Goal: Task Accomplishment & Management: Complete application form

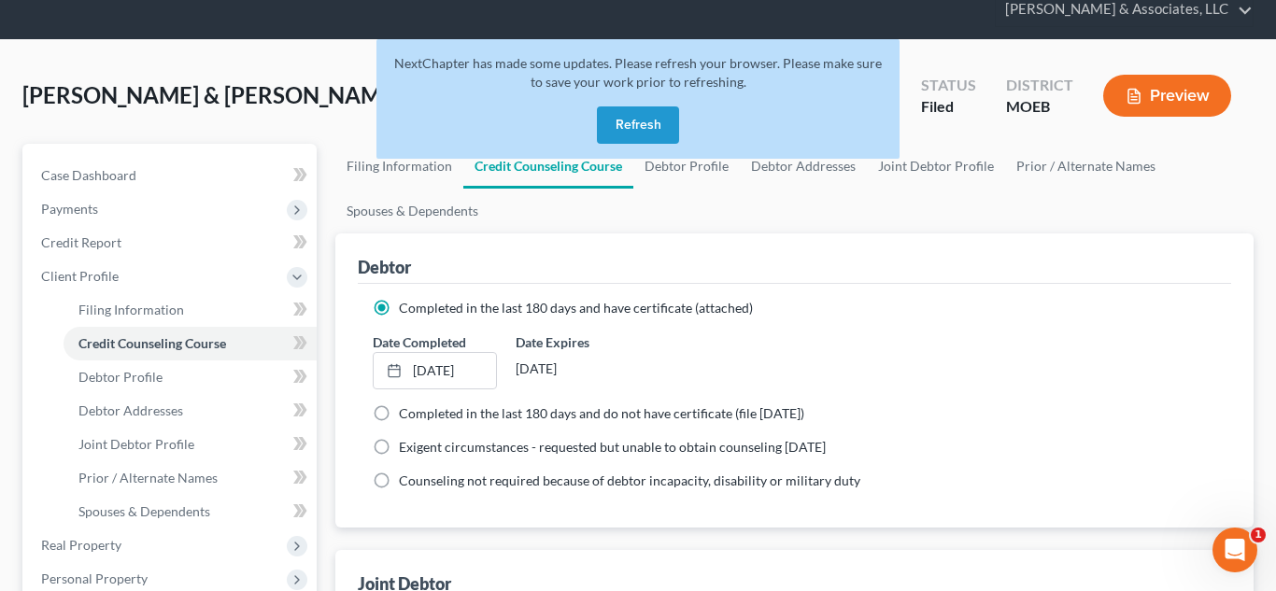
click at [652, 128] on button "Refresh" at bounding box center [638, 124] width 82 height 37
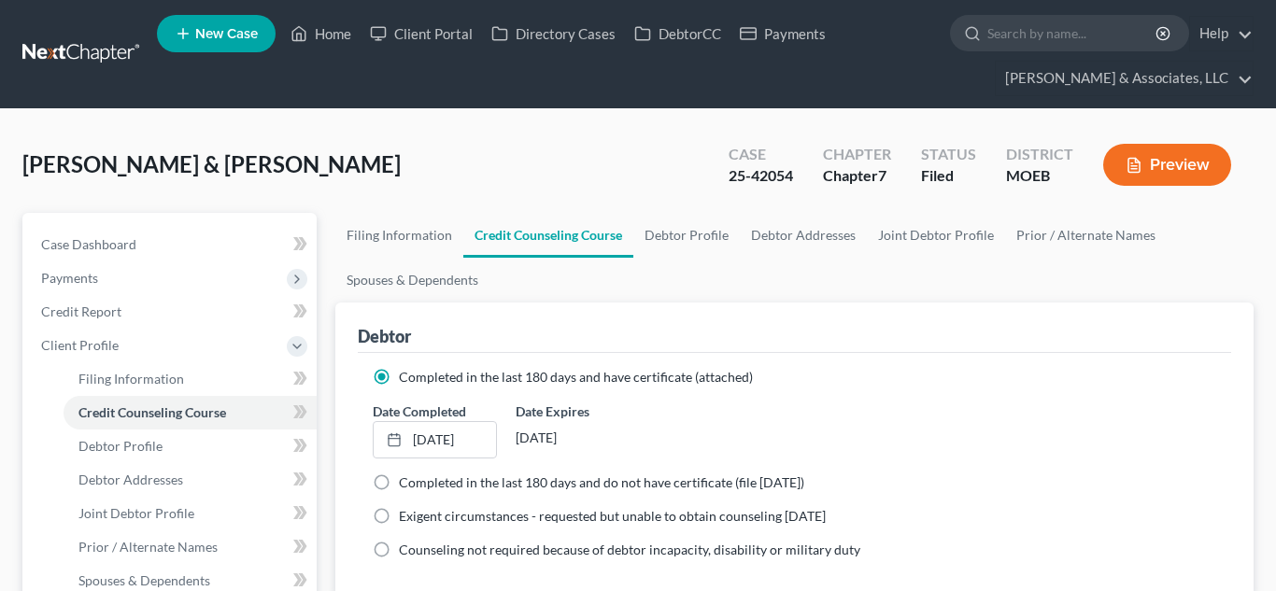
scroll to position [69, 0]
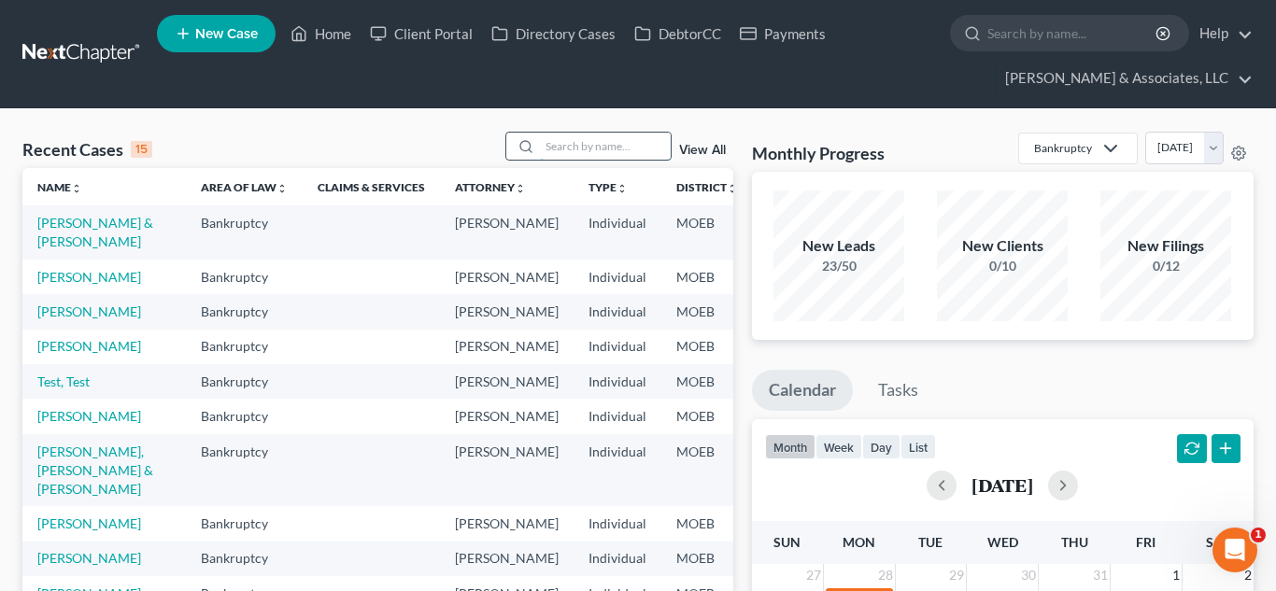
click at [574, 149] on input "search" at bounding box center [605, 146] width 131 height 27
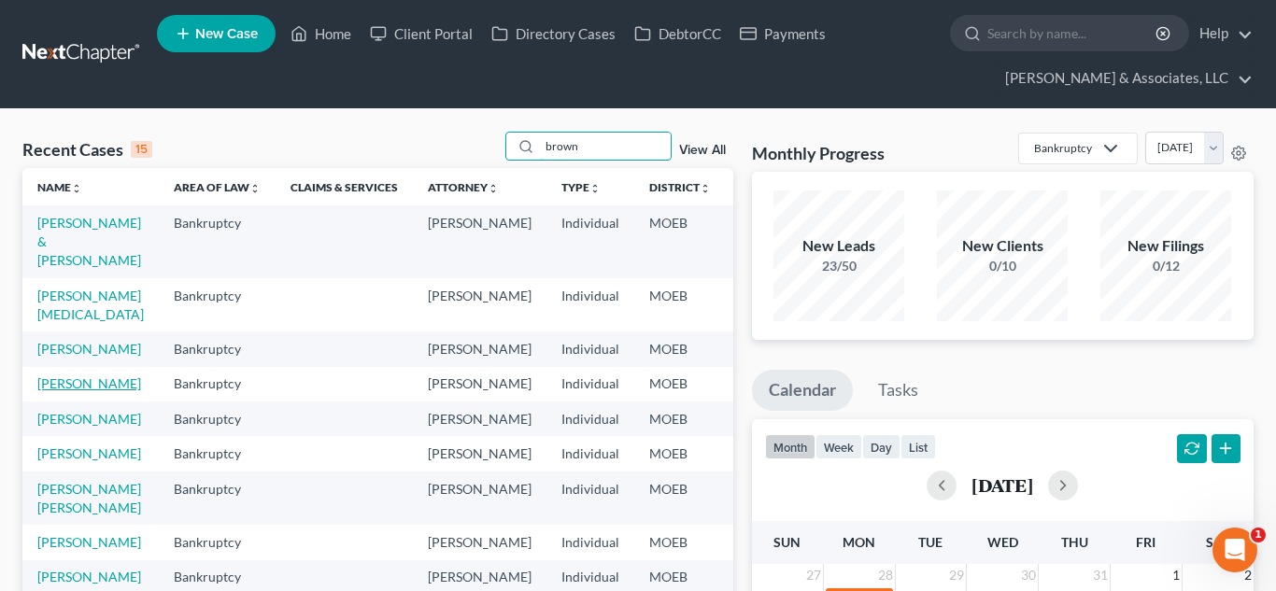
type input "brown"
click at [62, 391] on link "[PERSON_NAME]" at bounding box center [89, 383] width 104 height 16
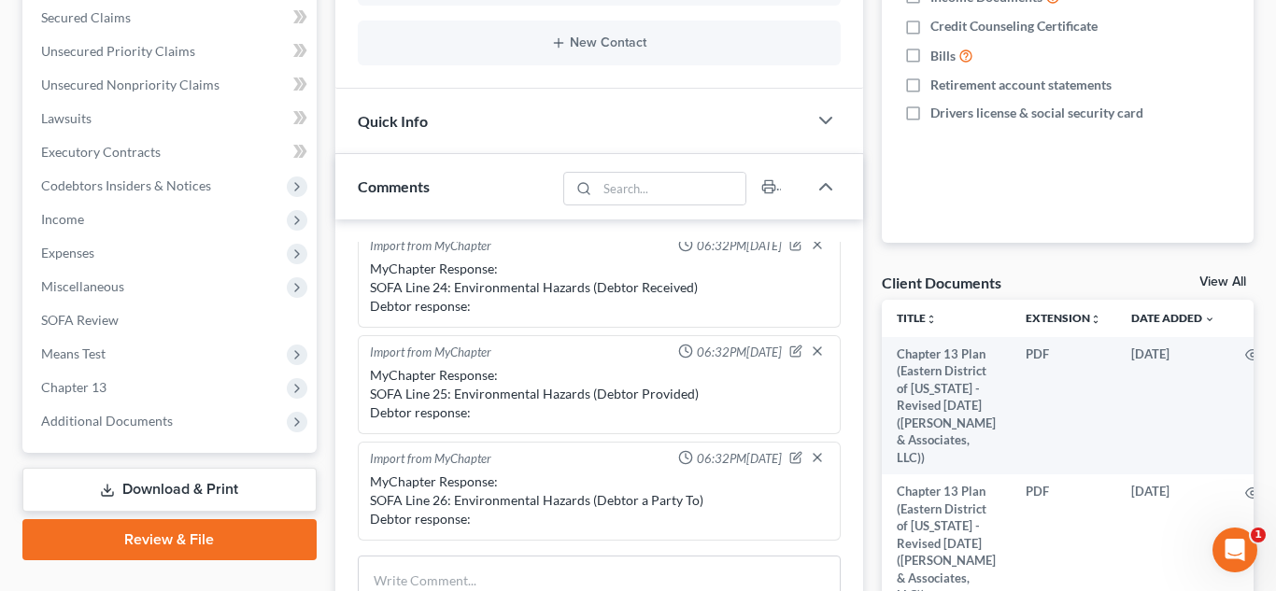
scroll to position [465, 0]
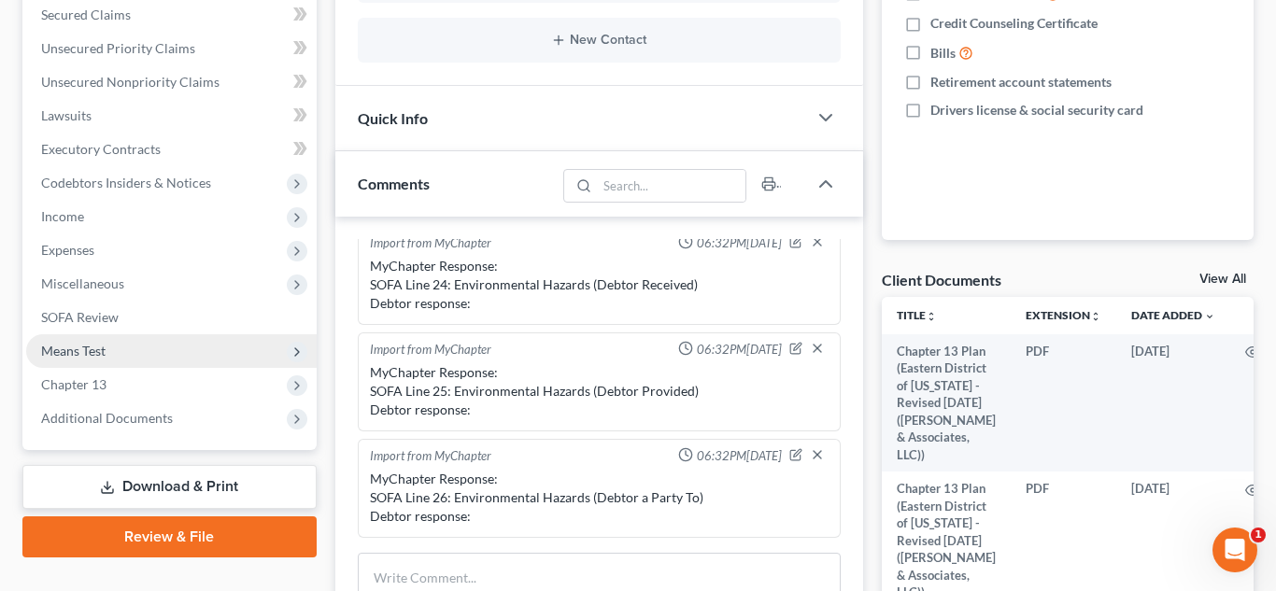
click at [82, 348] on span "Means Test" at bounding box center [73, 351] width 64 height 16
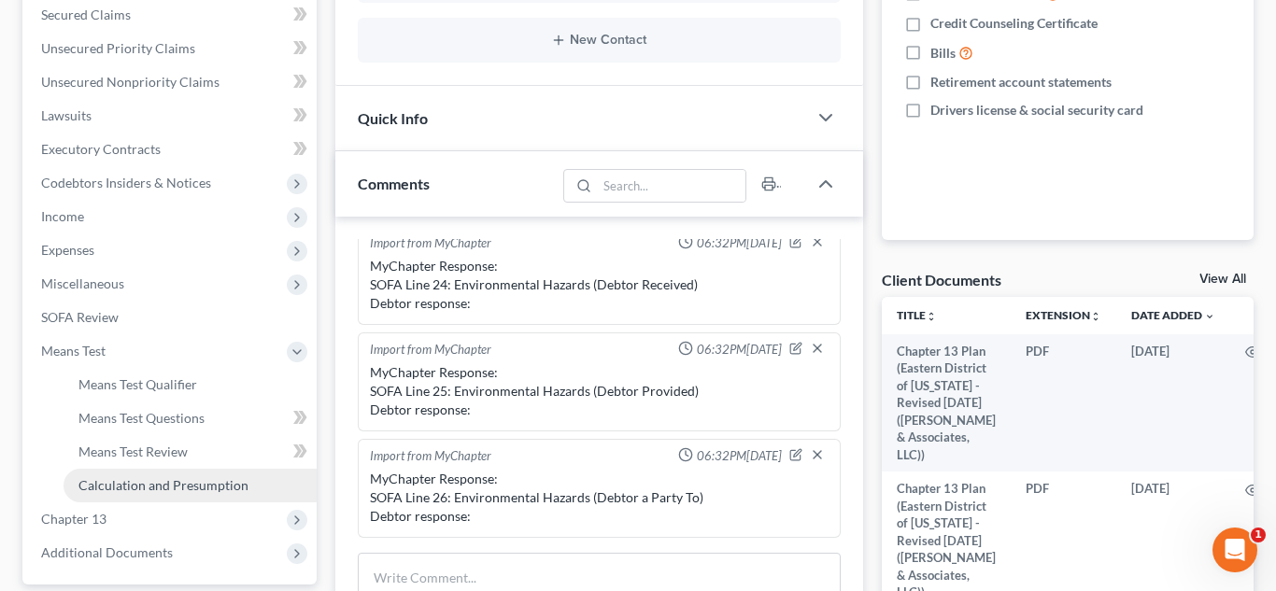
click at [130, 484] on span "Calculation and Presumption" at bounding box center [163, 485] width 170 height 16
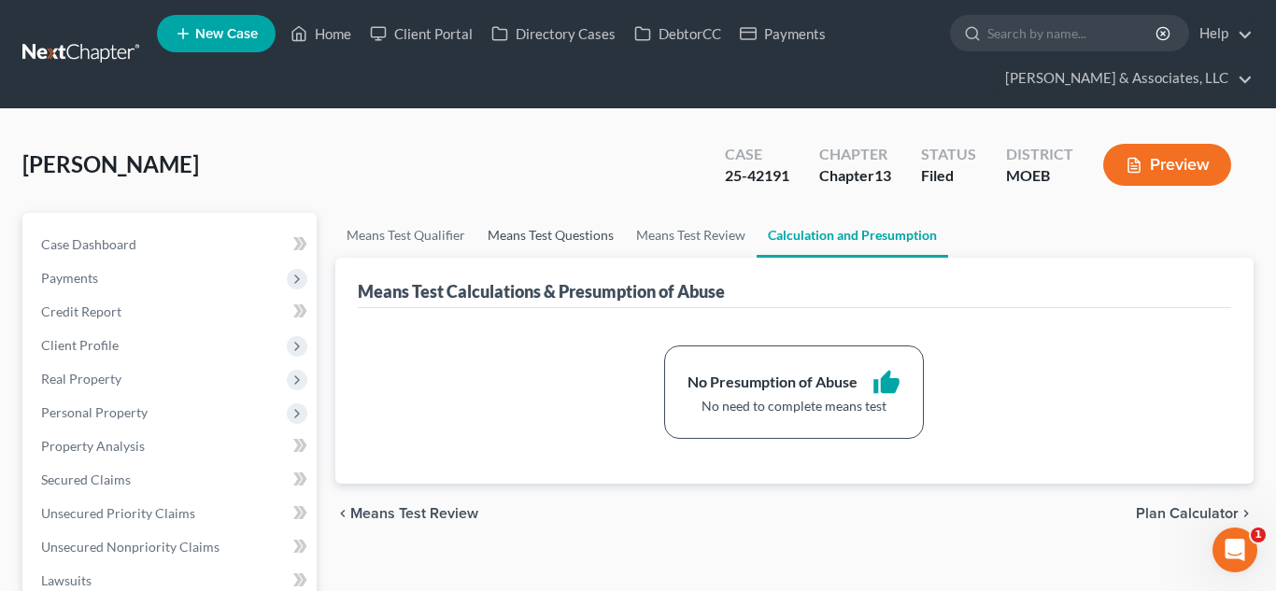
click at [503, 244] on link "Means Test Questions" at bounding box center [550, 235] width 149 height 45
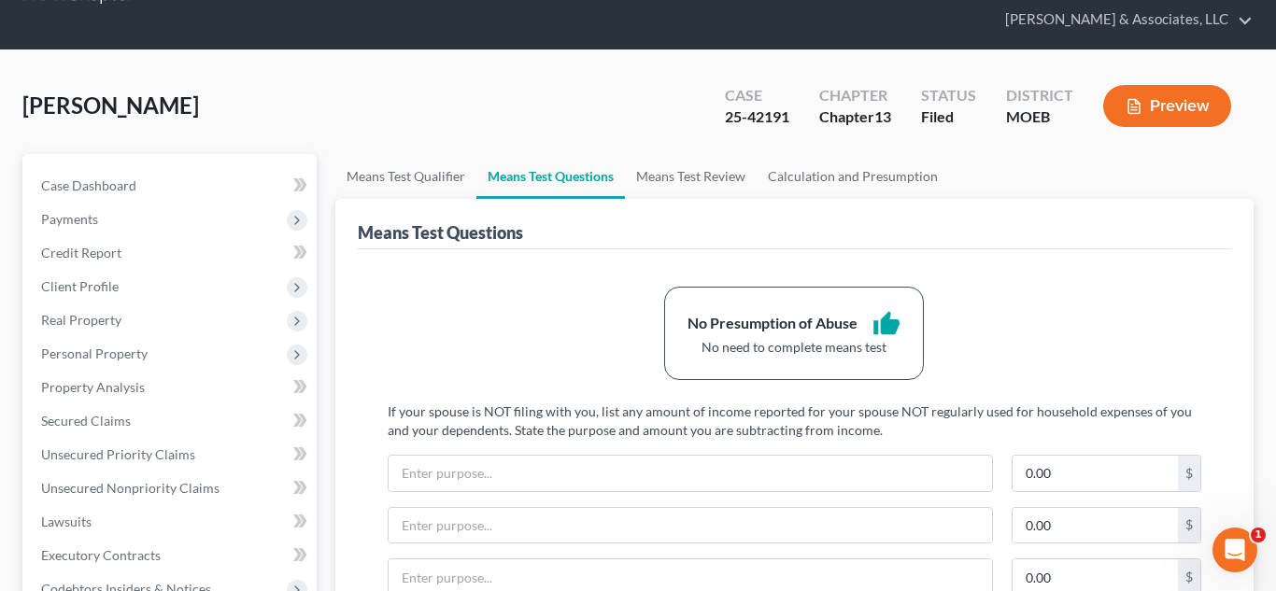
scroll to position [68, 0]
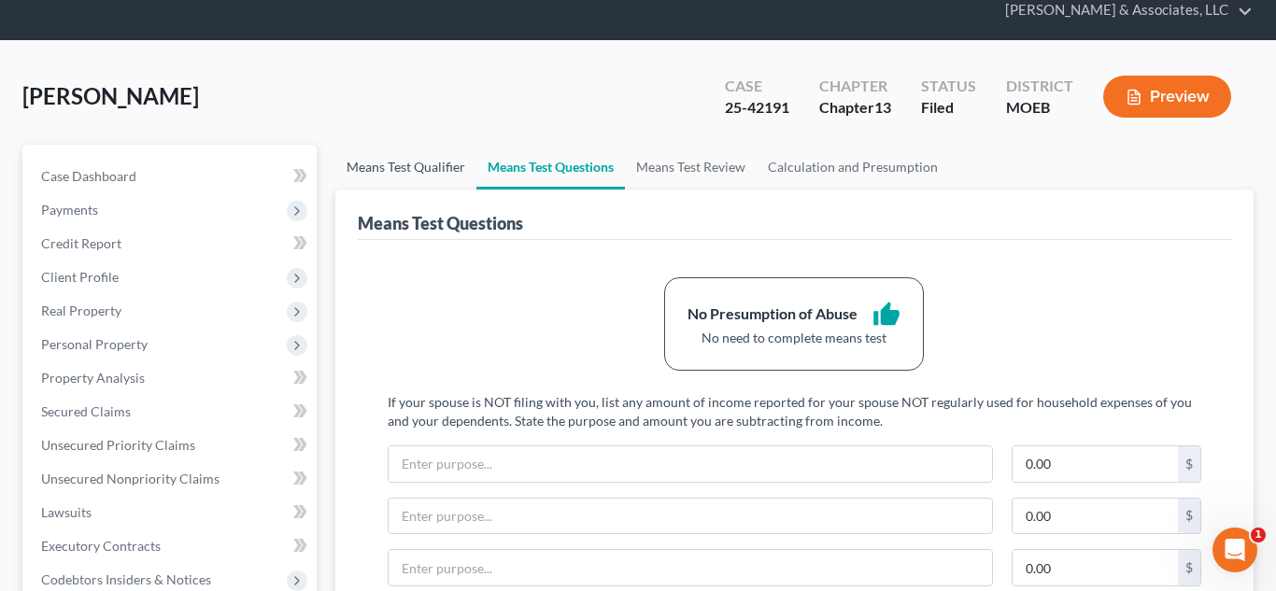
click at [404, 169] on link "Means Test Qualifier" at bounding box center [405, 167] width 141 height 45
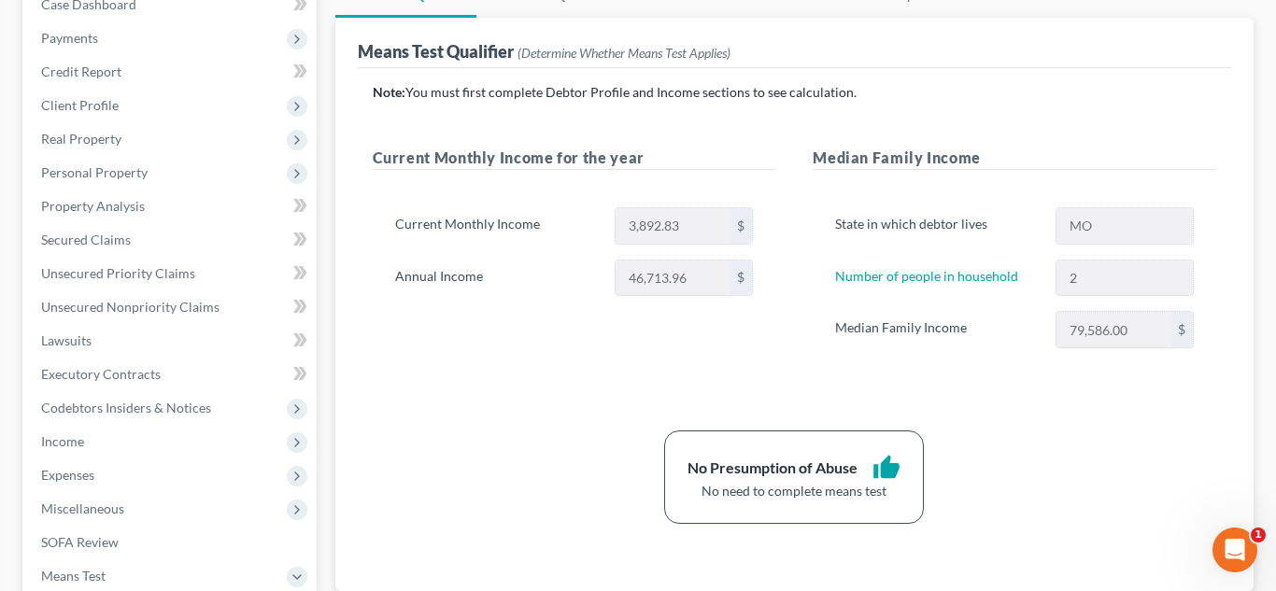
scroll to position [246, 0]
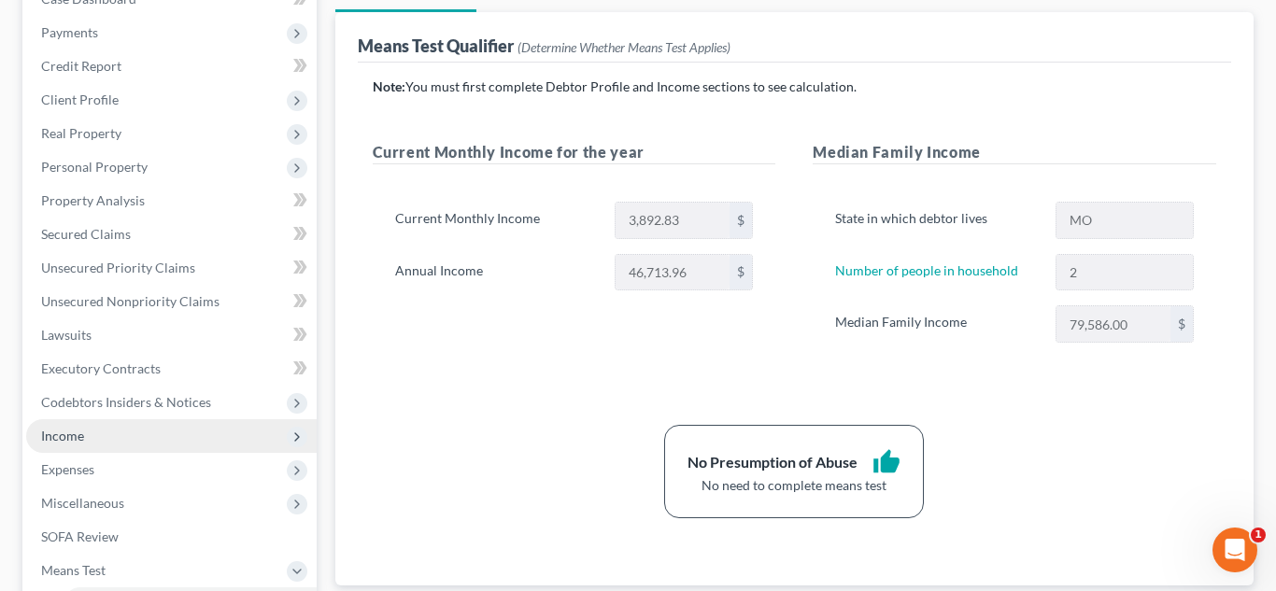
click at [97, 434] on span "Income" at bounding box center [171, 436] width 290 height 34
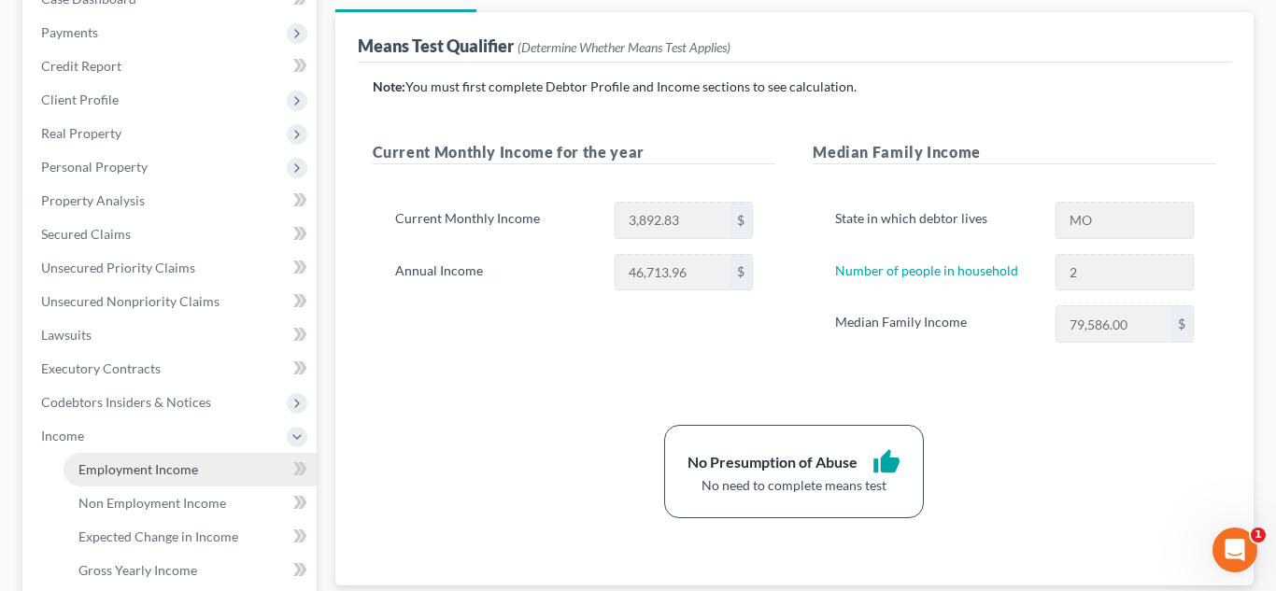
click at [131, 475] on span "Employment Income" at bounding box center [138, 469] width 120 height 16
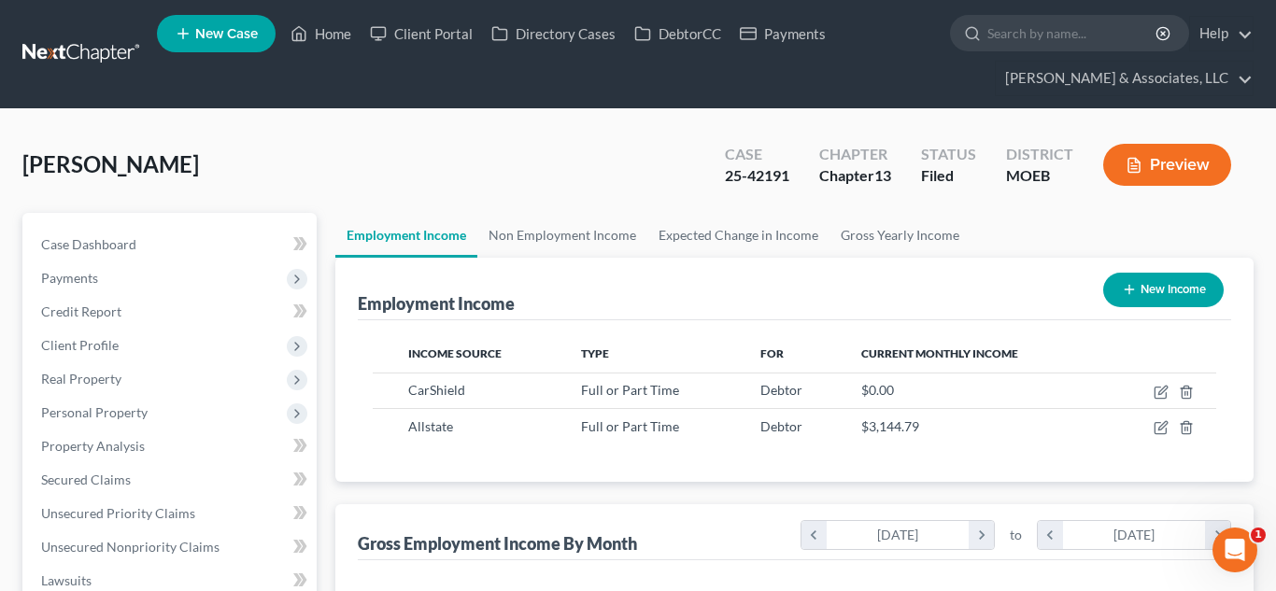
scroll to position [335, 515]
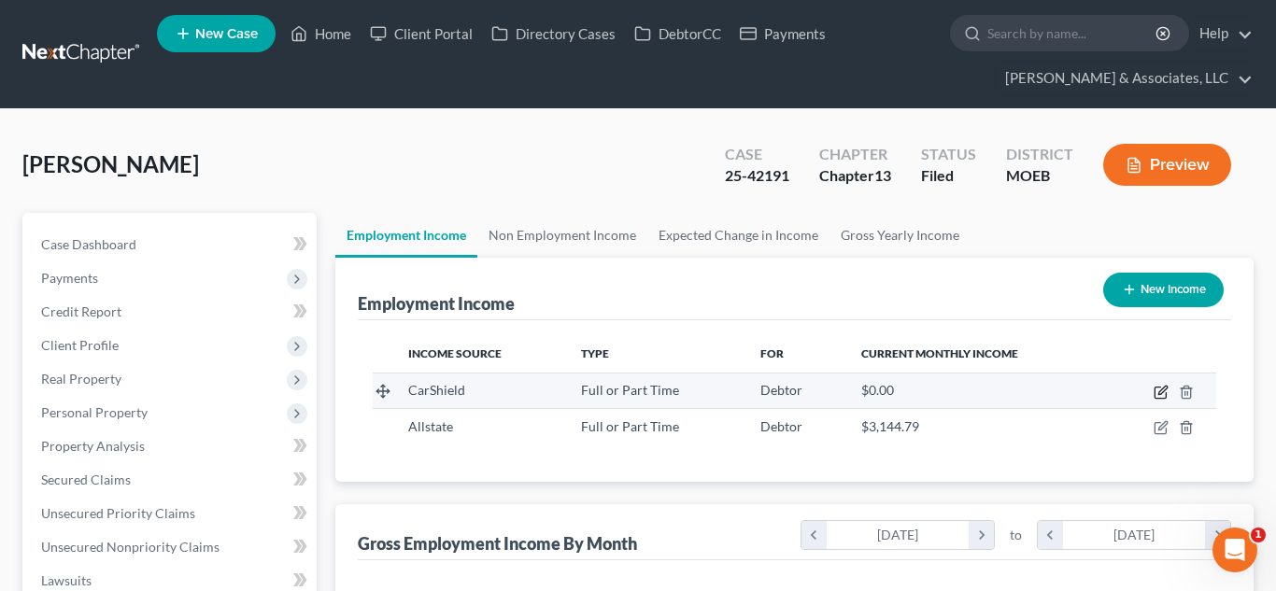
click at [1161, 395] on icon "button" at bounding box center [1161, 392] width 15 height 15
select select "0"
select select "26"
select select "2"
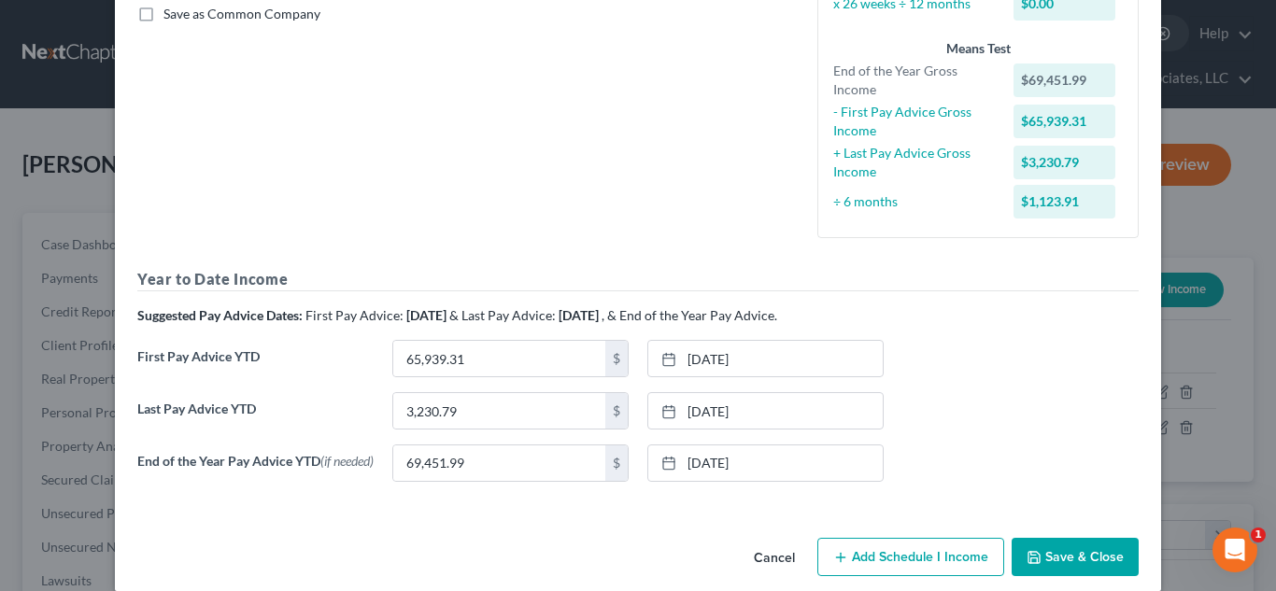
scroll to position [434, 0]
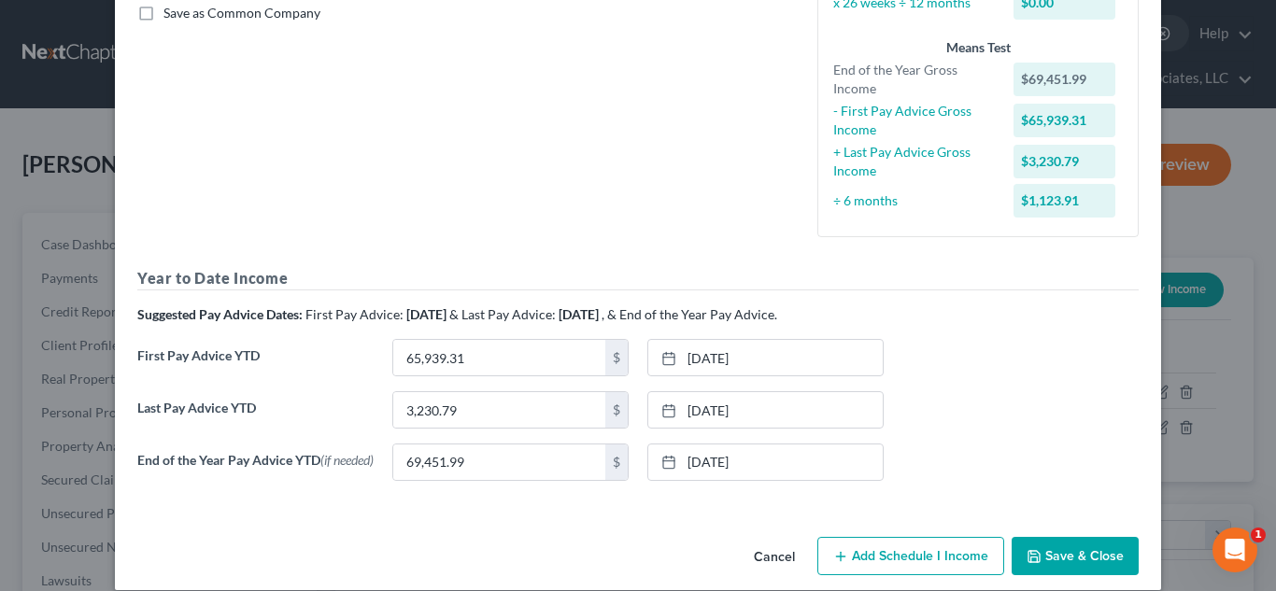
click at [1085, 561] on button "Save & Close" at bounding box center [1075, 556] width 127 height 39
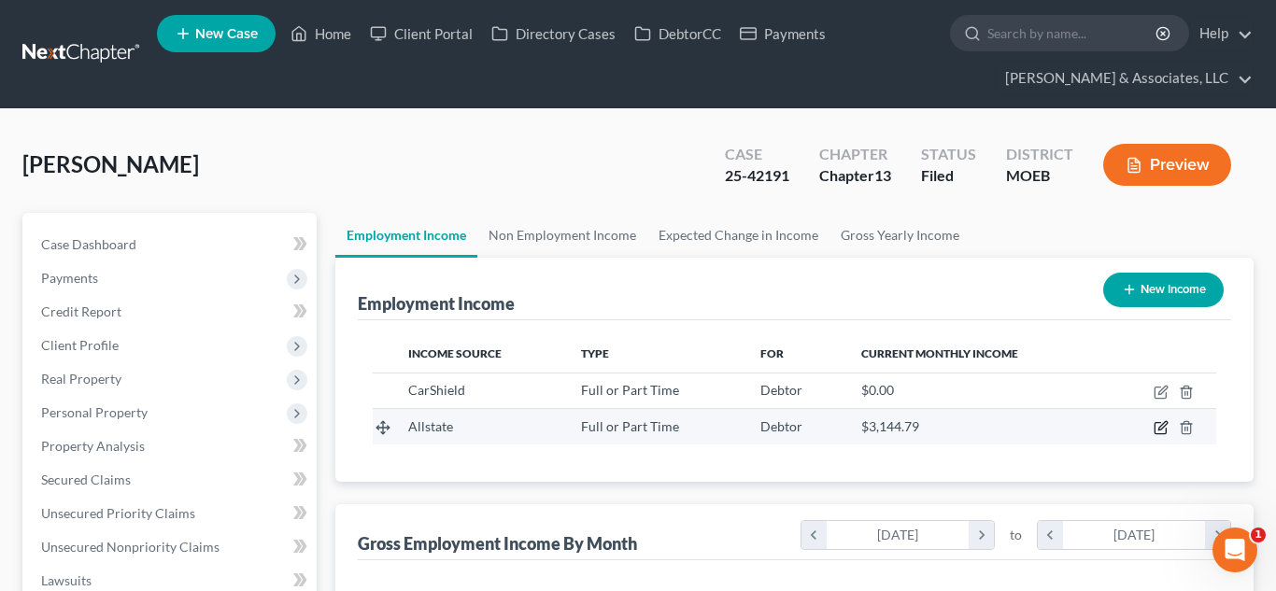
click at [1162, 422] on icon "button" at bounding box center [1161, 427] width 15 height 15
select select "0"
select select "2"
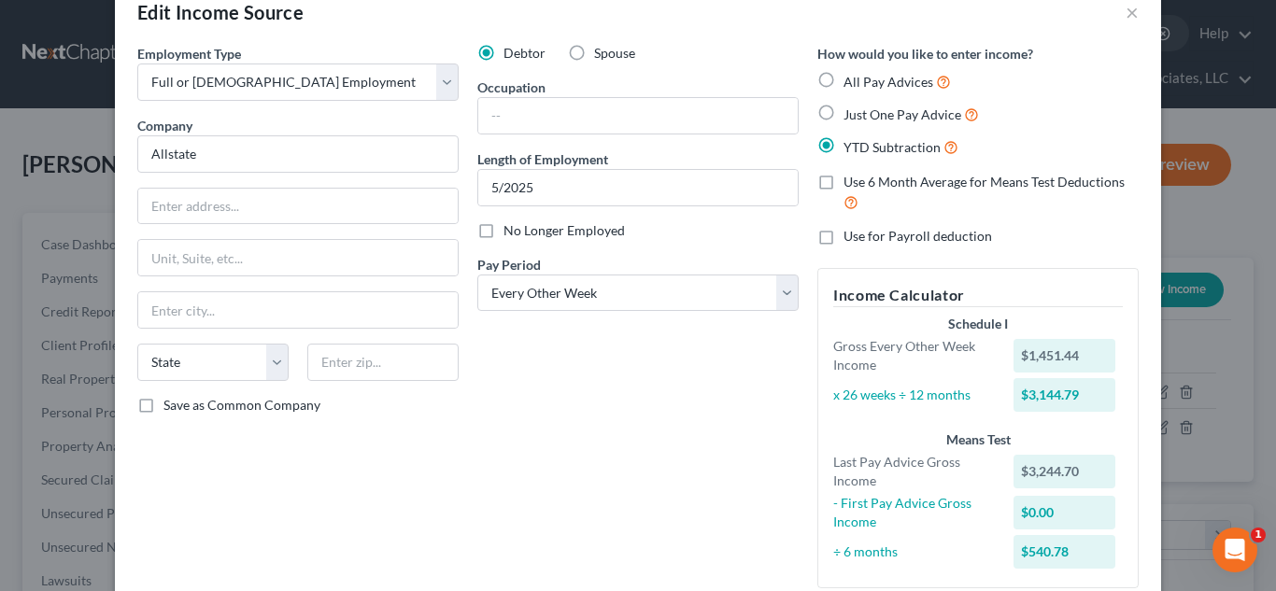
scroll to position [38, 0]
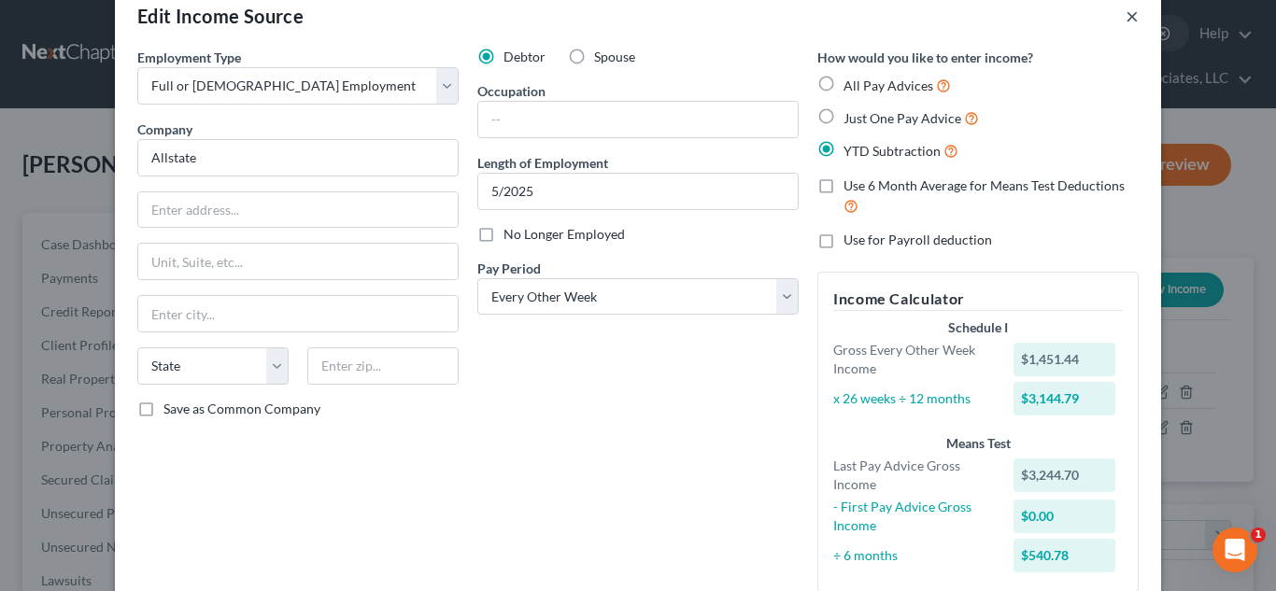
click at [1126, 27] on button "×" at bounding box center [1132, 16] width 13 height 22
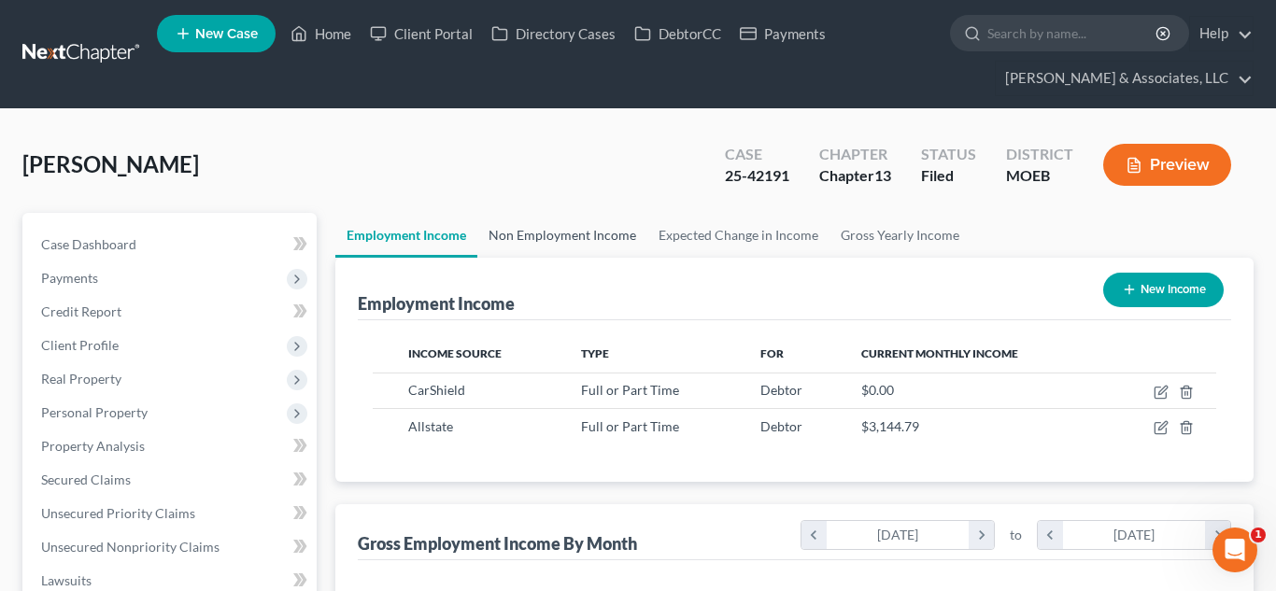
click at [530, 240] on link "Non Employment Income" at bounding box center [562, 235] width 170 height 45
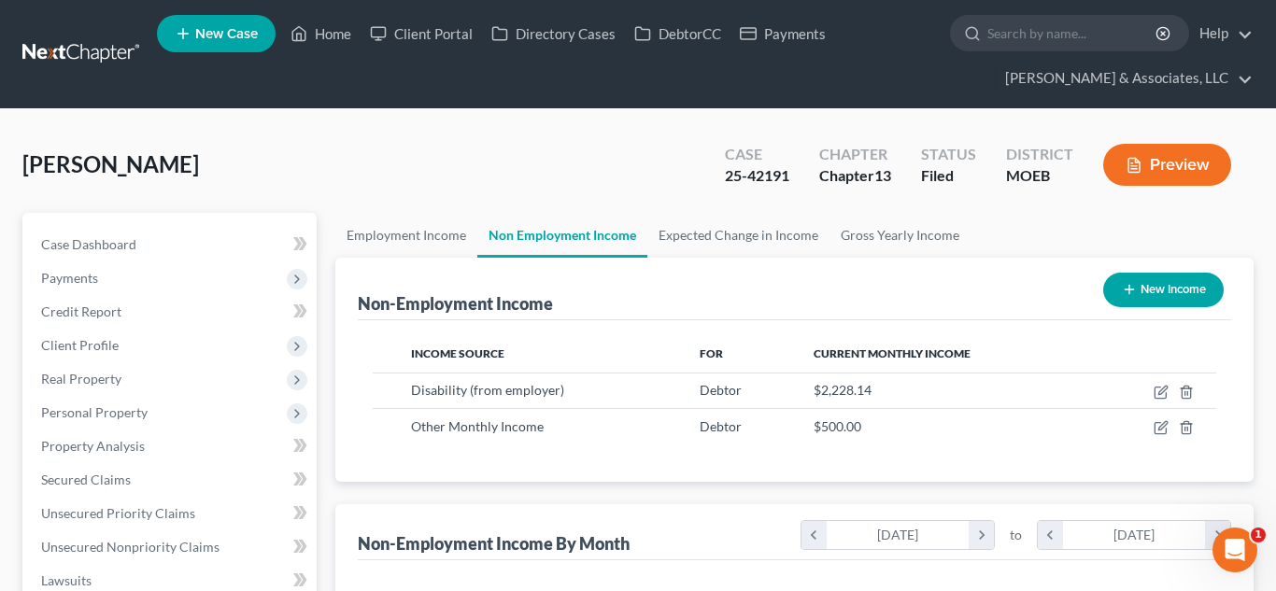
scroll to position [335, 515]
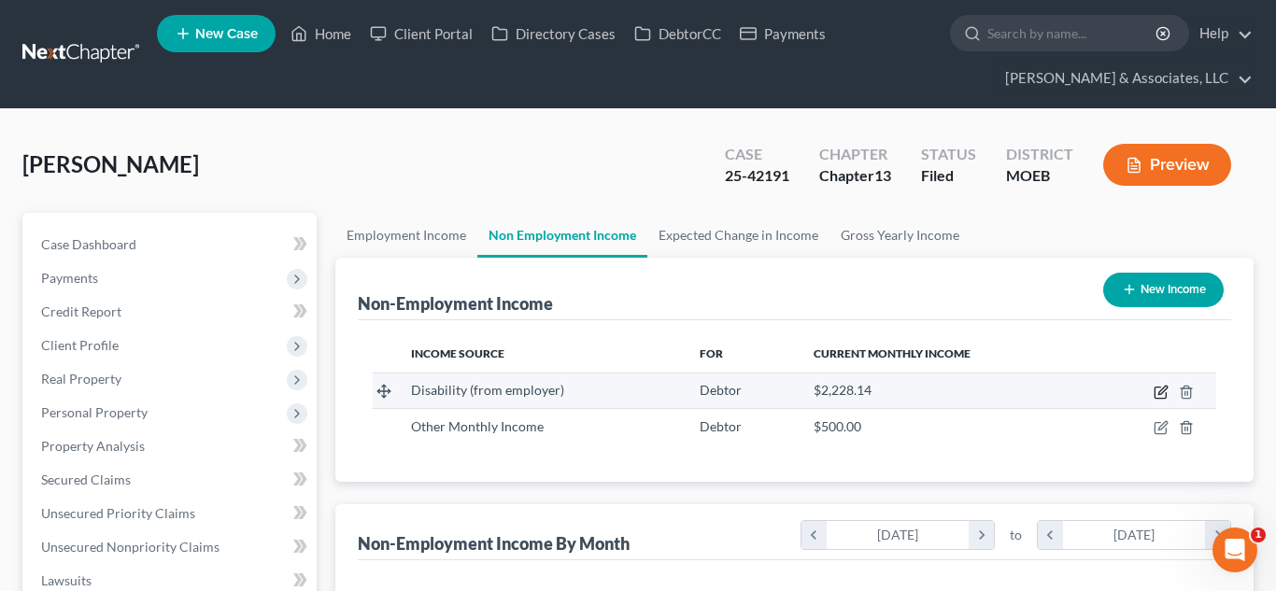
click at [1165, 398] on icon "button" at bounding box center [1160, 393] width 11 height 11
select select "1"
select select "2"
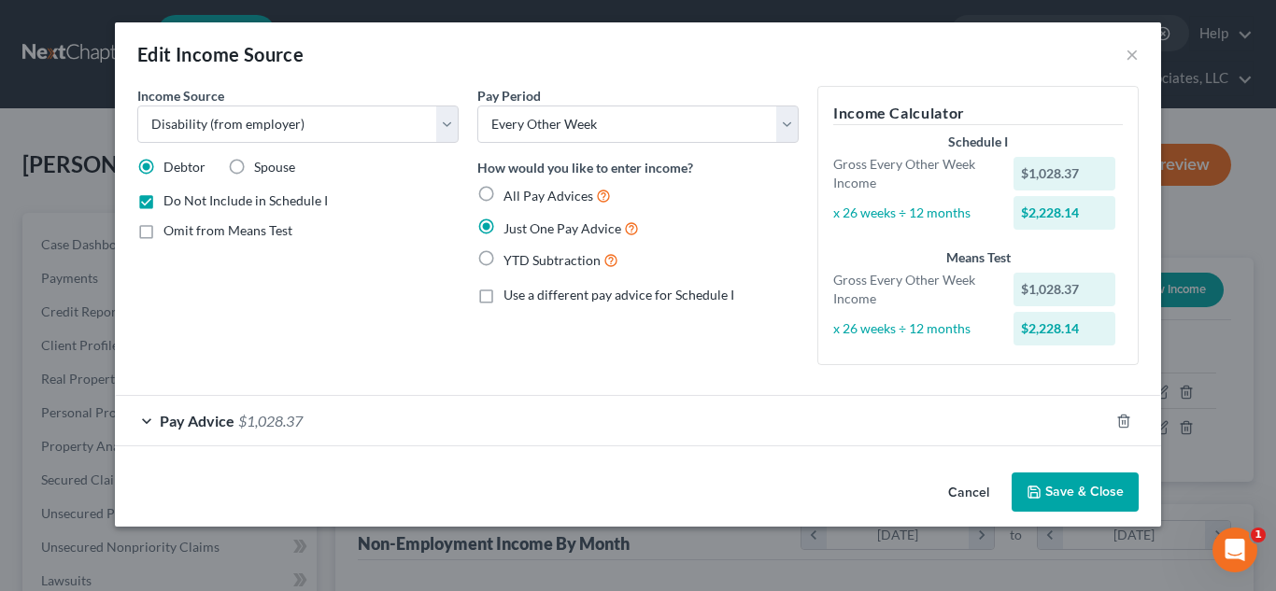
click at [1066, 490] on button "Save & Close" at bounding box center [1075, 492] width 127 height 39
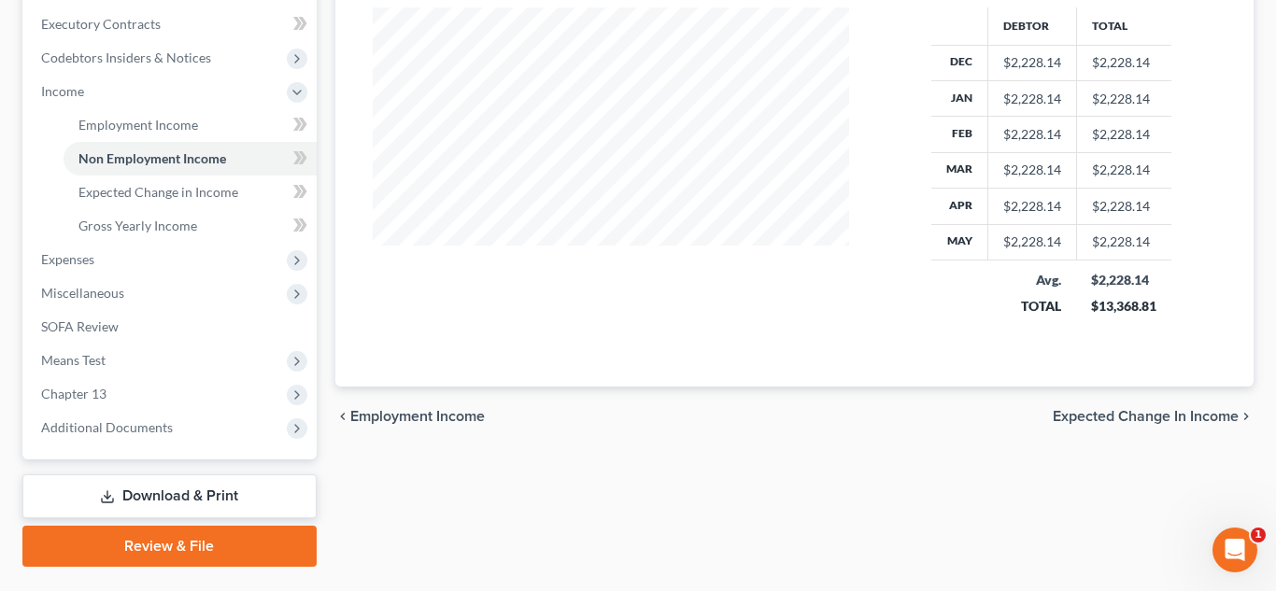
scroll to position [595, 0]
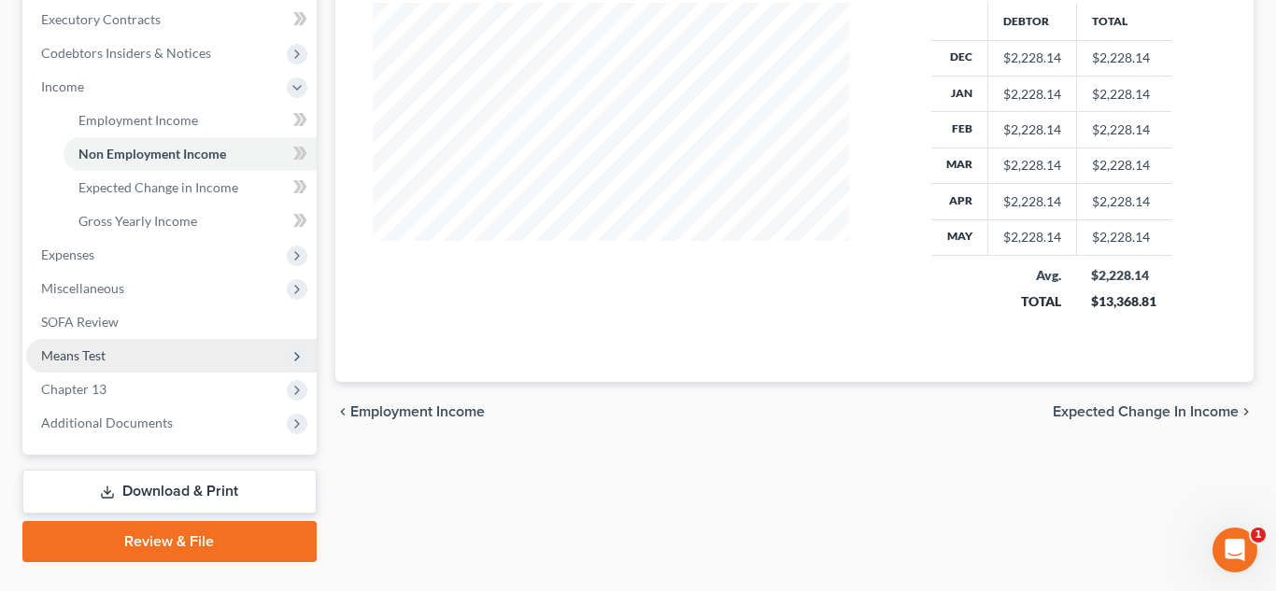
click at [69, 355] on span "Means Test" at bounding box center [73, 355] width 64 height 16
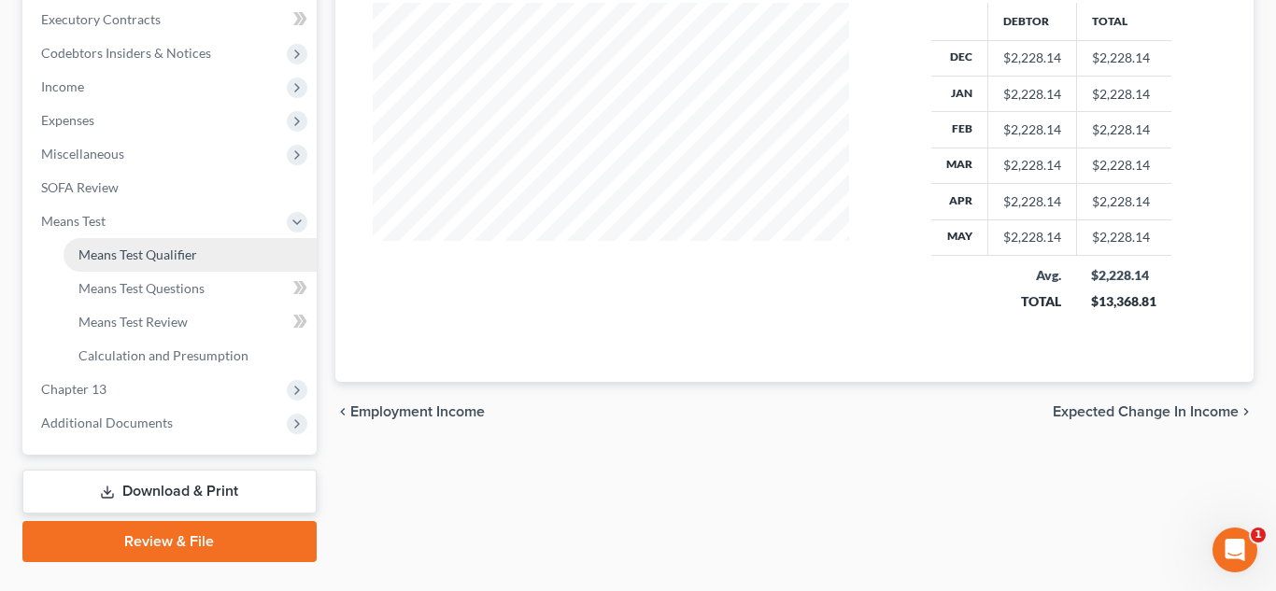
click at [148, 251] on span "Means Test Qualifier" at bounding box center [137, 255] width 119 height 16
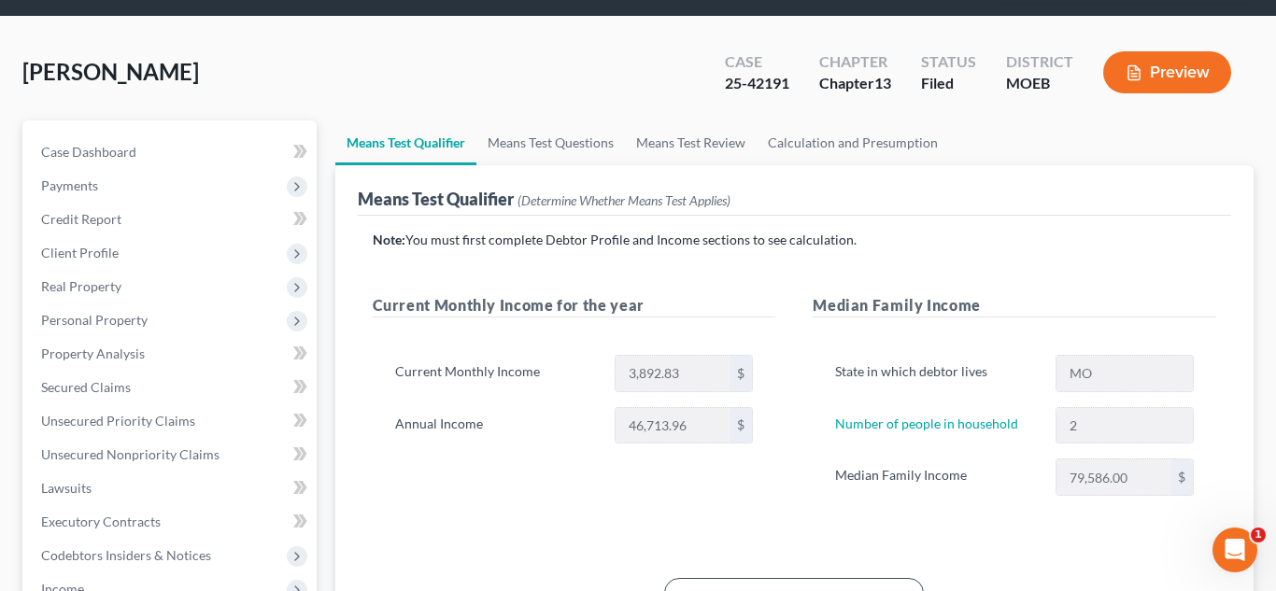
scroll to position [132, 0]
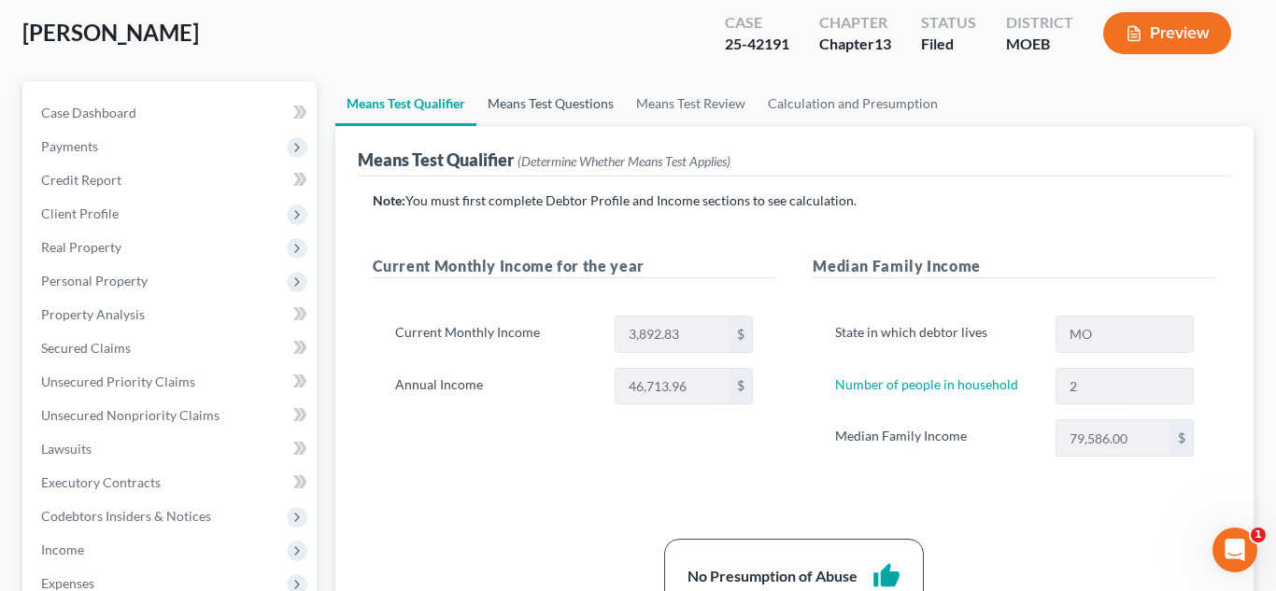
click at [532, 117] on link "Means Test Questions" at bounding box center [550, 103] width 149 height 45
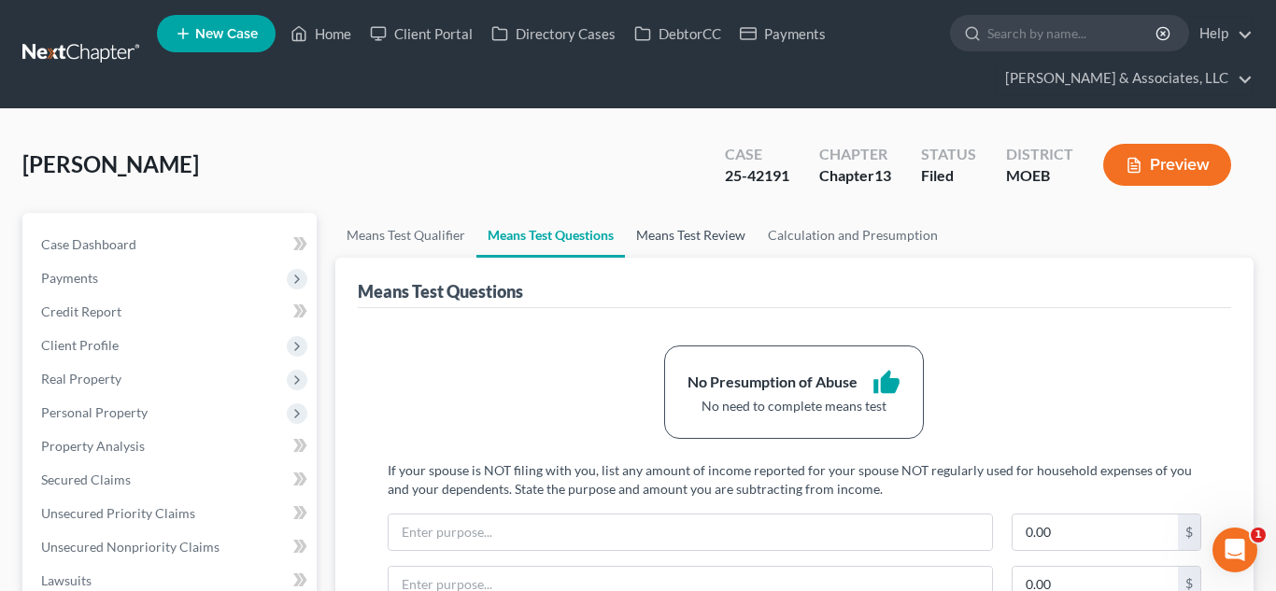
click at [704, 239] on link "Means Test Review" at bounding box center [691, 235] width 132 height 45
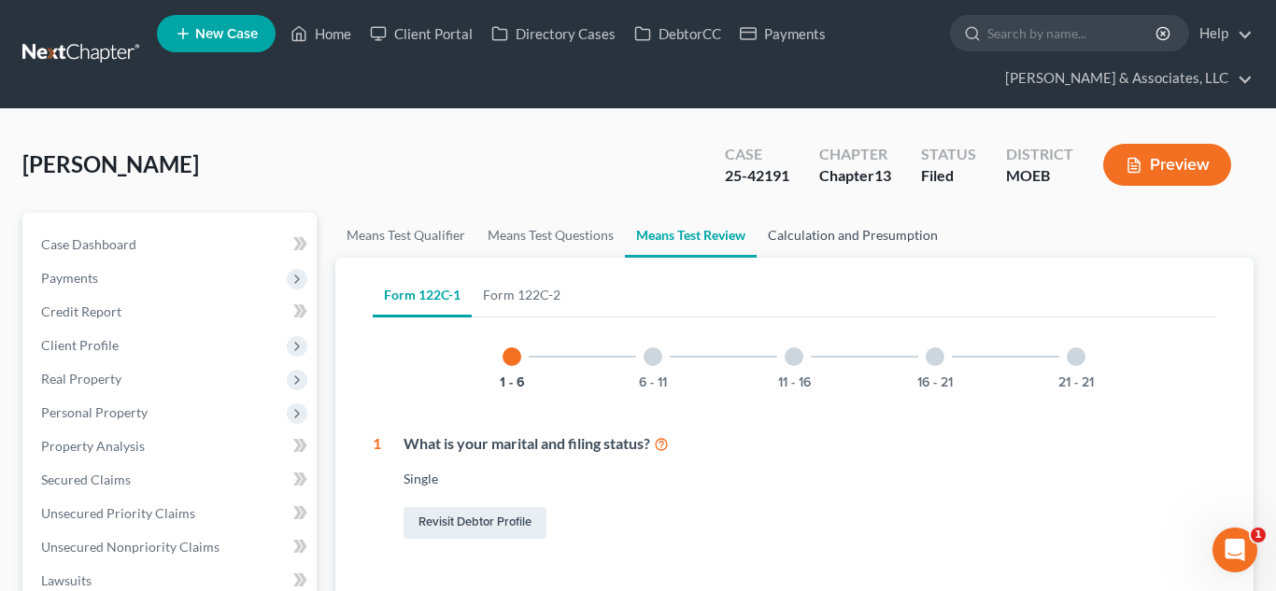
click at [857, 236] on link "Calculation and Presumption" at bounding box center [853, 235] width 192 height 45
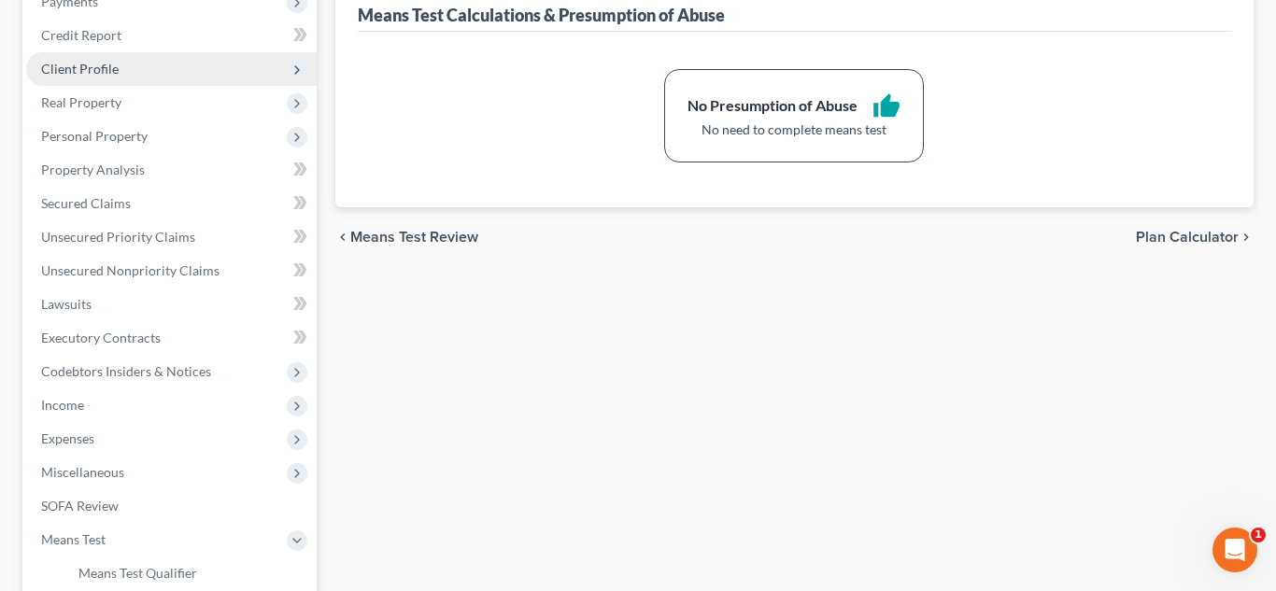
scroll to position [343, 0]
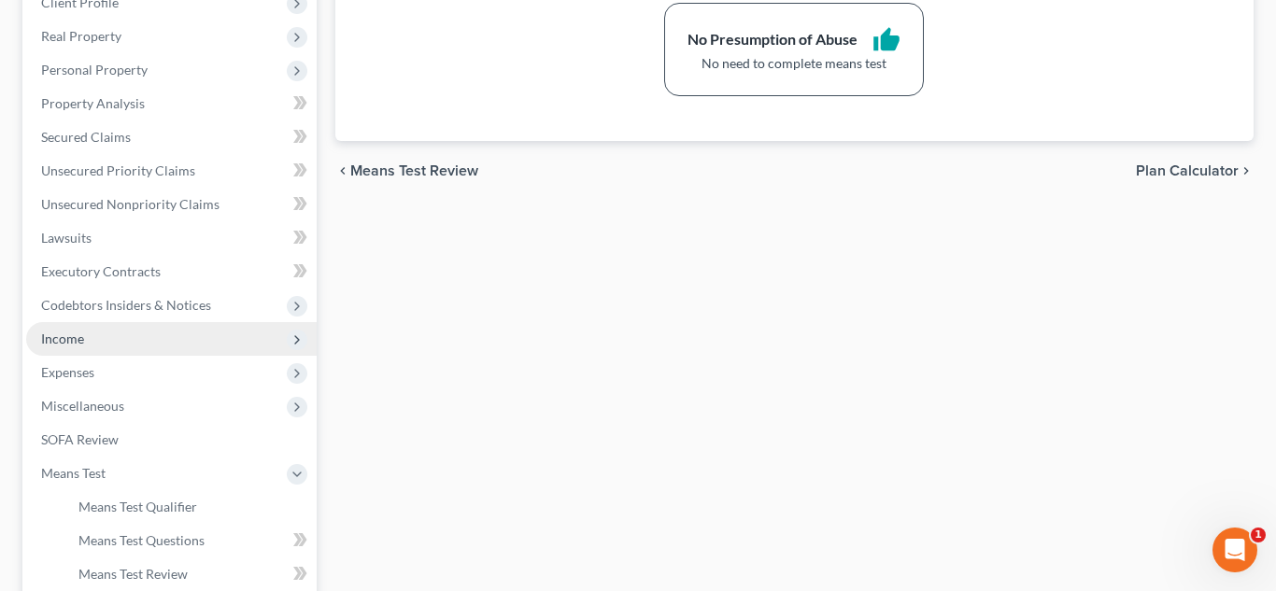
click at [78, 336] on span "Income" at bounding box center [62, 339] width 43 height 16
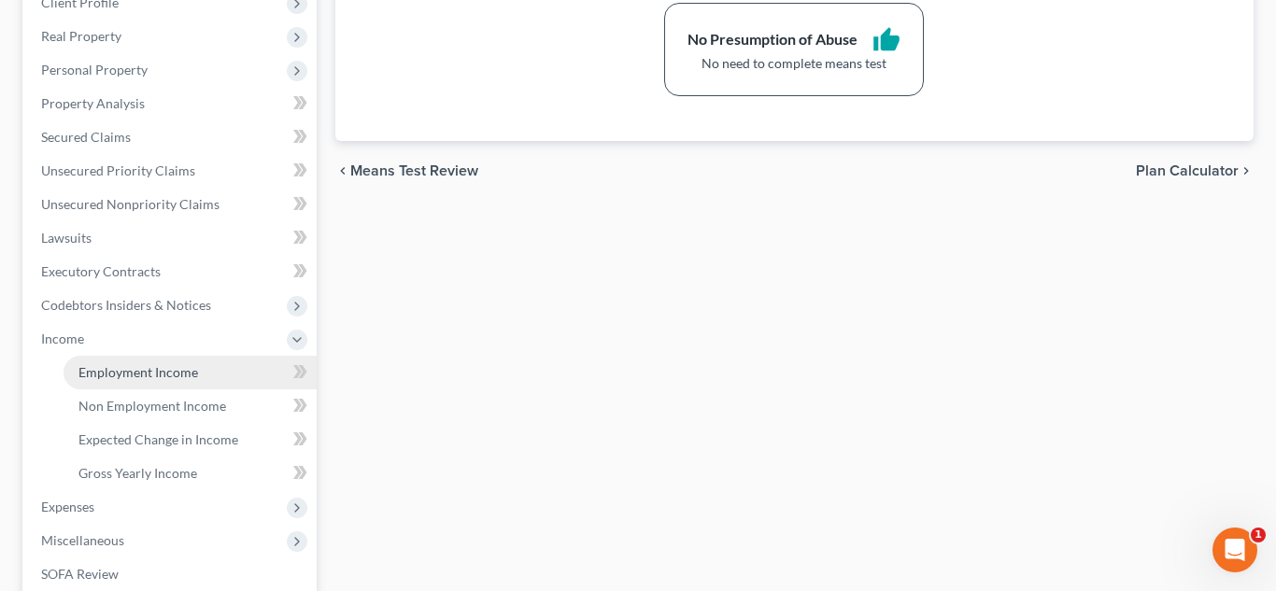
click at [131, 368] on span "Employment Income" at bounding box center [138, 372] width 120 height 16
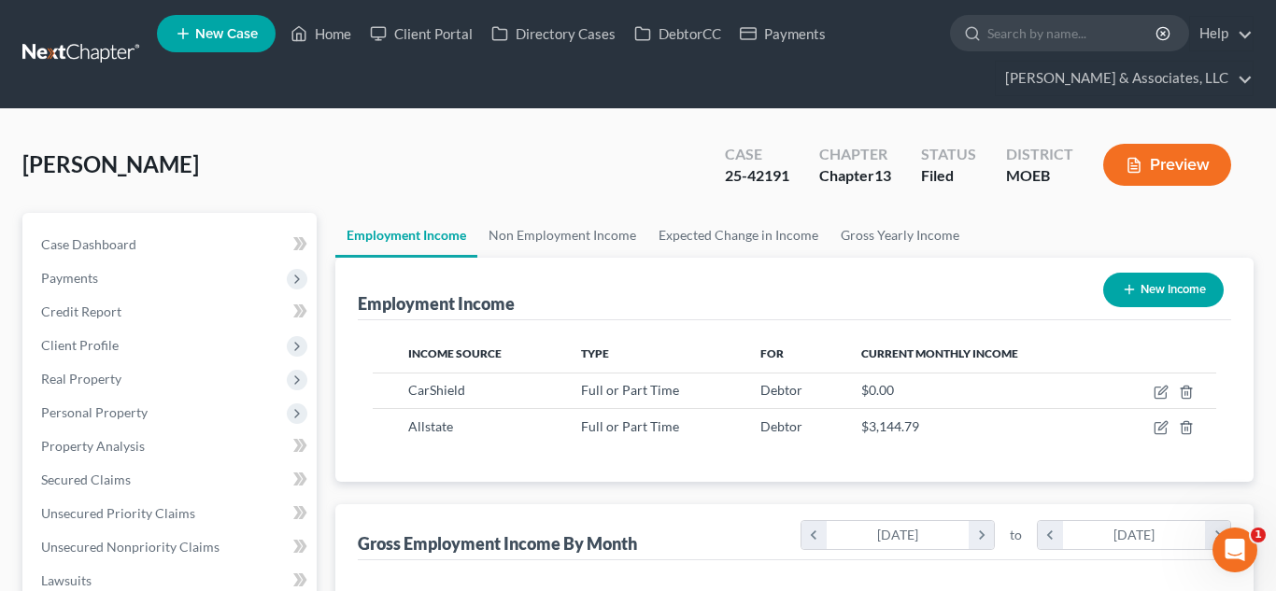
scroll to position [335, 515]
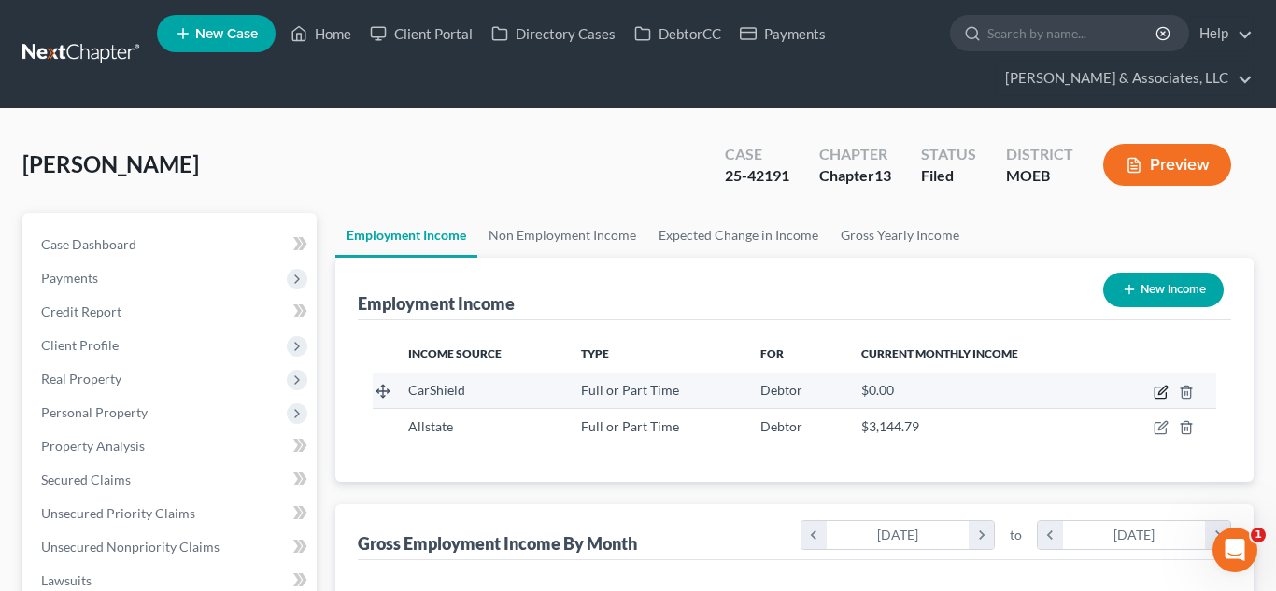
click at [1158, 393] on icon "button" at bounding box center [1162, 390] width 8 height 8
select select "0"
select select "26"
select select "2"
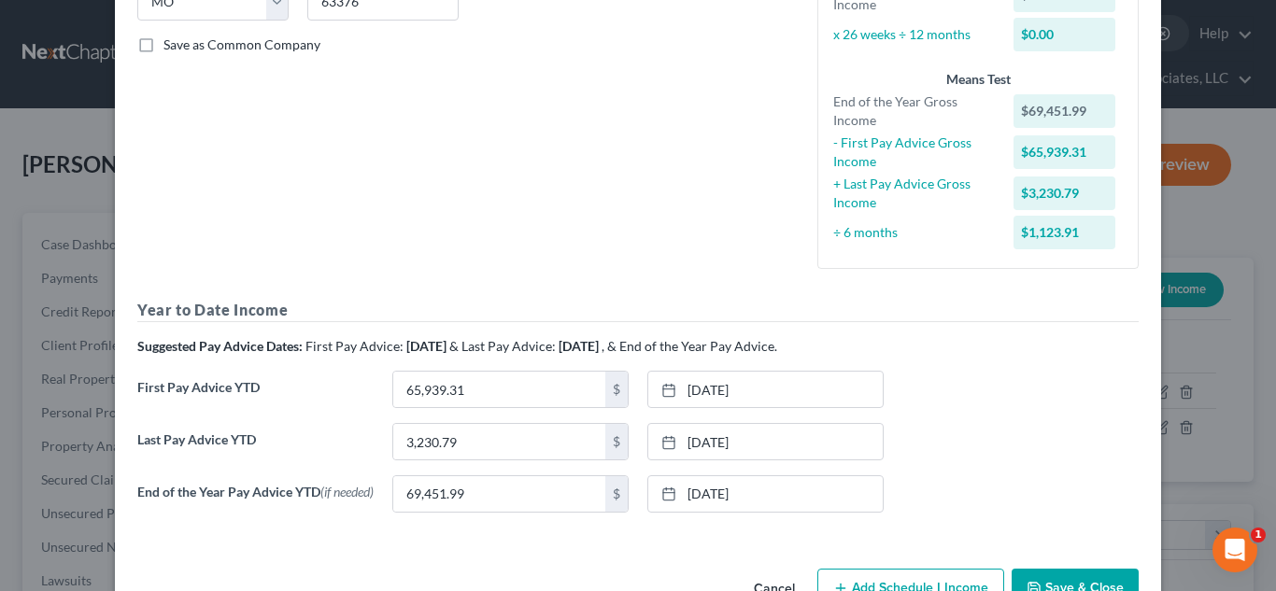
scroll to position [460, 0]
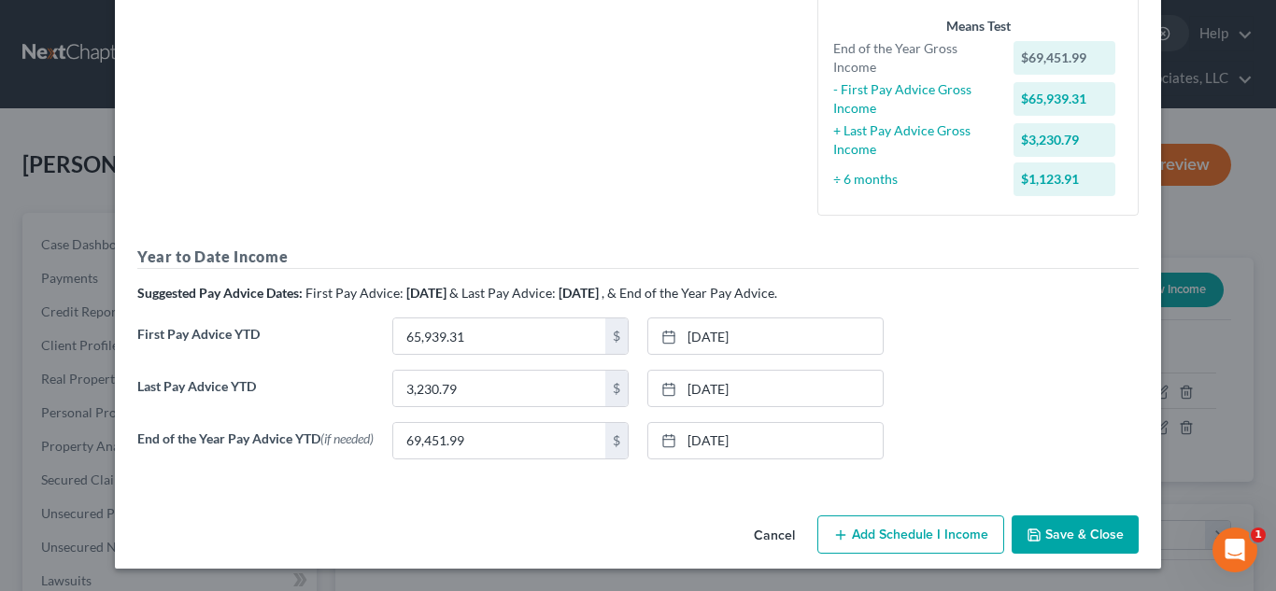
click at [1056, 537] on button "Save & Close" at bounding box center [1075, 535] width 127 height 39
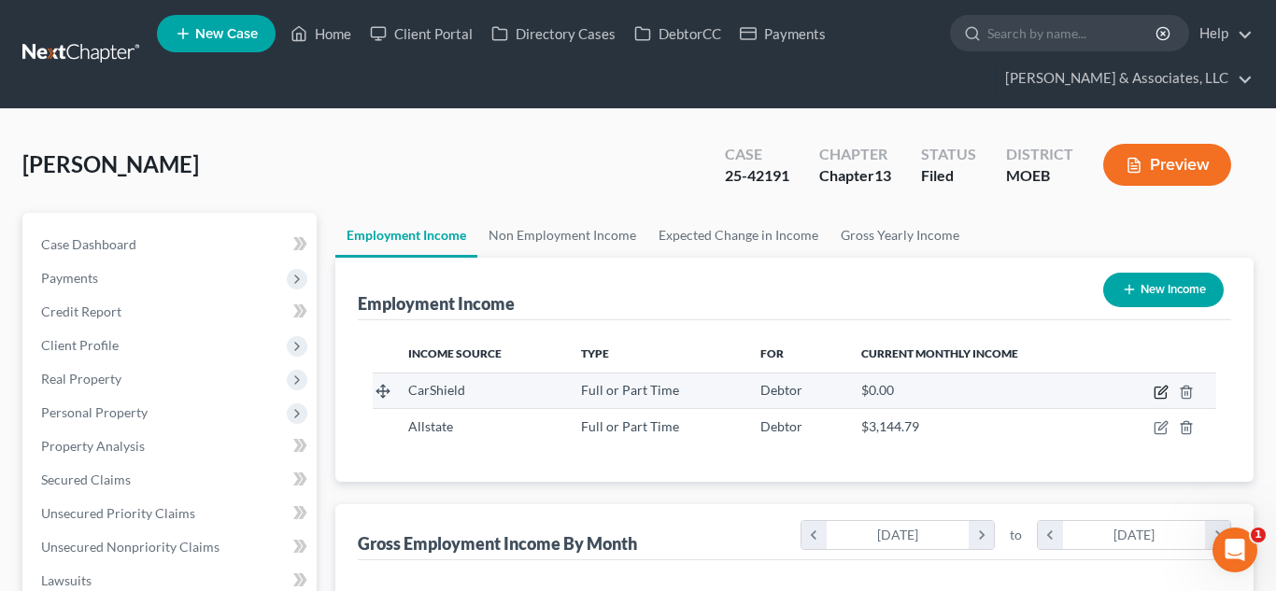
click at [1164, 387] on icon "button" at bounding box center [1162, 390] width 8 height 8
select select "0"
select select "26"
select select "2"
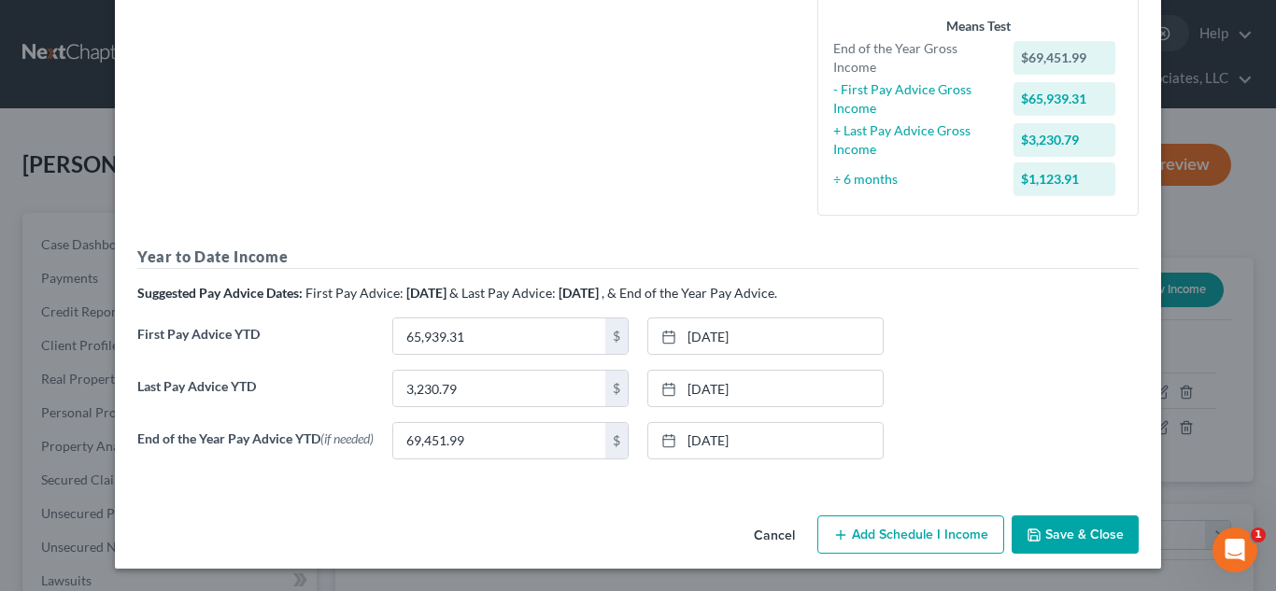
click at [1045, 545] on button "Save & Close" at bounding box center [1075, 535] width 127 height 39
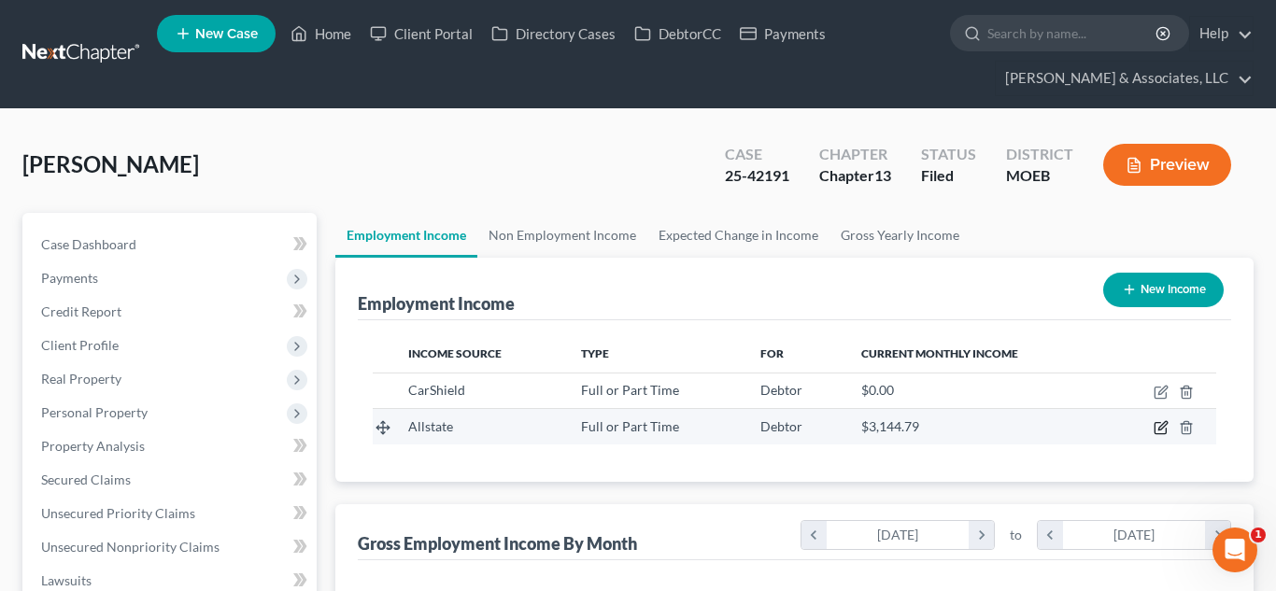
click at [1159, 428] on icon "button" at bounding box center [1162, 426] width 8 height 8
select select "0"
select select "2"
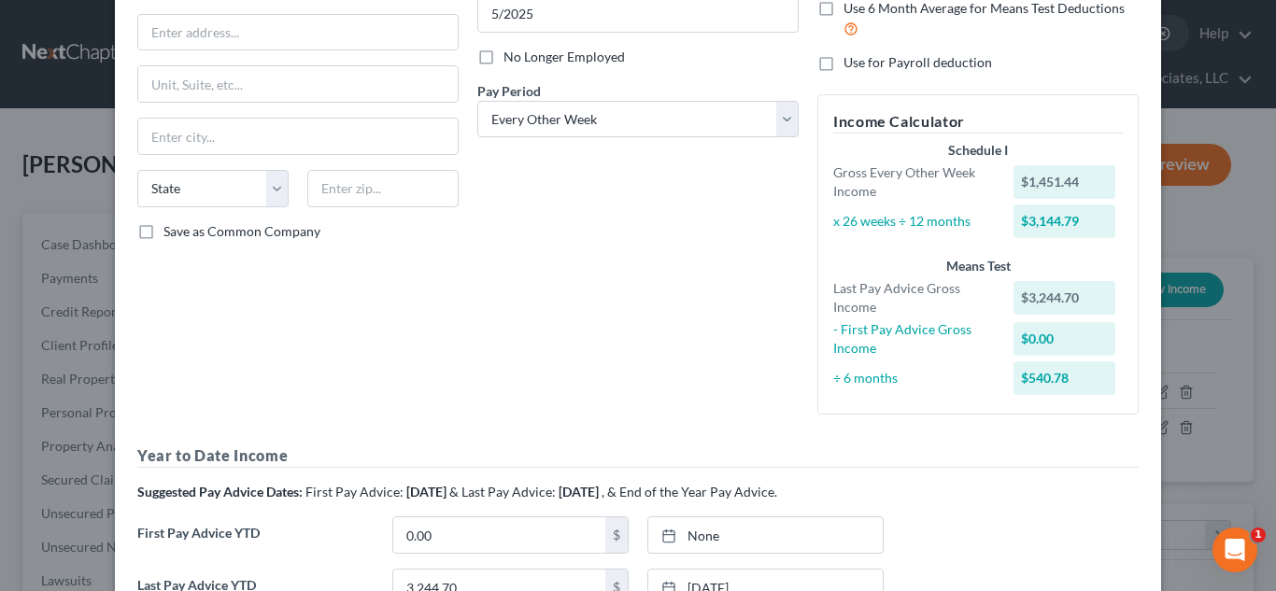
scroll to position [471, 0]
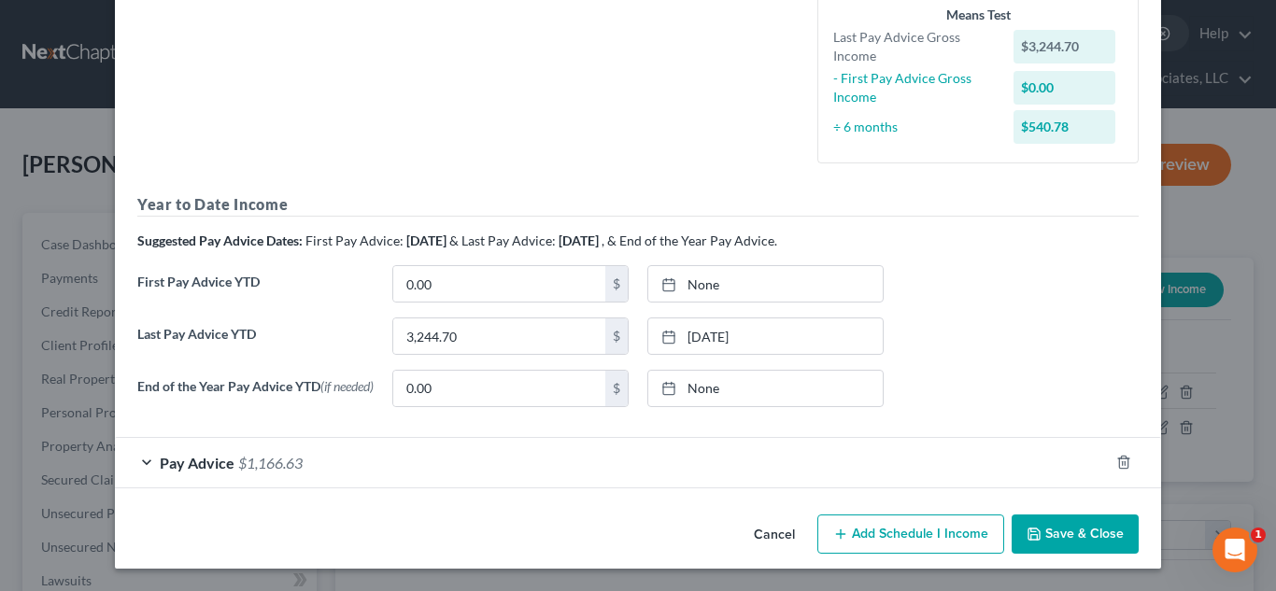
click at [1076, 531] on button "Save & Close" at bounding box center [1075, 534] width 127 height 39
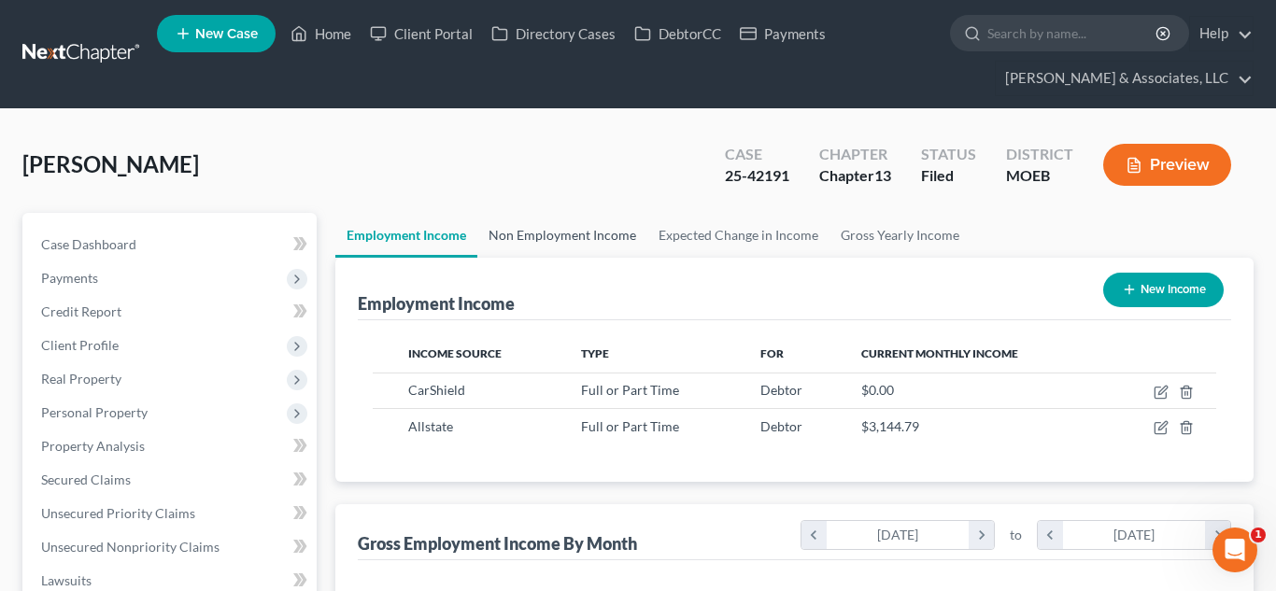
click at [588, 240] on link "Non Employment Income" at bounding box center [562, 235] width 170 height 45
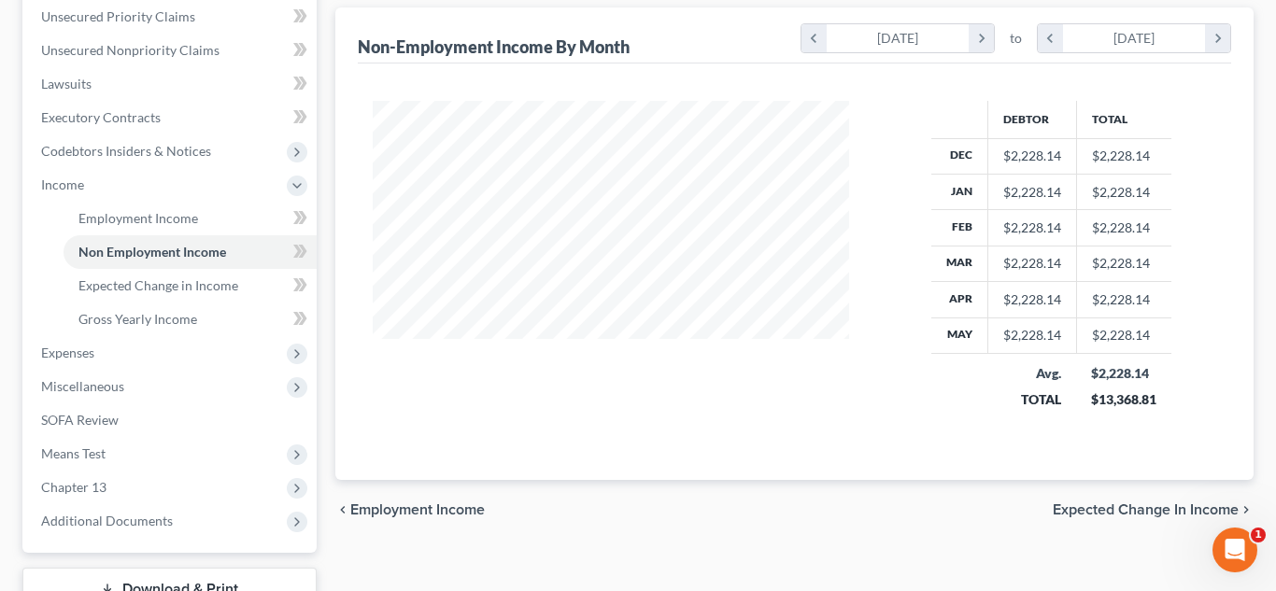
scroll to position [637, 0]
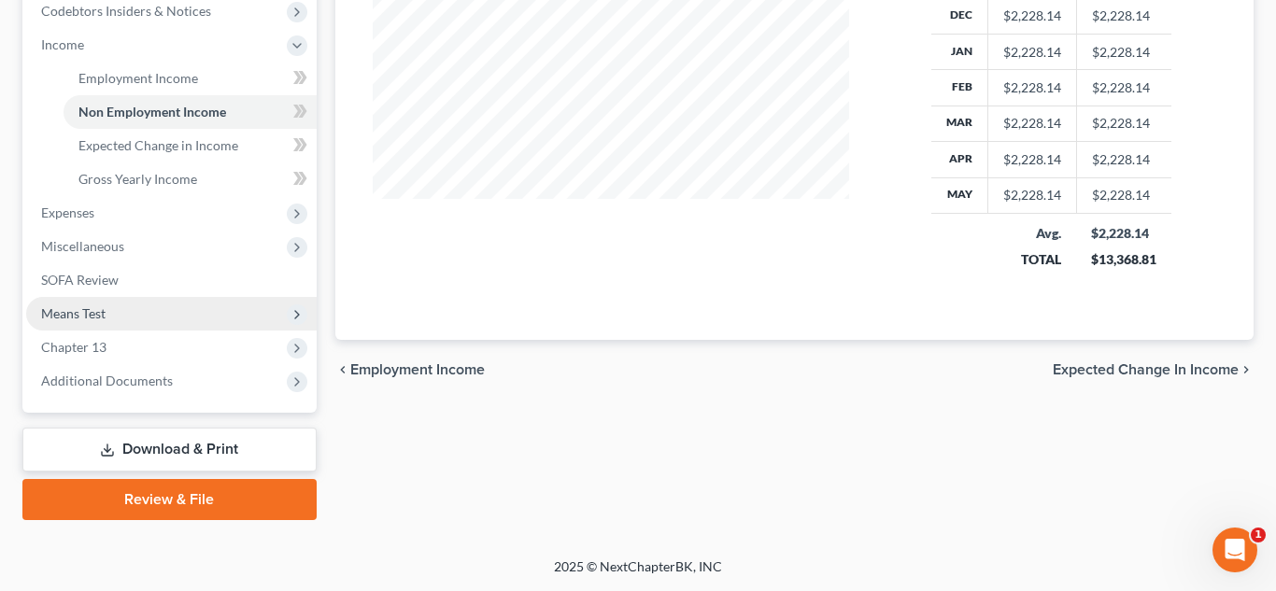
click at [140, 324] on span "Means Test" at bounding box center [171, 314] width 290 height 34
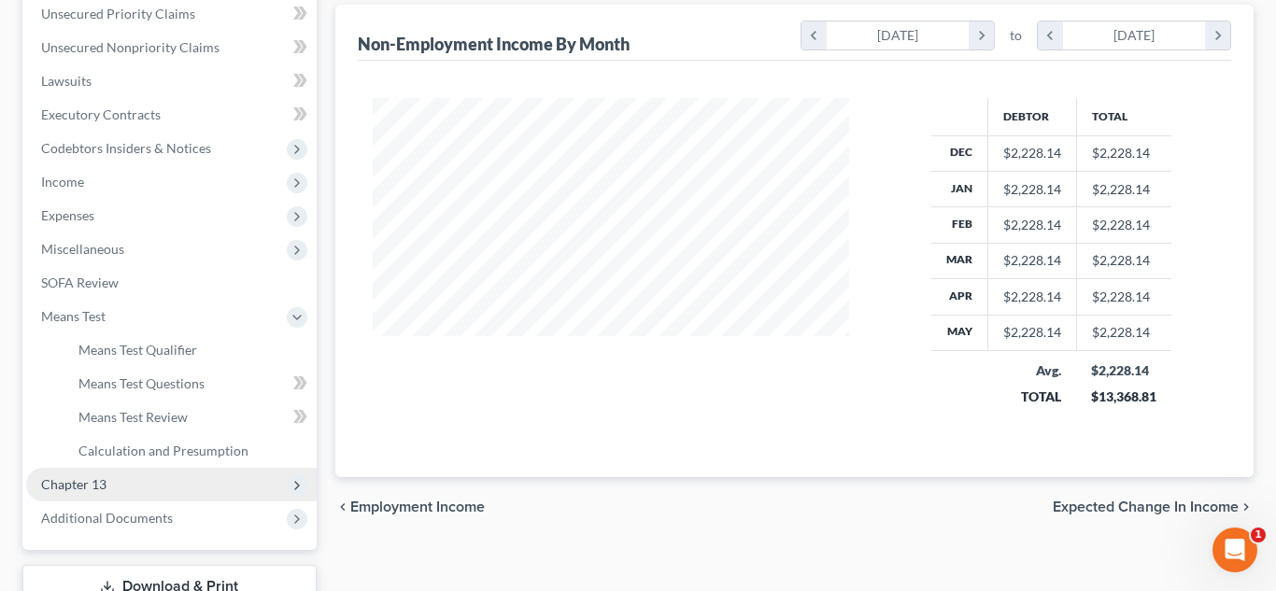
scroll to position [545, 0]
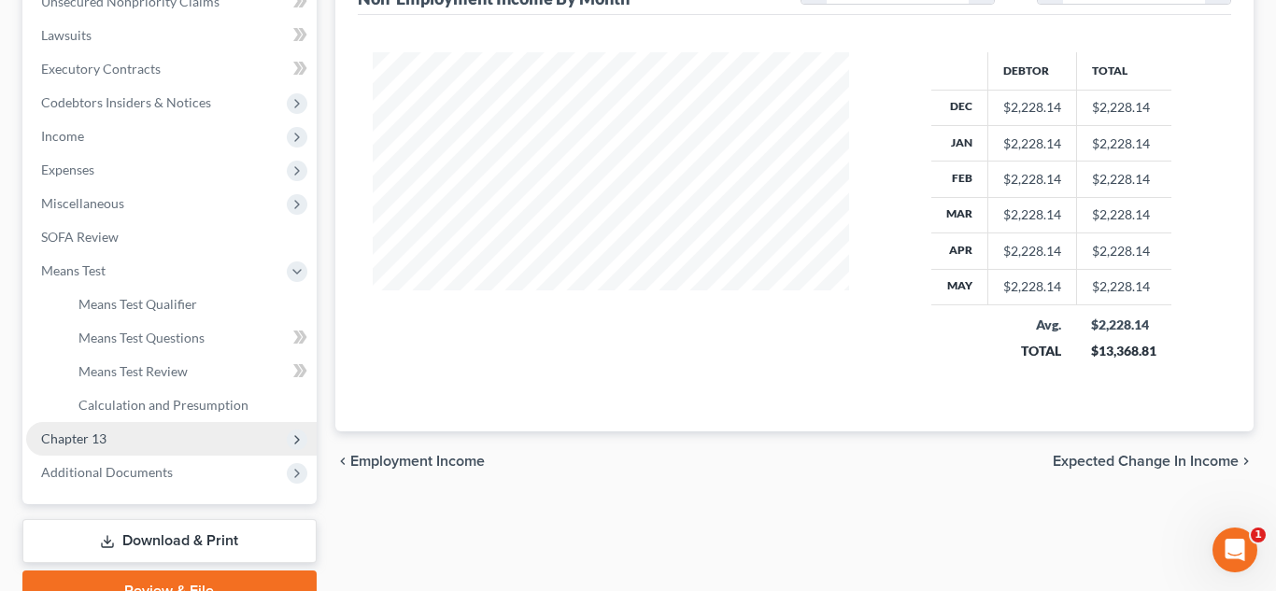
click at [108, 446] on span "Chapter 13" at bounding box center [171, 439] width 290 height 34
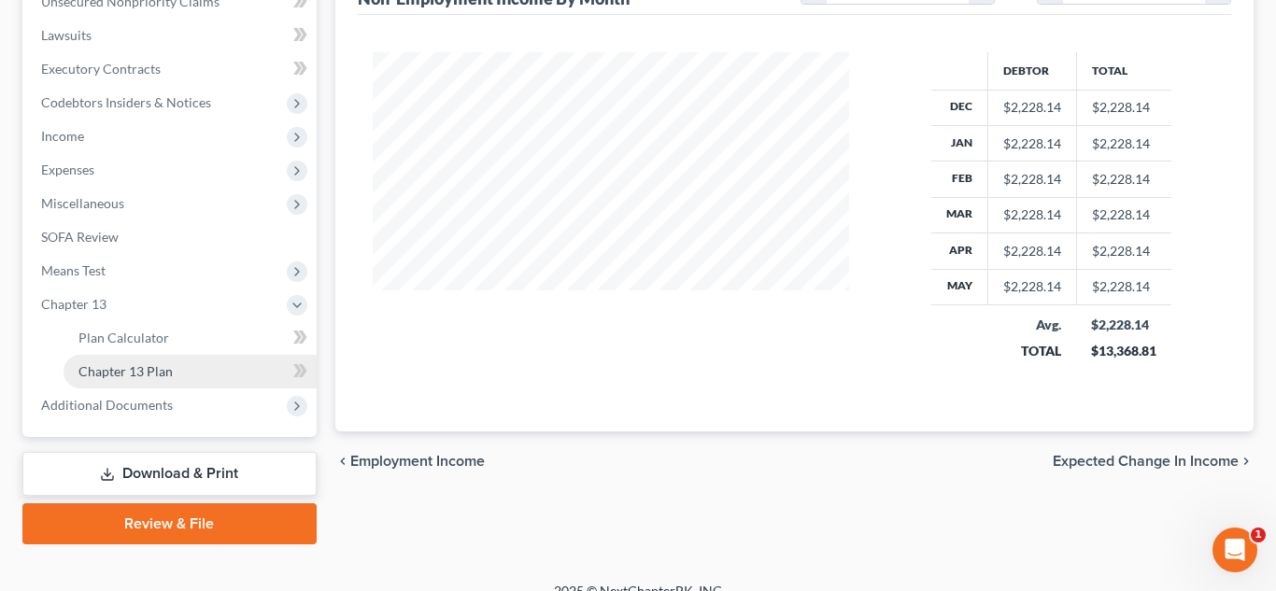
click at [153, 360] on link "Chapter 13 Plan" at bounding box center [190, 372] width 253 height 34
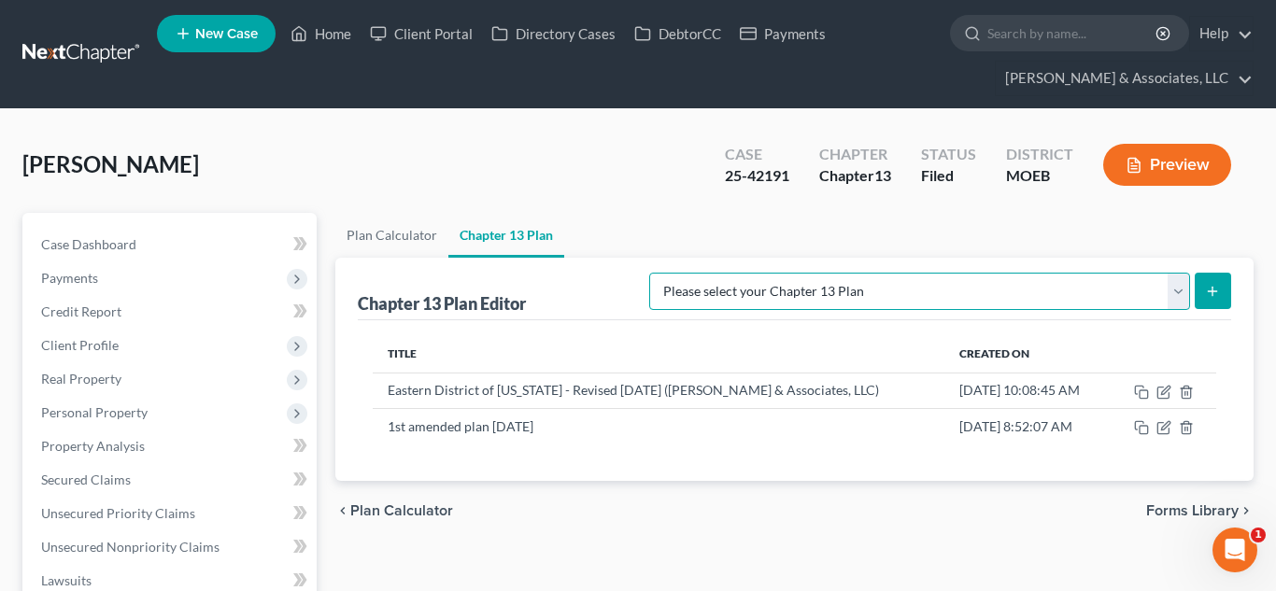
click at [1175, 295] on select "Please select your Chapter 13 Plan Eastern District of [US_STATE] Eastern Distr…" at bounding box center [919, 291] width 541 height 37
select select "6"
click at [724, 273] on select "Please select your Chapter 13 Plan Eastern District of [US_STATE] Eastern Distr…" at bounding box center [919, 291] width 541 height 37
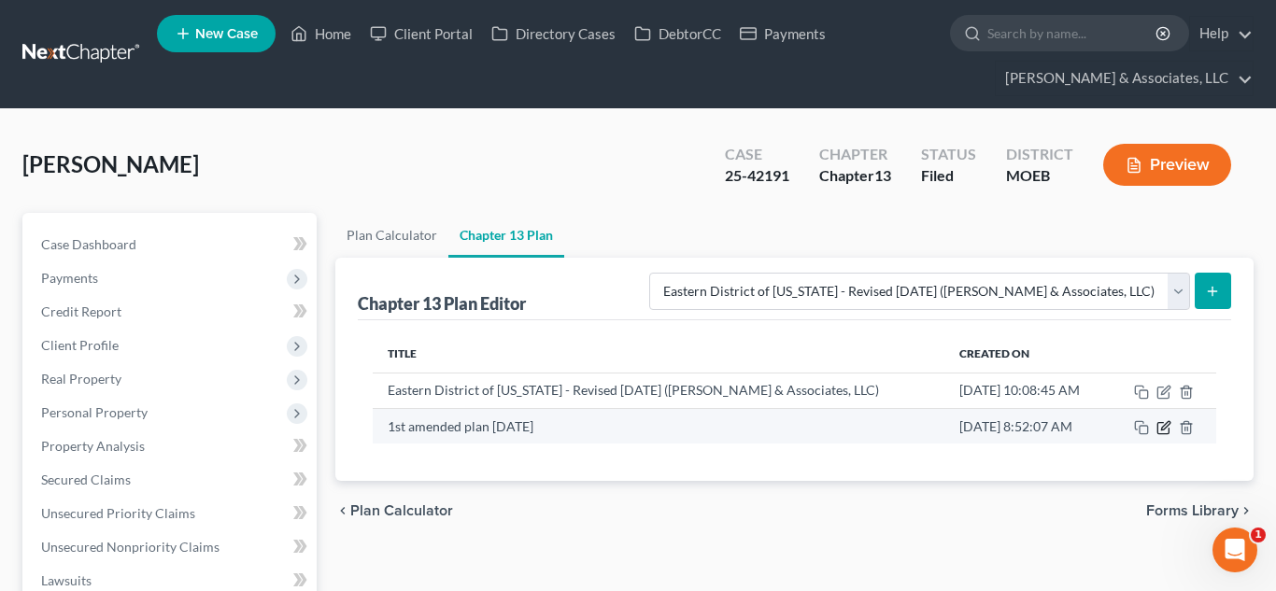
click at [1165, 429] on icon "button" at bounding box center [1165, 425] width 8 height 8
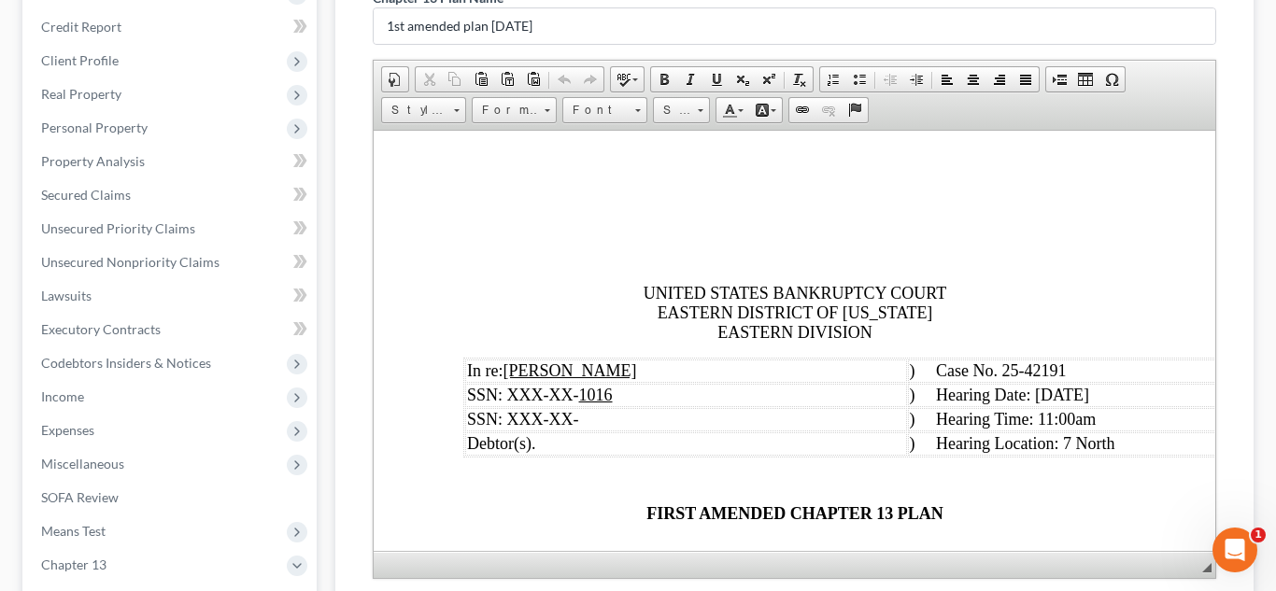
scroll to position [378, 0]
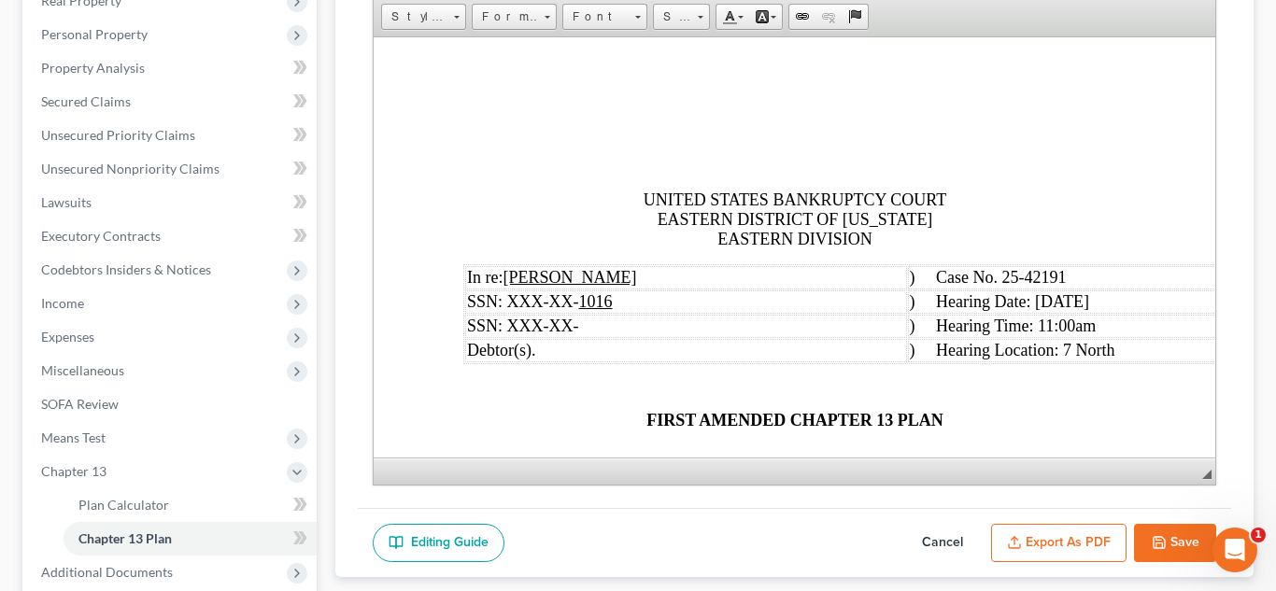
click at [962, 543] on button "Cancel" at bounding box center [942, 543] width 82 height 39
select select "6"
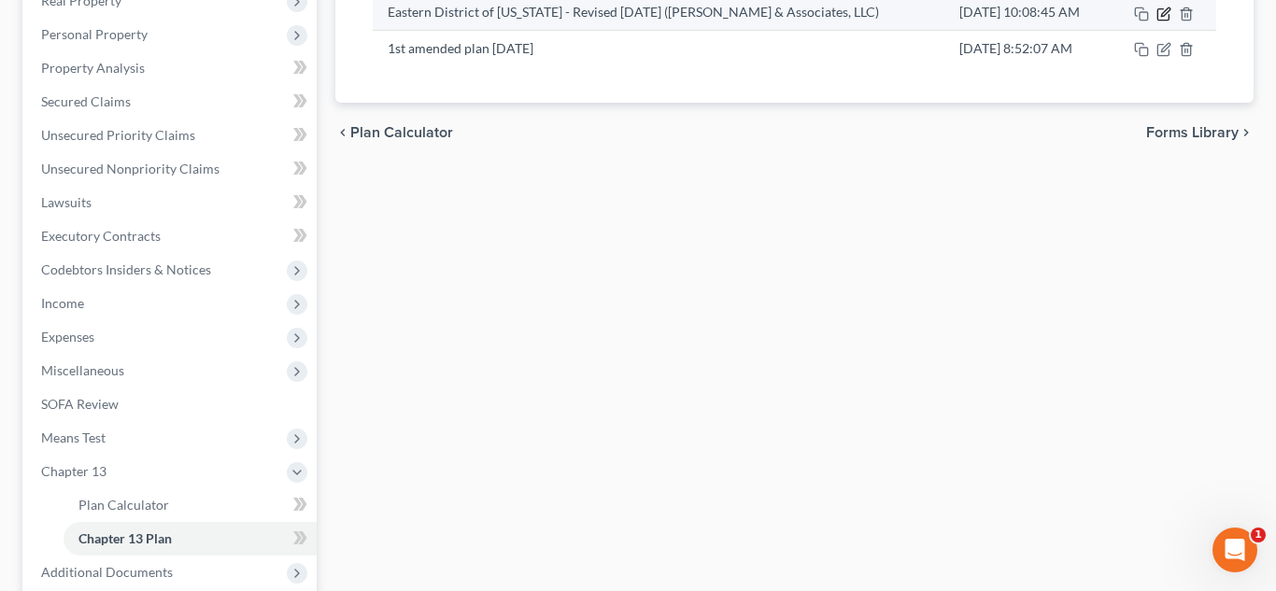
click at [1168, 12] on icon "button" at bounding box center [1165, 11] width 8 height 8
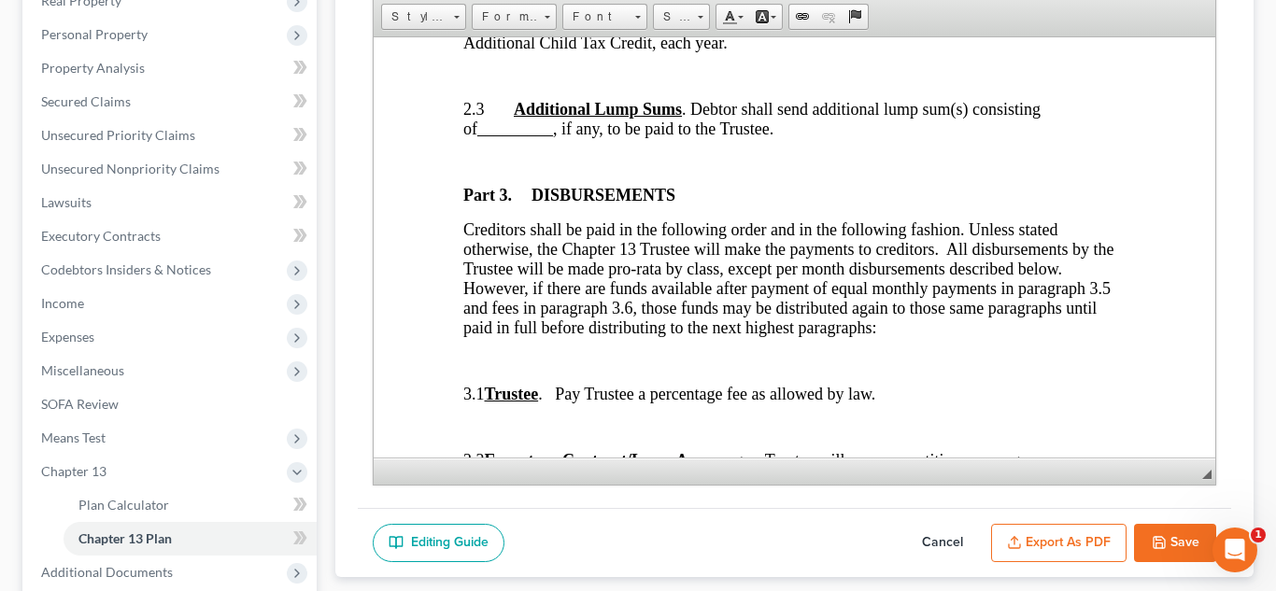
scroll to position [1383, 0]
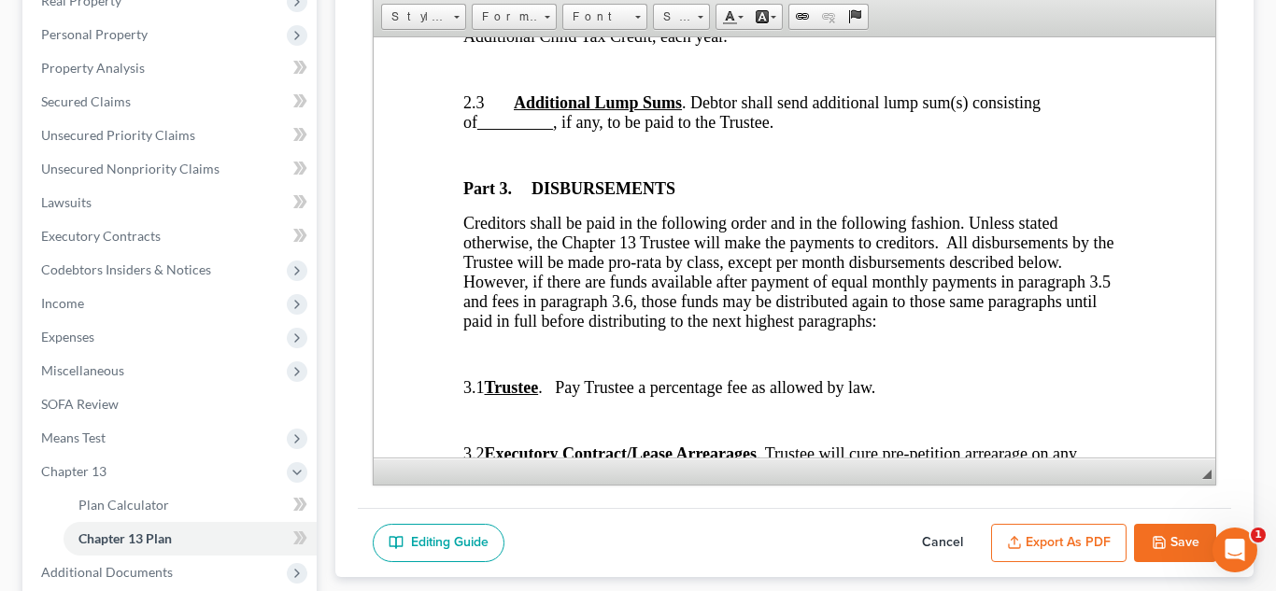
click at [955, 532] on button "Cancel" at bounding box center [942, 543] width 82 height 39
select select "6"
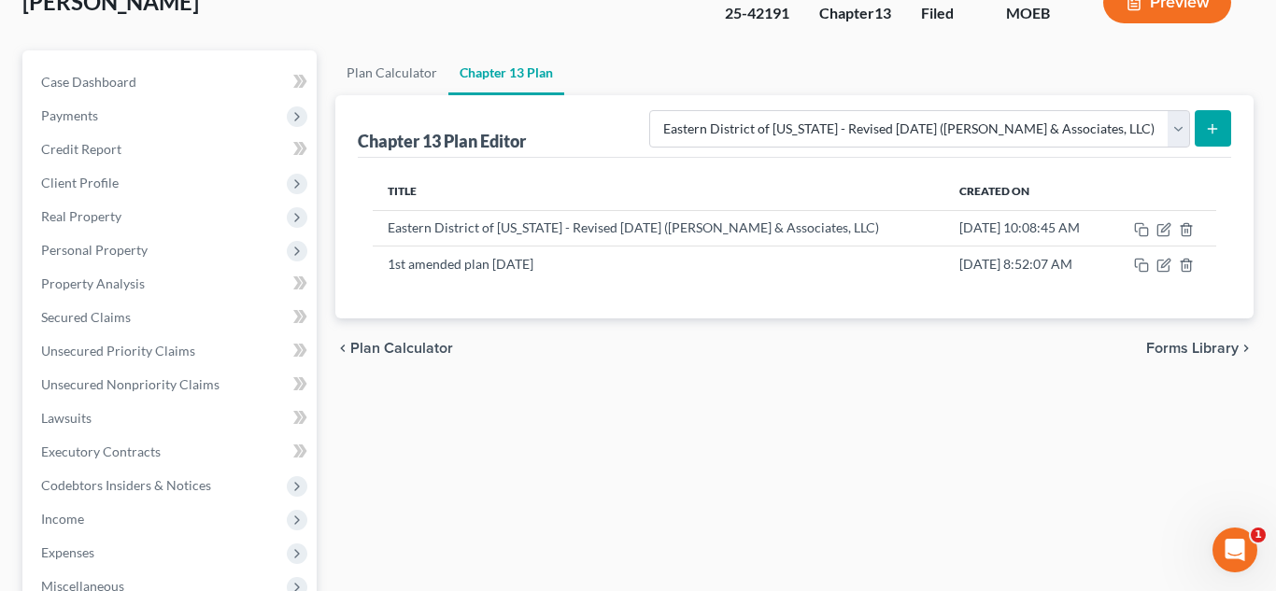
scroll to position [111, 0]
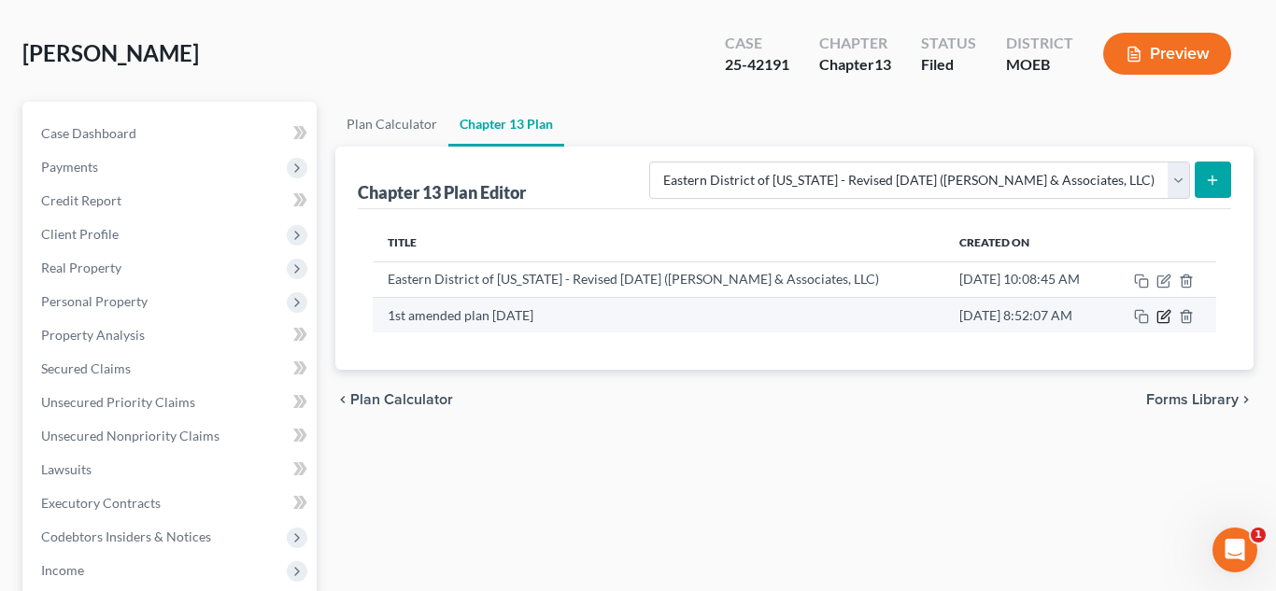
click at [1159, 319] on icon "button" at bounding box center [1163, 316] width 15 height 15
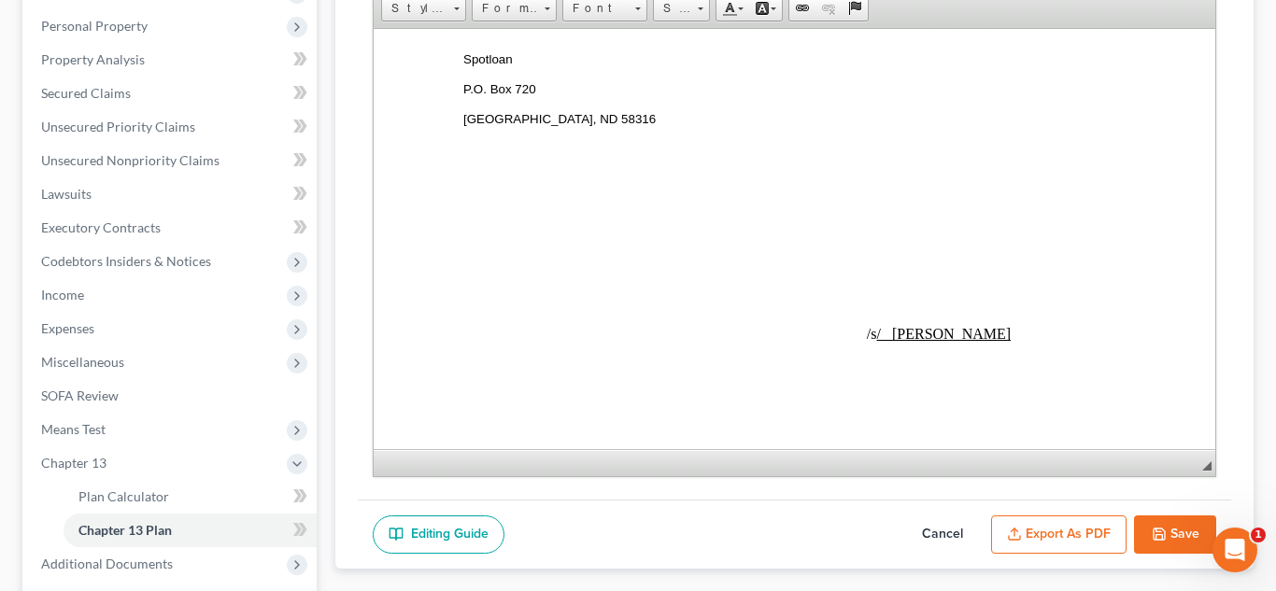
scroll to position [570, 0]
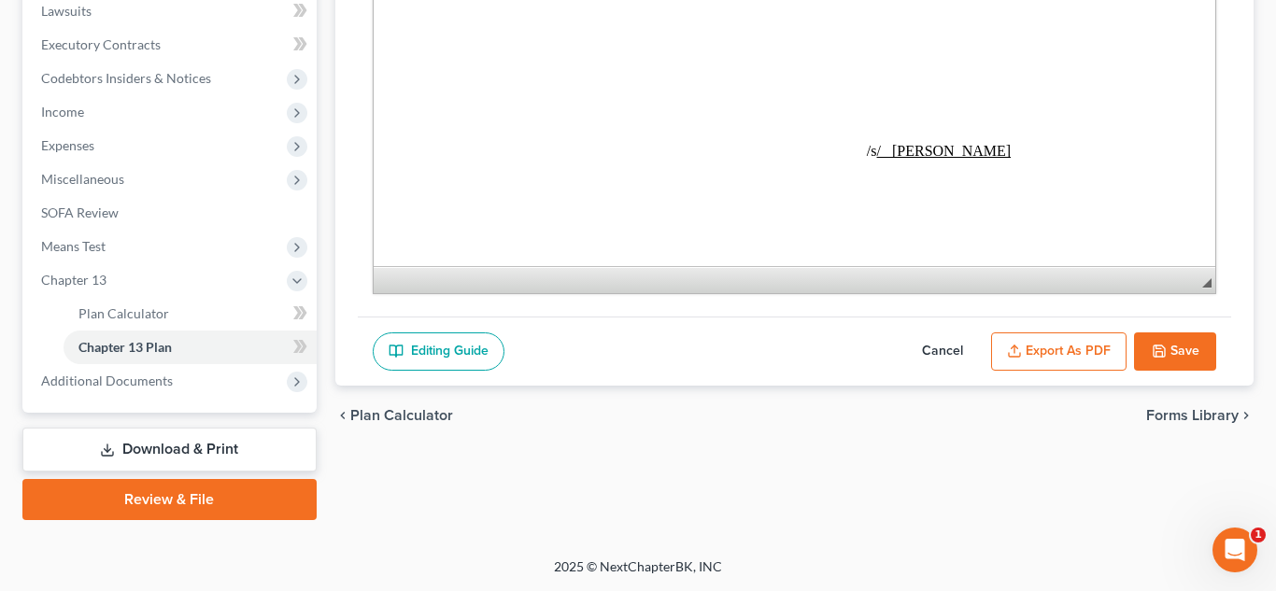
click at [952, 353] on button "Cancel" at bounding box center [942, 352] width 82 height 39
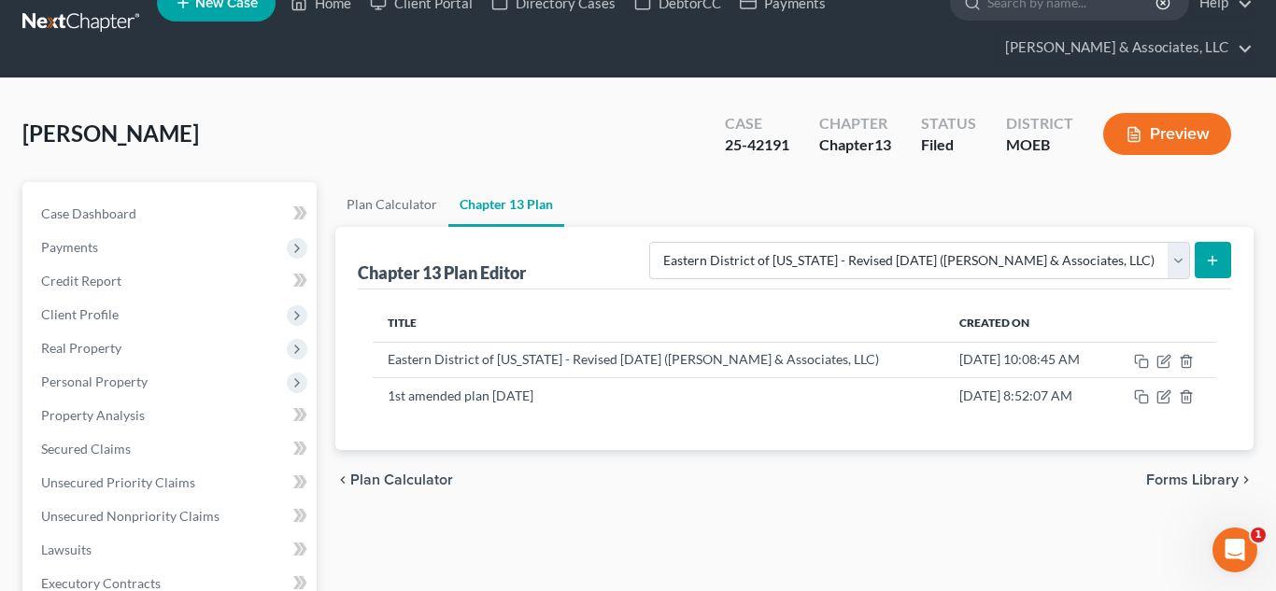
scroll to position [0, 0]
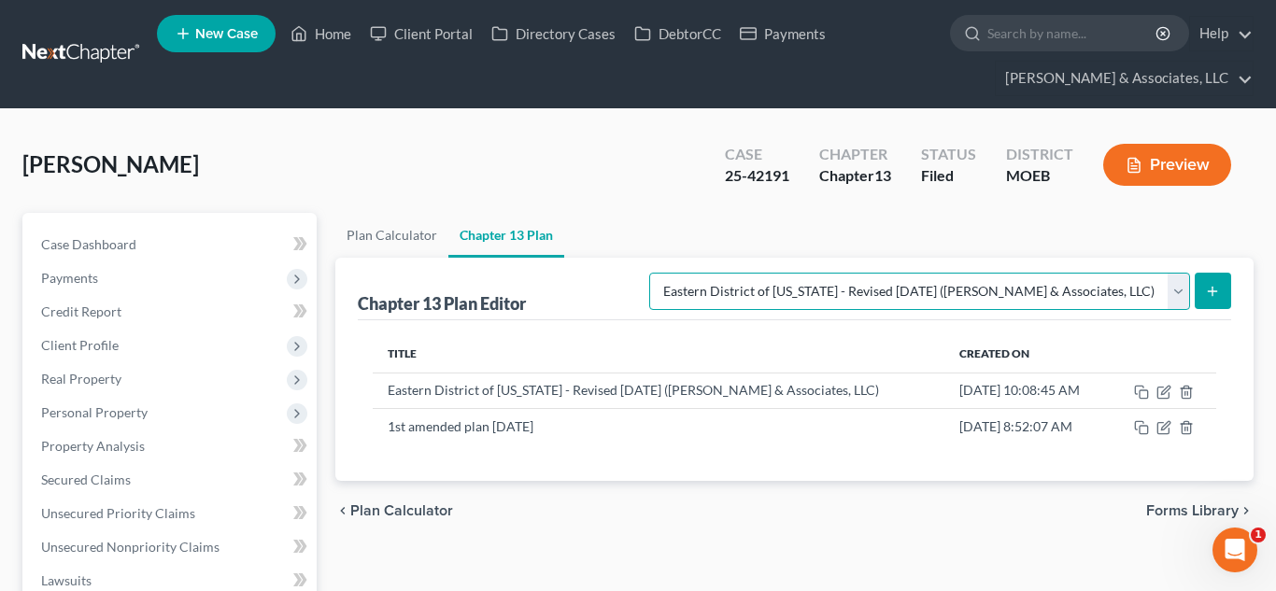
click at [1172, 299] on select "Please select your Chapter 13 Plan Eastern District of [US_STATE] Eastern Distr…" at bounding box center [919, 291] width 541 height 37
click at [724, 273] on select "Please select your Chapter 13 Plan Eastern District of [US_STATE] Eastern Distr…" at bounding box center [919, 291] width 541 height 37
click at [1183, 293] on select "Please select your Chapter 13 Plan Eastern District of [US_STATE] Eastern Distr…" at bounding box center [919, 291] width 541 height 37
select select "4"
click at [724, 273] on select "Please select your Chapter 13 Plan Eastern District of [US_STATE] Eastern Distr…" at bounding box center [919, 291] width 541 height 37
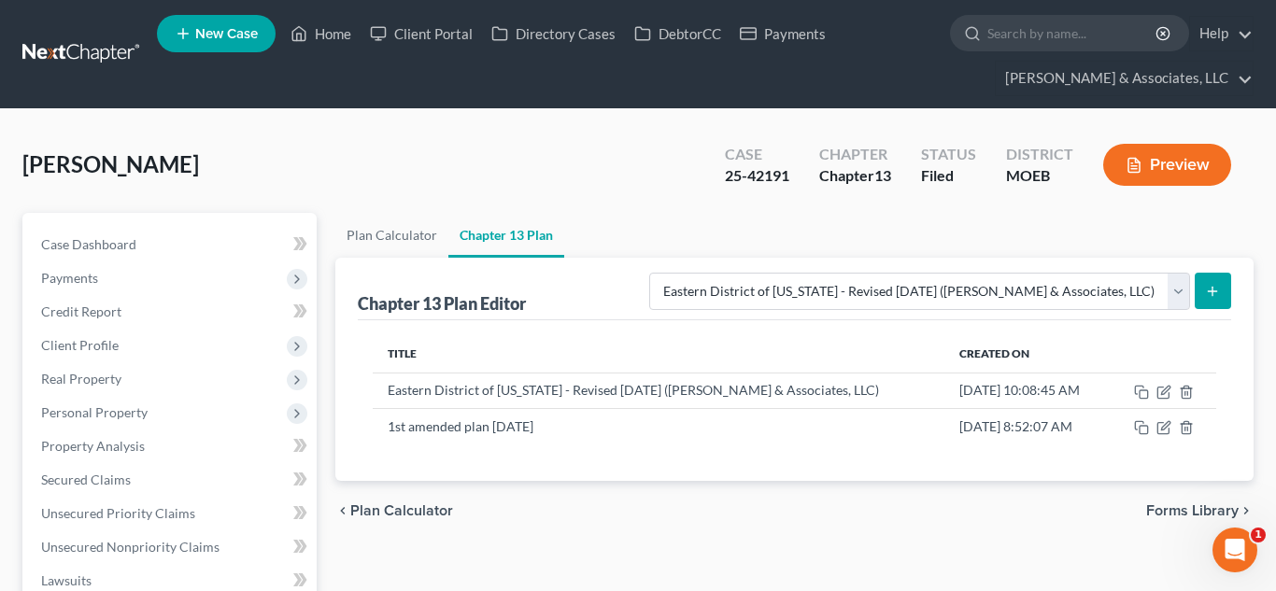
click at [1209, 286] on icon "submit" at bounding box center [1212, 291] width 15 height 15
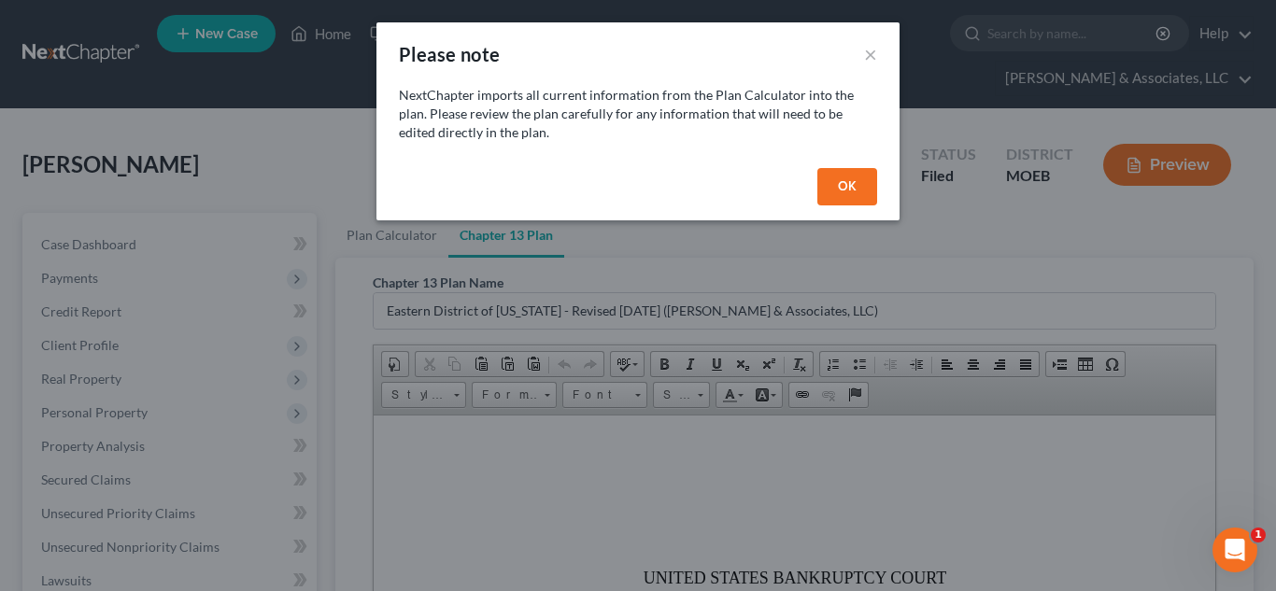
click at [821, 189] on button "OK" at bounding box center [847, 186] width 60 height 37
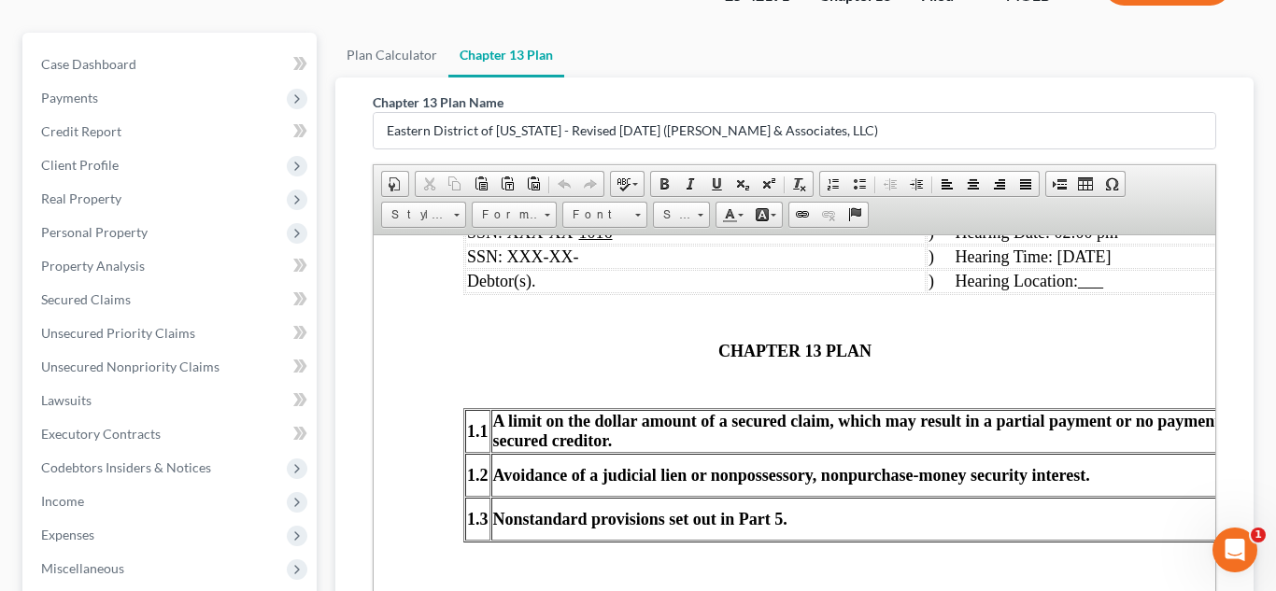
scroll to position [570, 0]
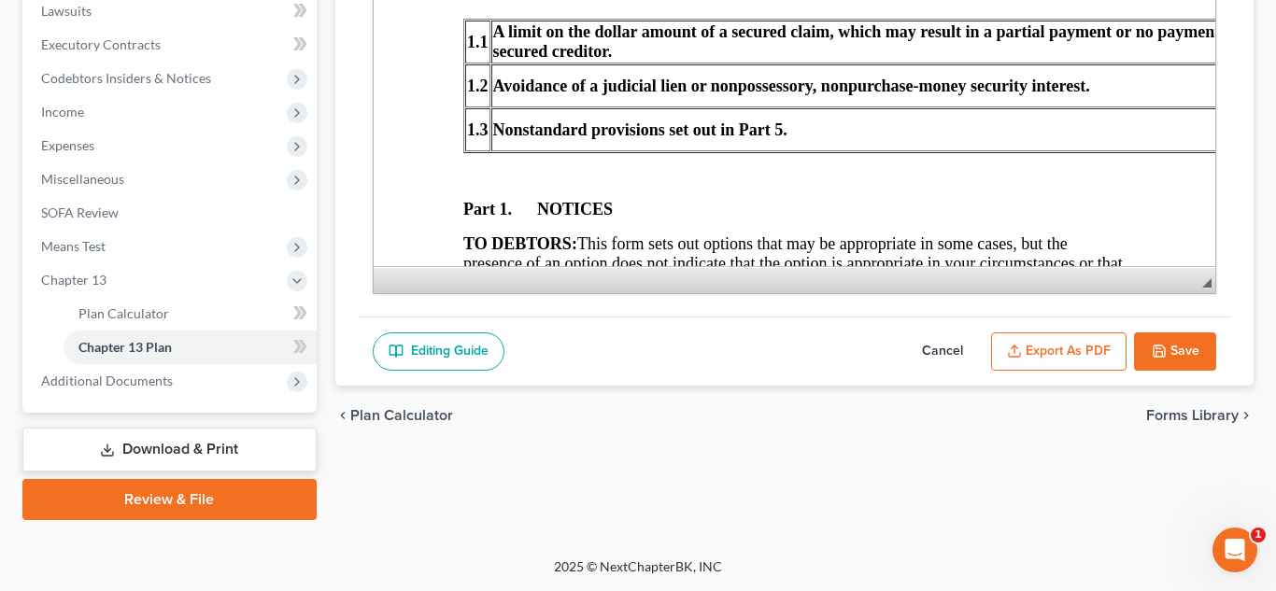
click at [944, 350] on button "Cancel" at bounding box center [942, 352] width 82 height 39
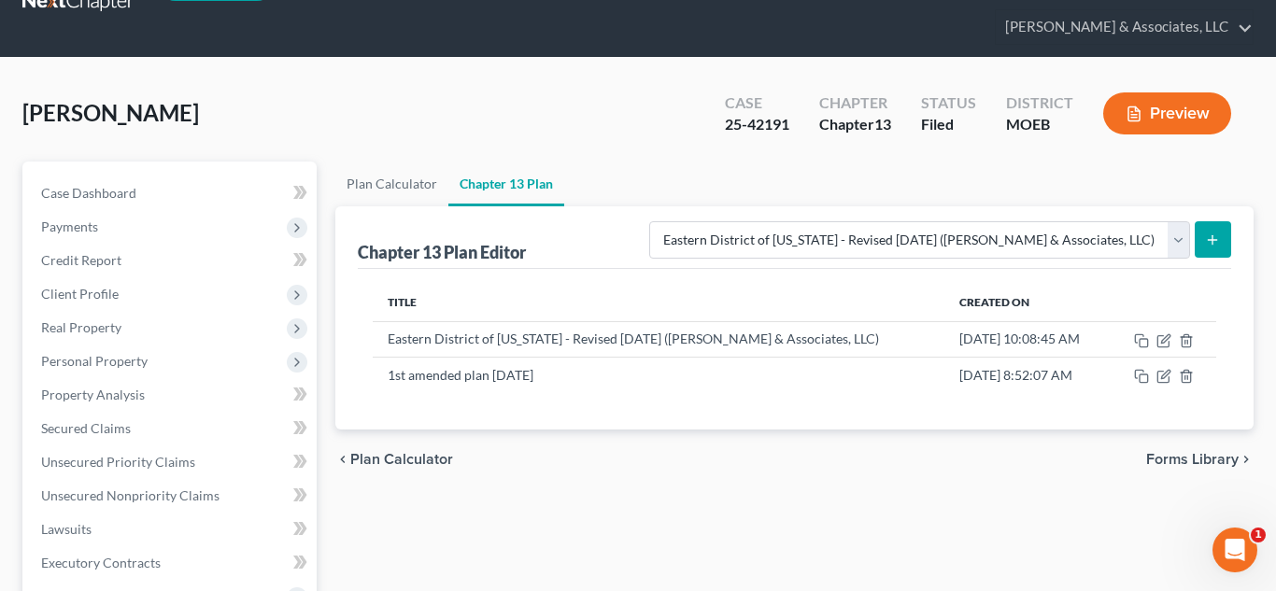
scroll to position [0, 0]
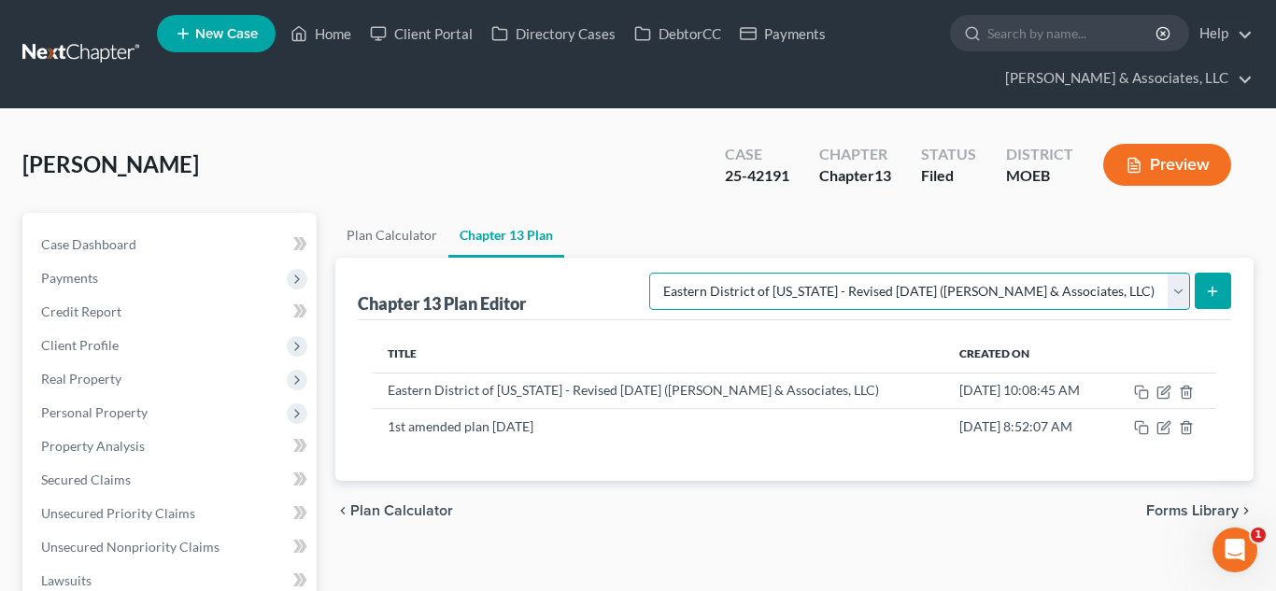
click at [1074, 292] on select "Please select your Chapter 13 Plan Eastern District of [US_STATE] Eastern Distr…" at bounding box center [919, 291] width 541 height 37
select select "6"
click at [724, 273] on select "Please select your Chapter 13 Plan Eastern District of [US_STATE] Eastern Distr…" at bounding box center [919, 291] width 541 height 37
click at [1206, 284] on icon "submit" at bounding box center [1212, 291] width 15 height 15
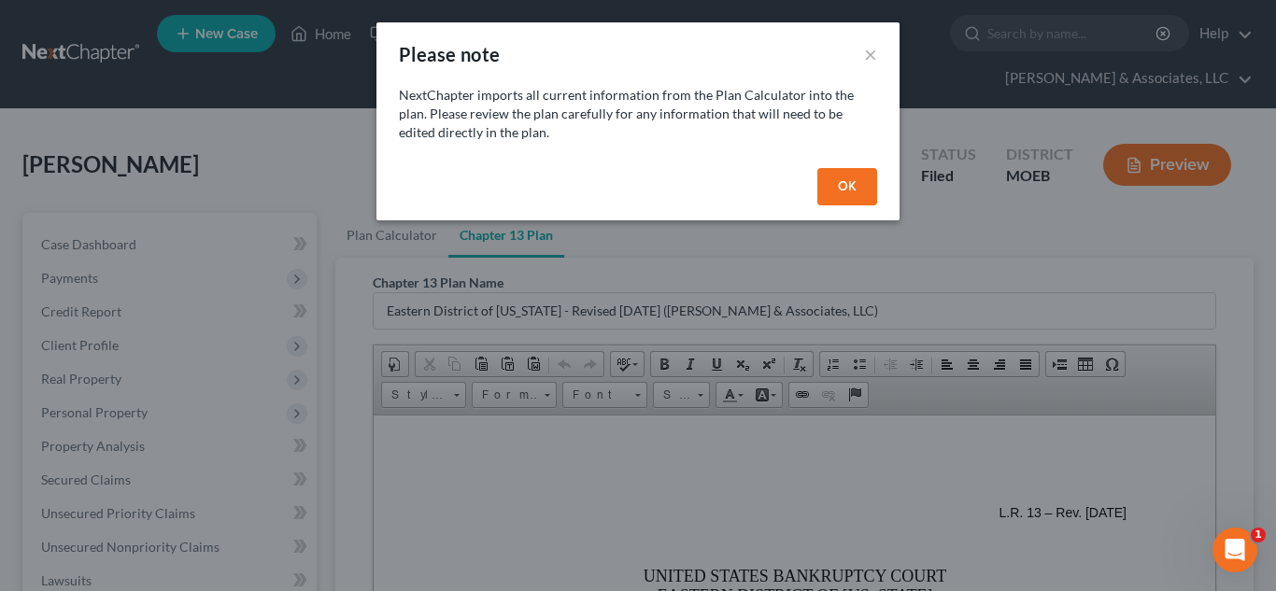
click at [828, 191] on button "OK" at bounding box center [847, 186] width 60 height 37
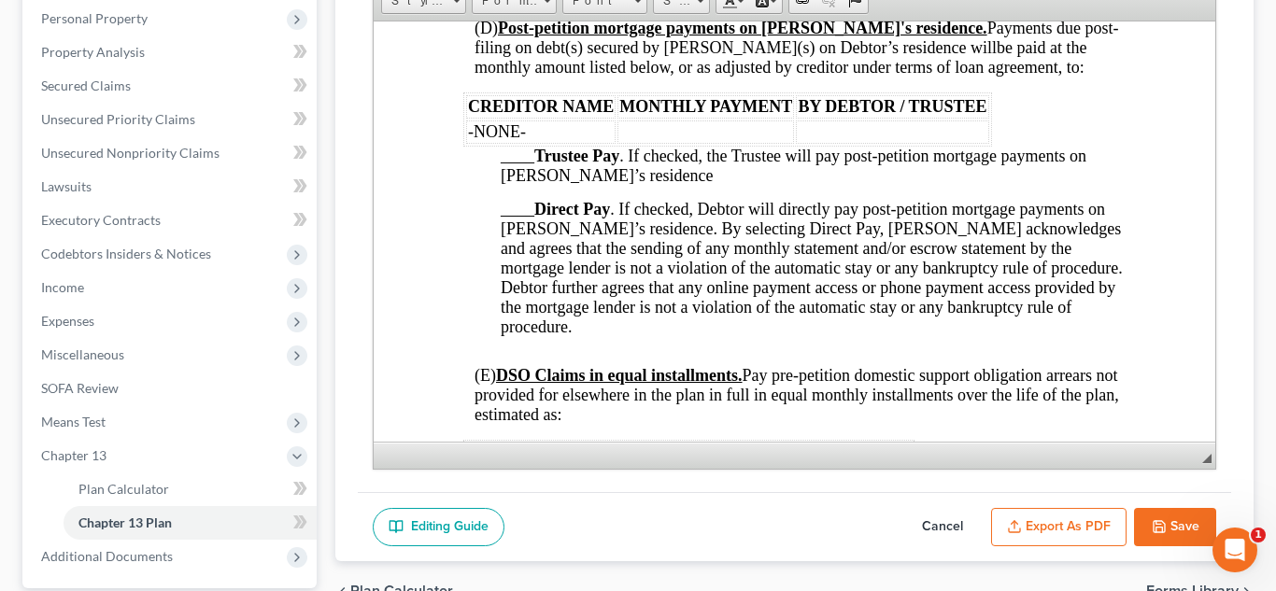
scroll to position [2708, 0]
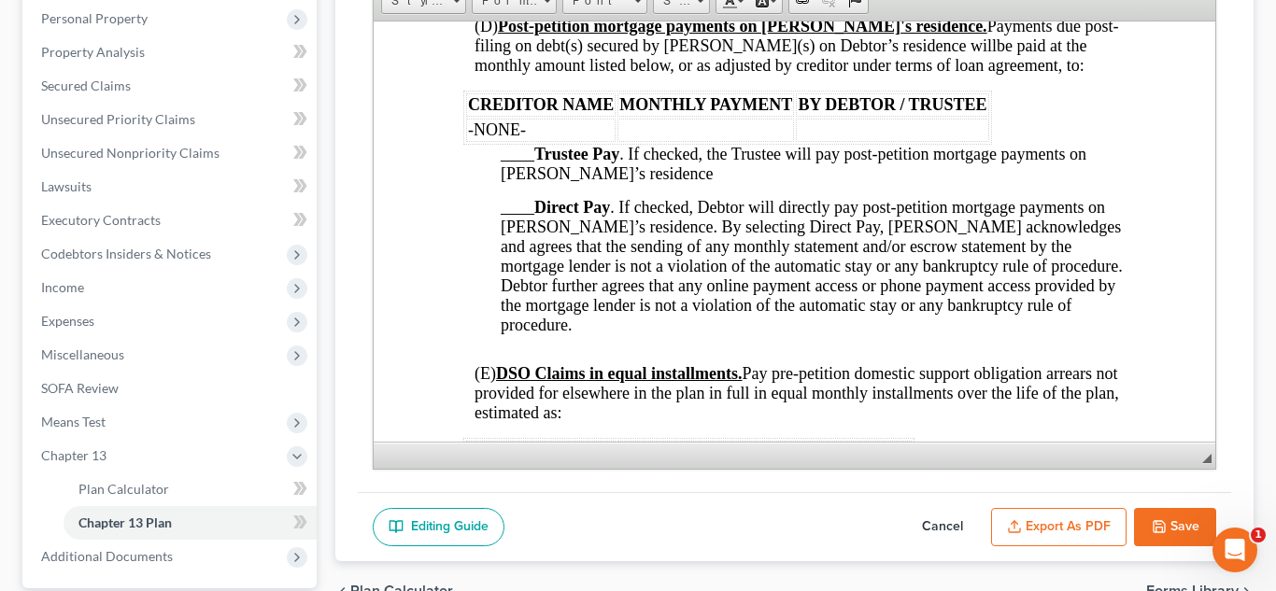
click at [951, 526] on button "Cancel" at bounding box center [942, 527] width 82 height 39
select select "6"
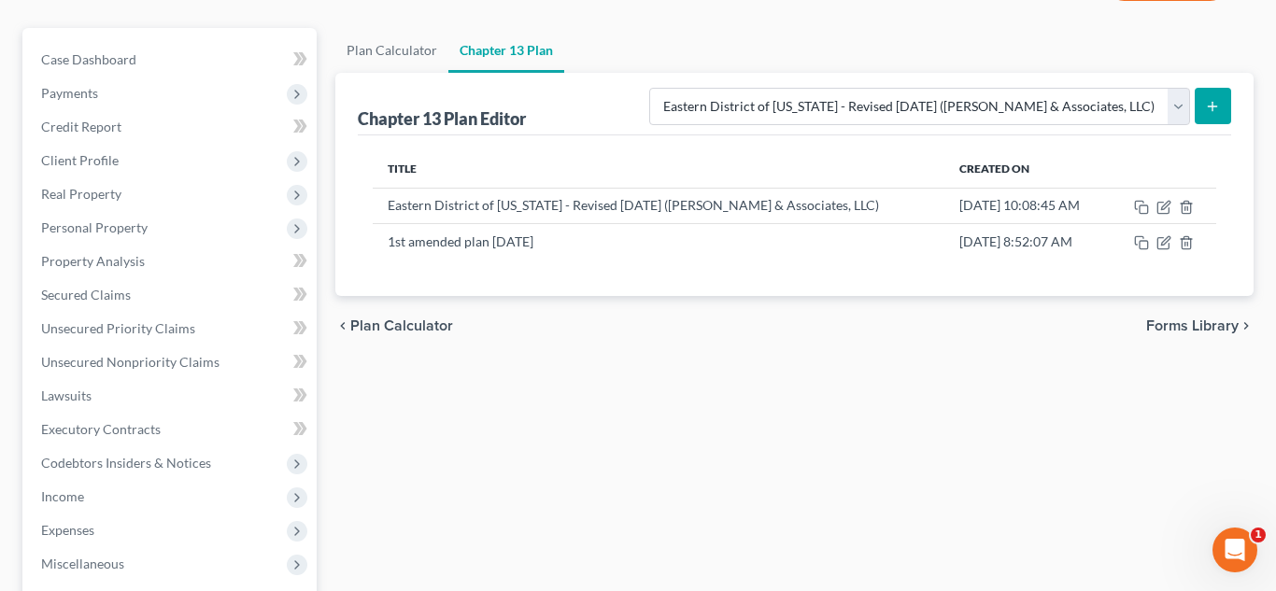
scroll to position [135, 0]
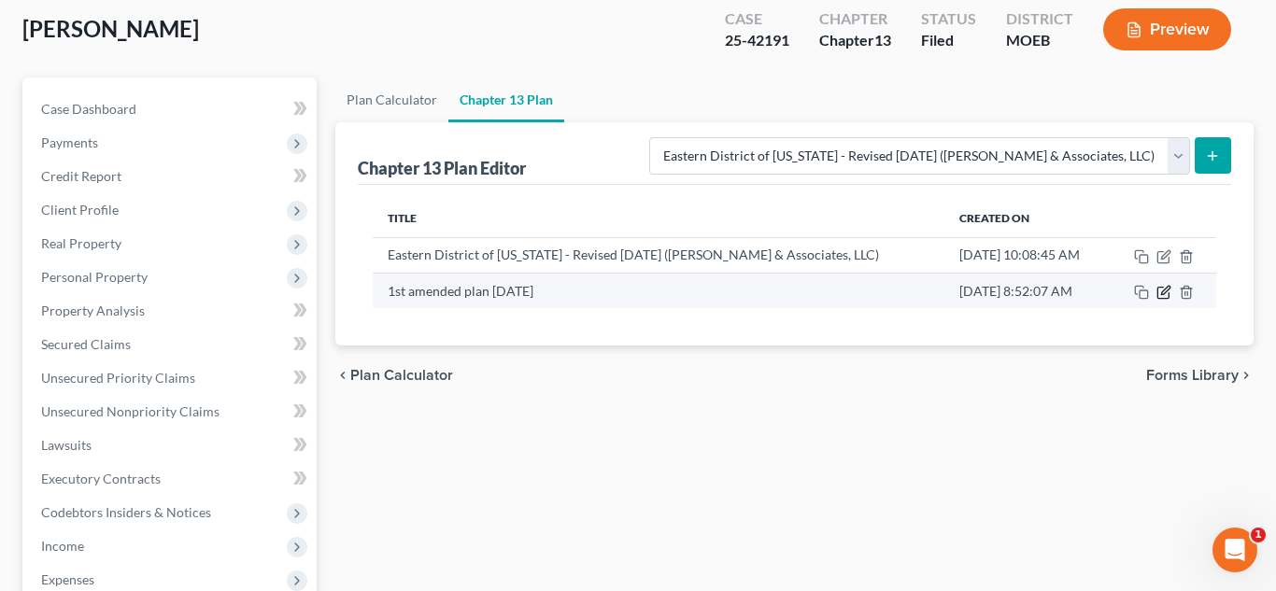
click at [1168, 292] on icon "button" at bounding box center [1163, 292] width 15 height 15
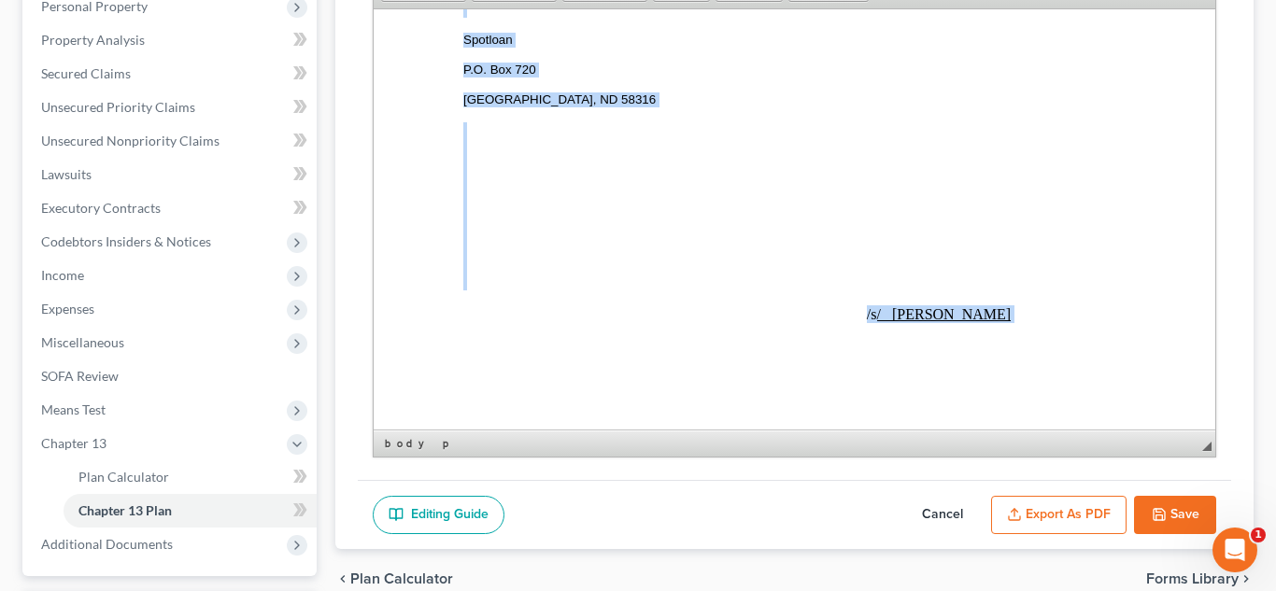
scroll to position [9733, 0]
drag, startPoint x: 708, startPoint y: 71, endPoint x: 1049, endPoint y: 388, distance: 465.3
copy body "Loremipsumd si Ametcon A. E seddoei temp i utla etd magnaal enim ad min veniamq…"
click at [927, 519] on button "Cancel" at bounding box center [942, 515] width 82 height 39
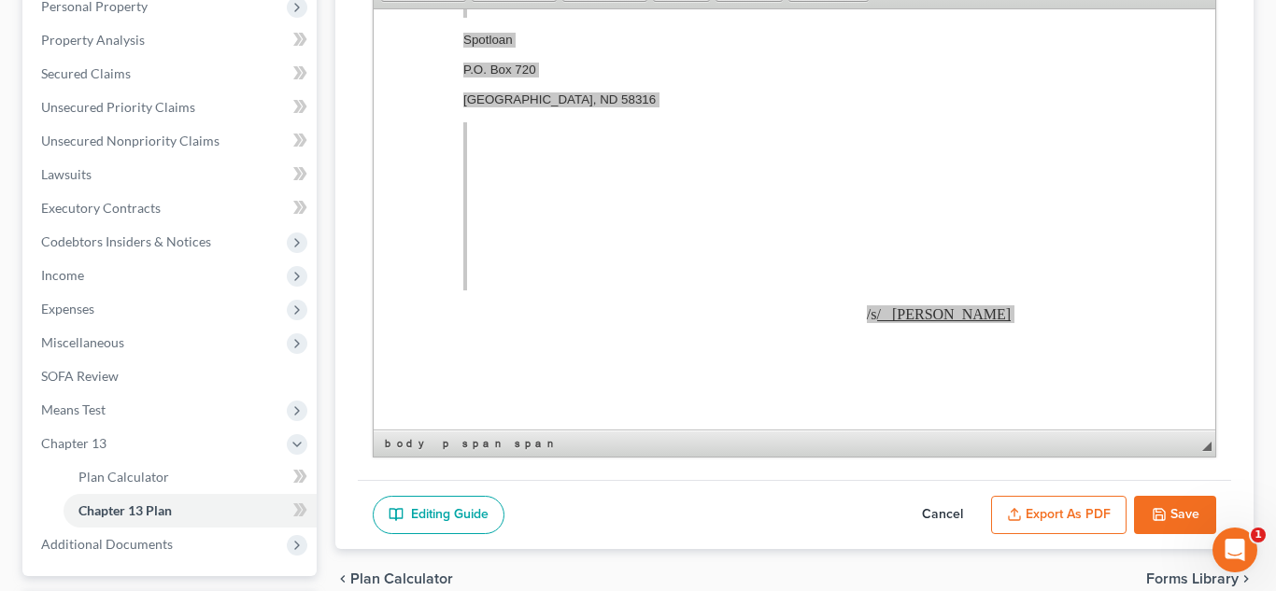
select select "6"
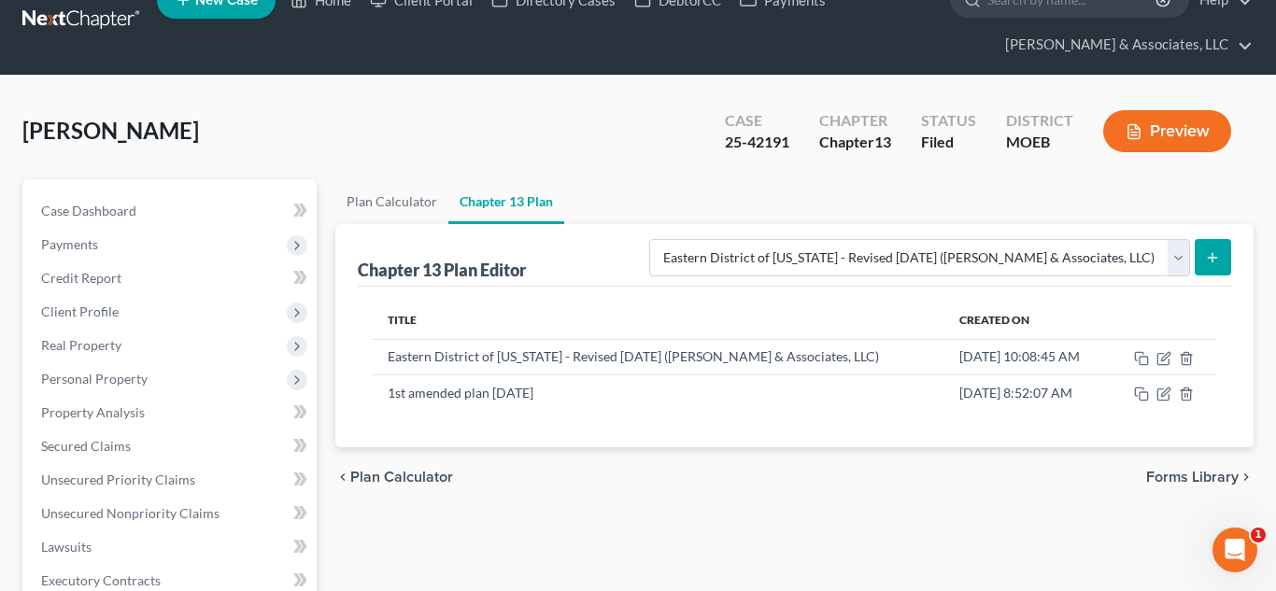
scroll to position [0, 0]
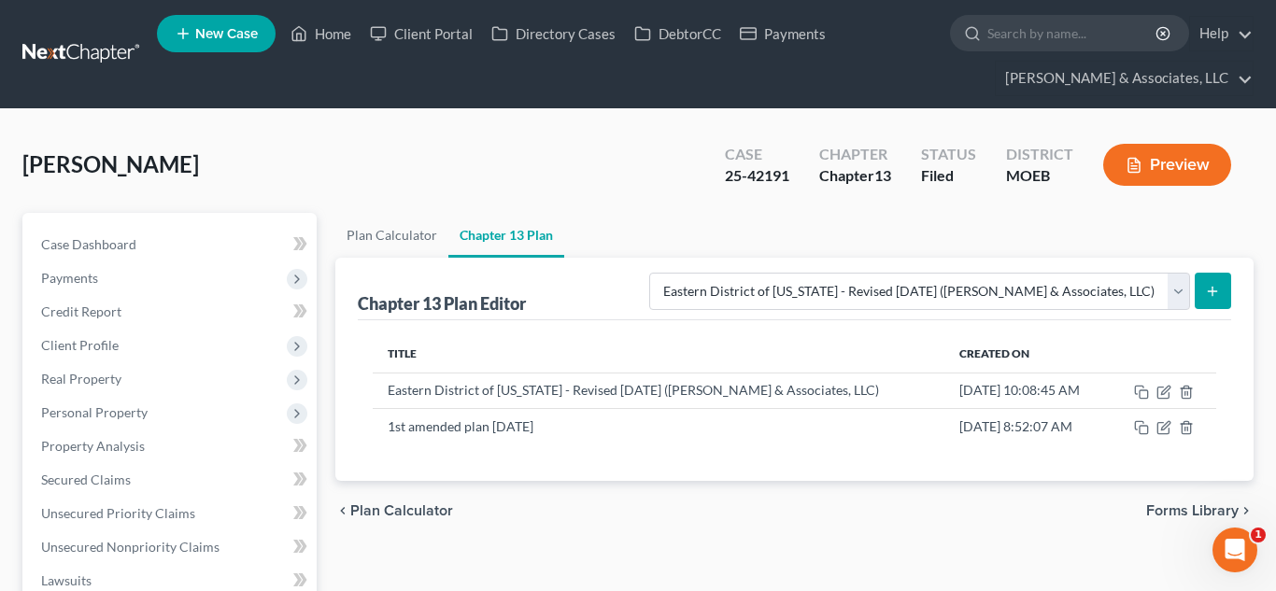
click at [1211, 291] on line "submit" at bounding box center [1213, 291] width 8 height 0
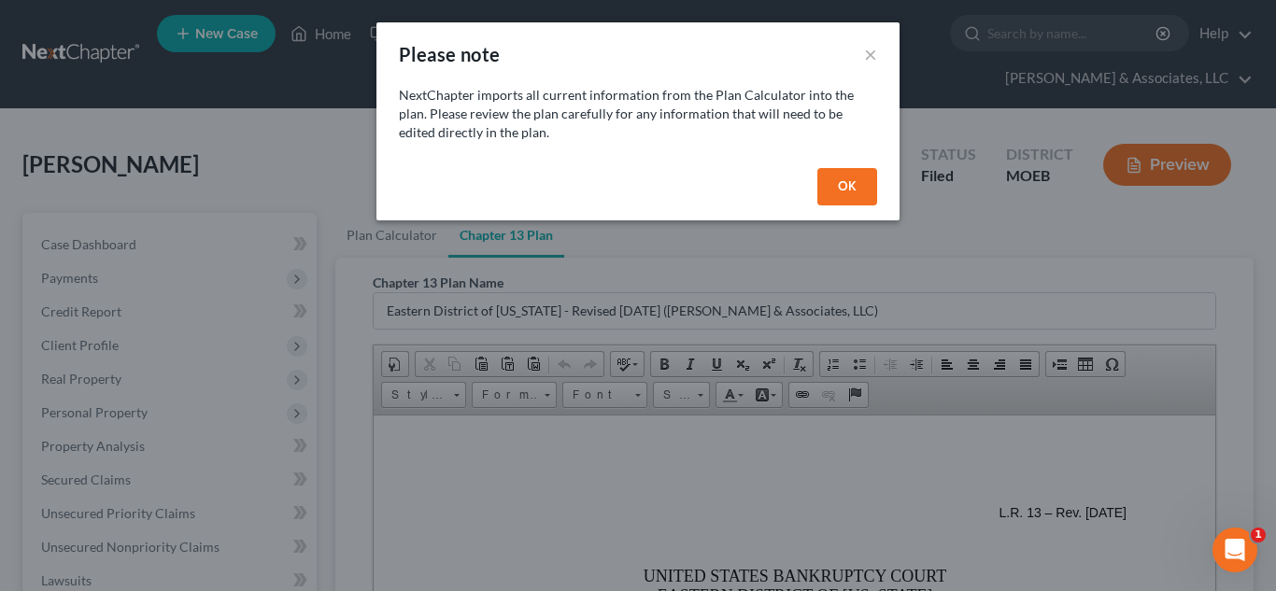
click at [829, 188] on button "OK" at bounding box center [847, 186] width 60 height 37
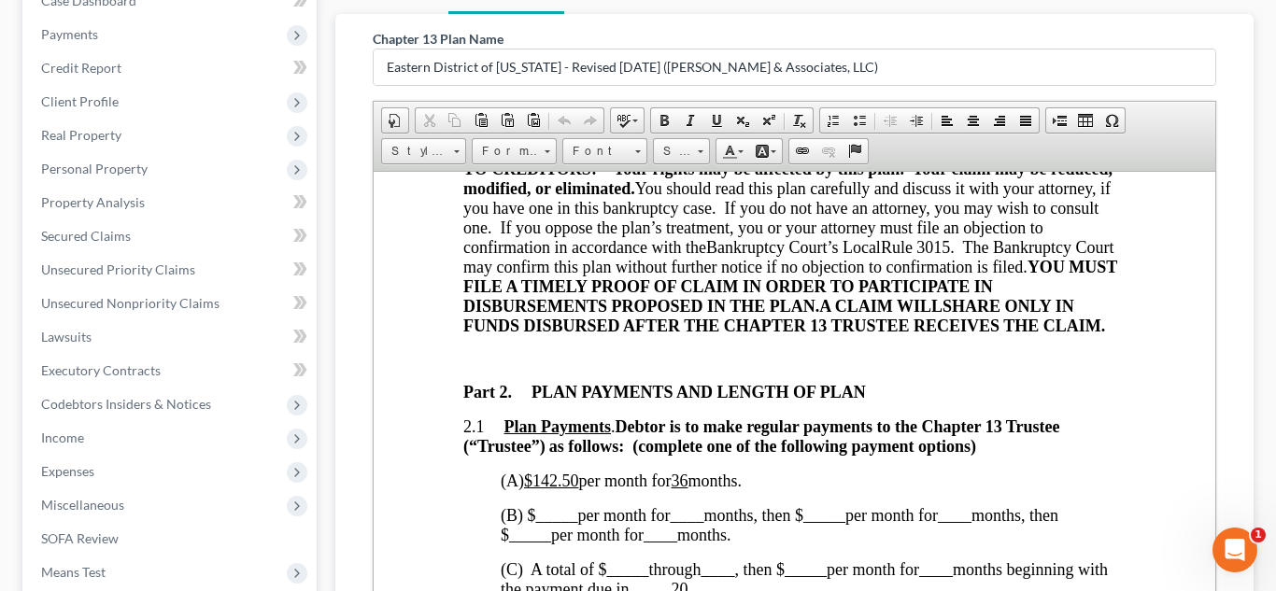
scroll to position [829, 0]
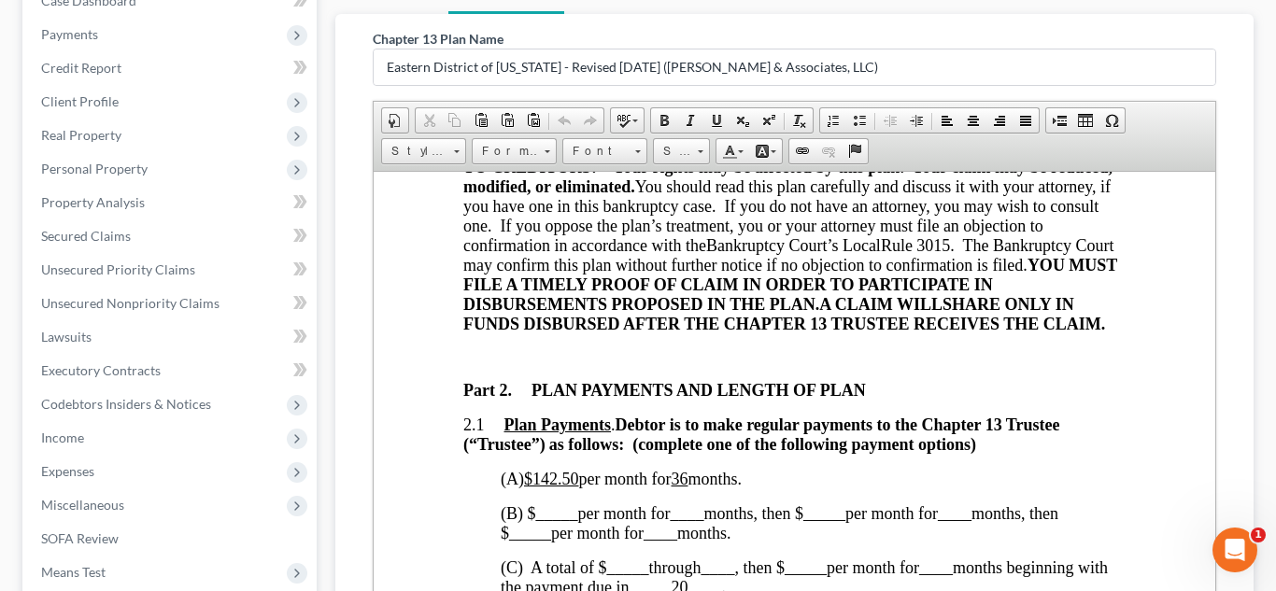
click at [588, 486] on span "(A) $142.50 per month for 36 months." at bounding box center [620, 478] width 241 height 19
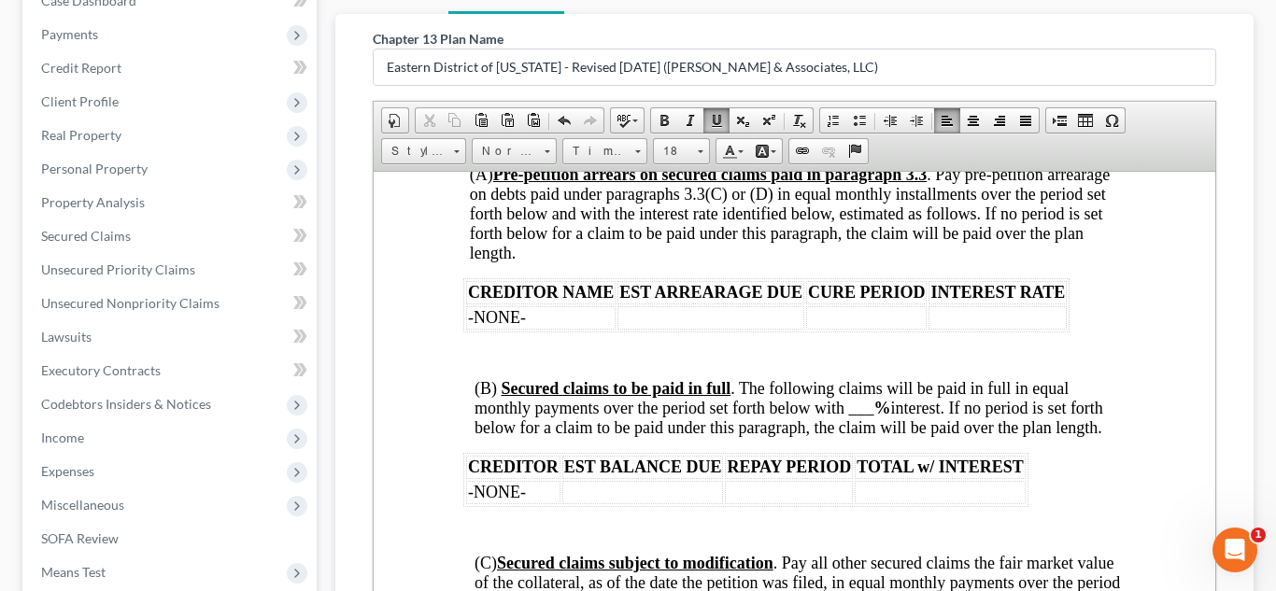
scroll to position [3387, 0]
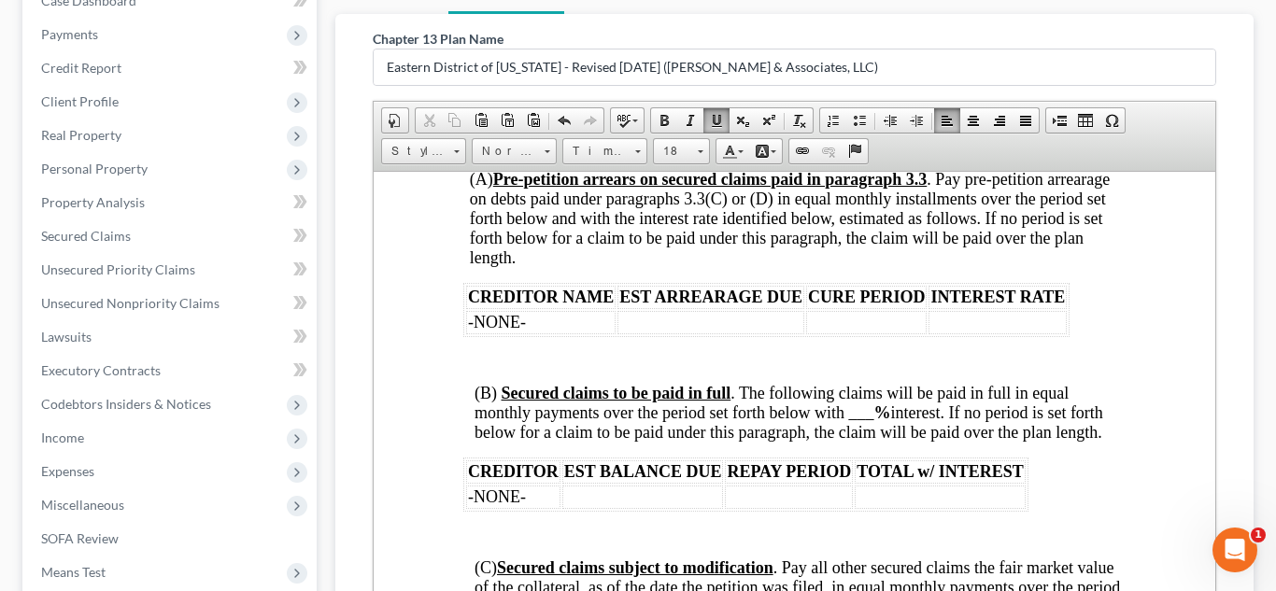
click at [848, 333] on td at bounding box center [865, 321] width 121 height 23
click at [863, 429] on span "(B) Secured claims to be paid in full . The following claims will be paid in fu…" at bounding box center [788, 412] width 629 height 58
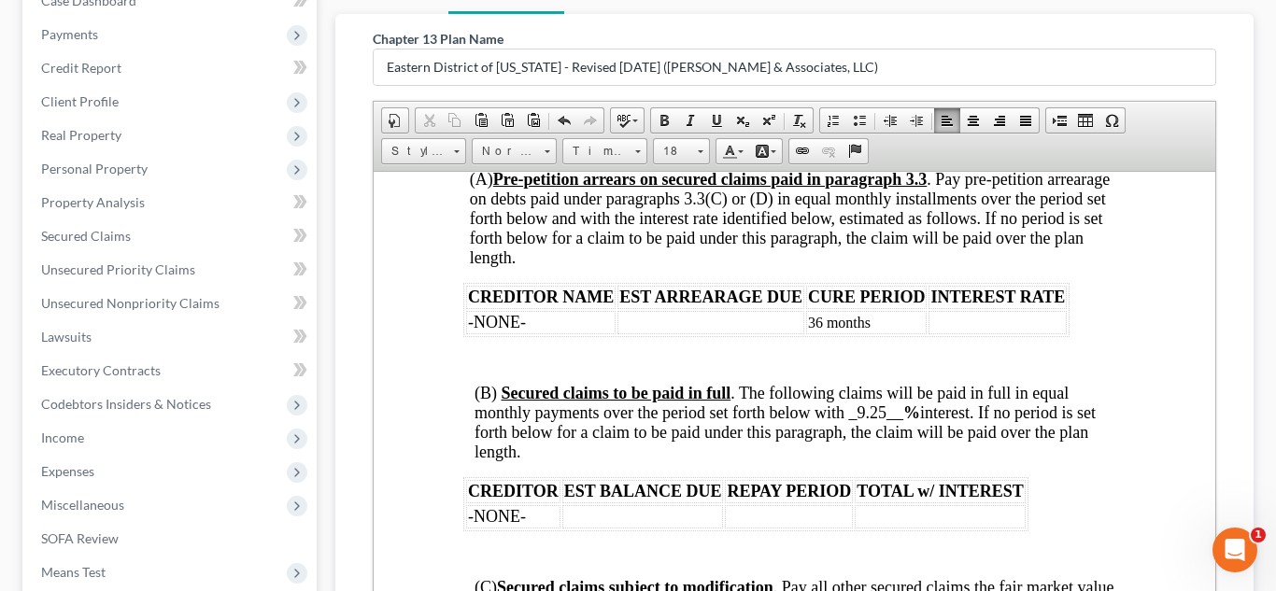
click at [797, 528] on td at bounding box center [788, 515] width 128 height 23
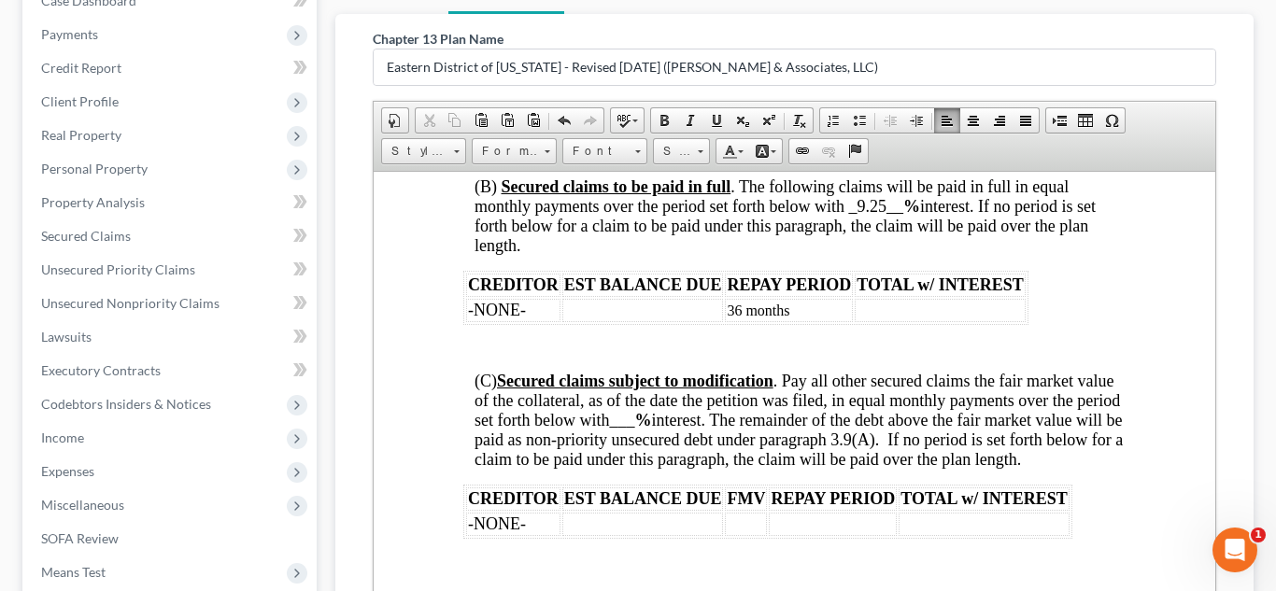
scroll to position [3606, 0]
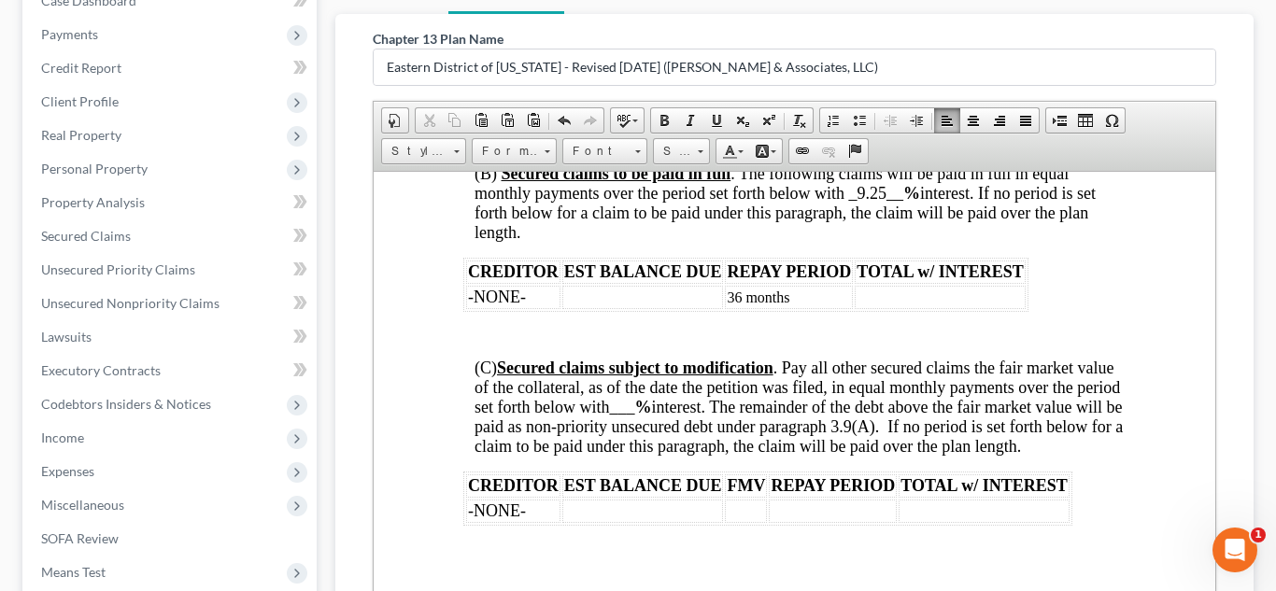
click at [633, 416] on span "___" at bounding box center [620, 406] width 25 height 19
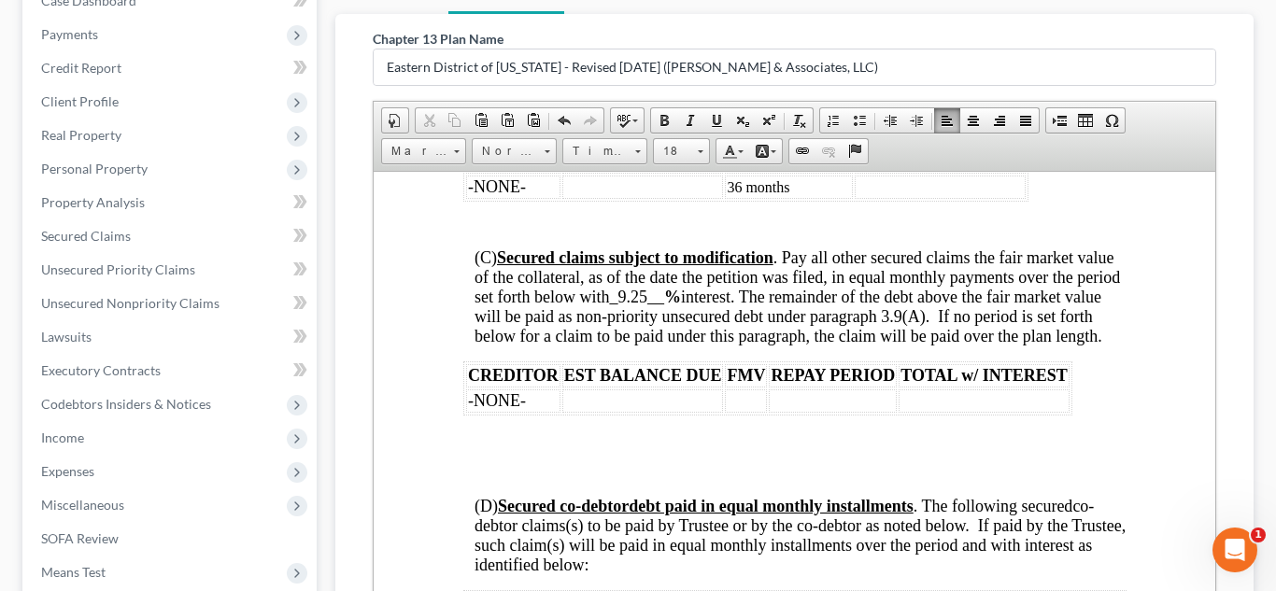
scroll to position [3740, 0]
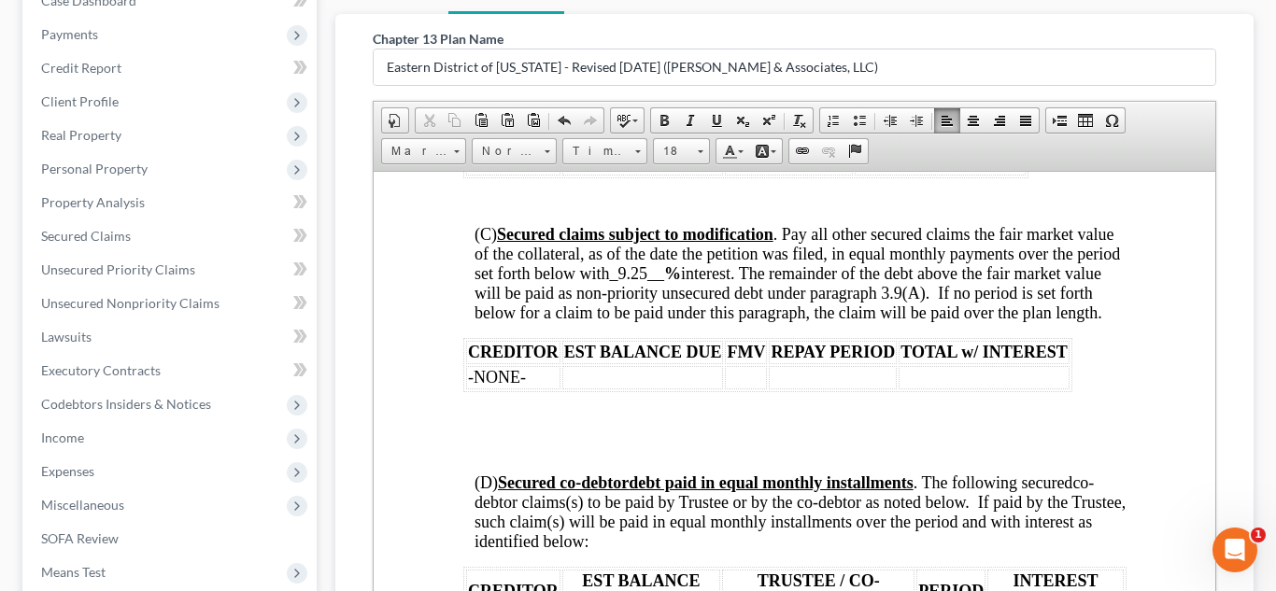
click at [799, 389] on td at bounding box center [832, 376] width 128 height 23
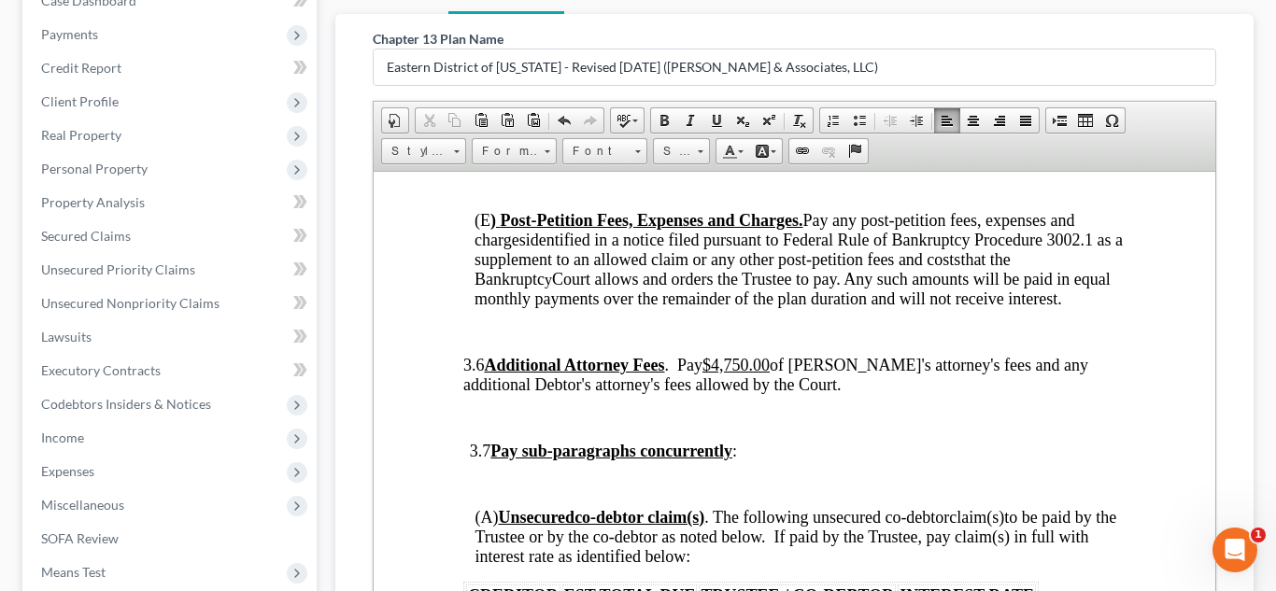
scroll to position [4221, 0]
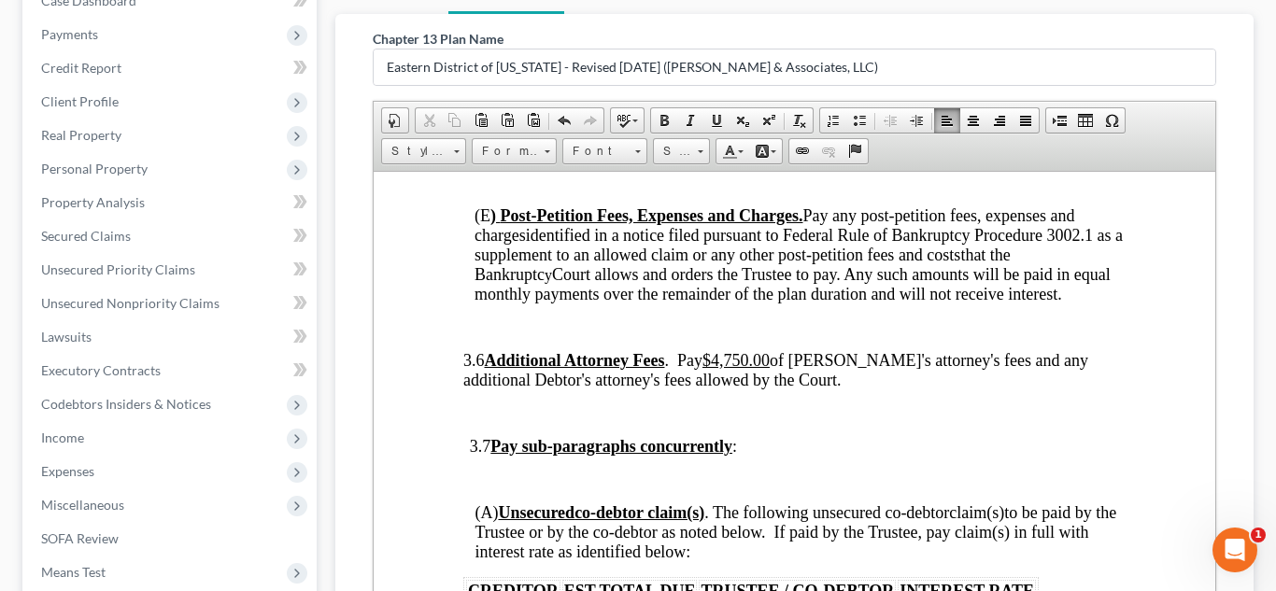
click at [758, 369] on u "$4,750.00" at bounding box center [734, 359] width 67 height 19
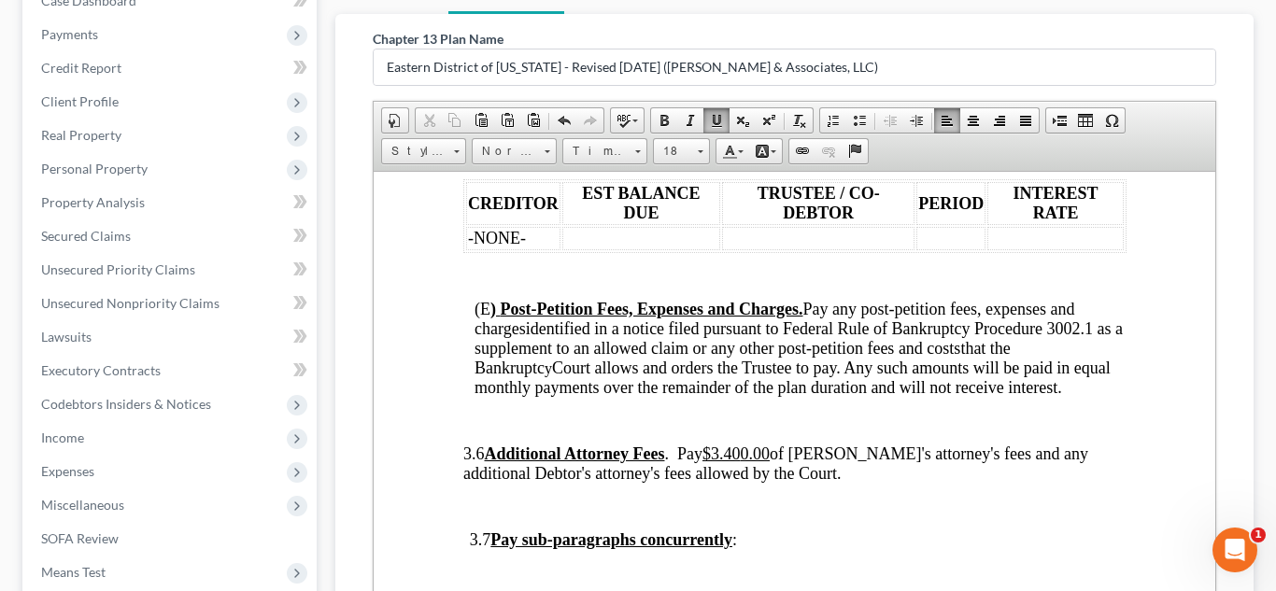
scroll to position [4118, 0]
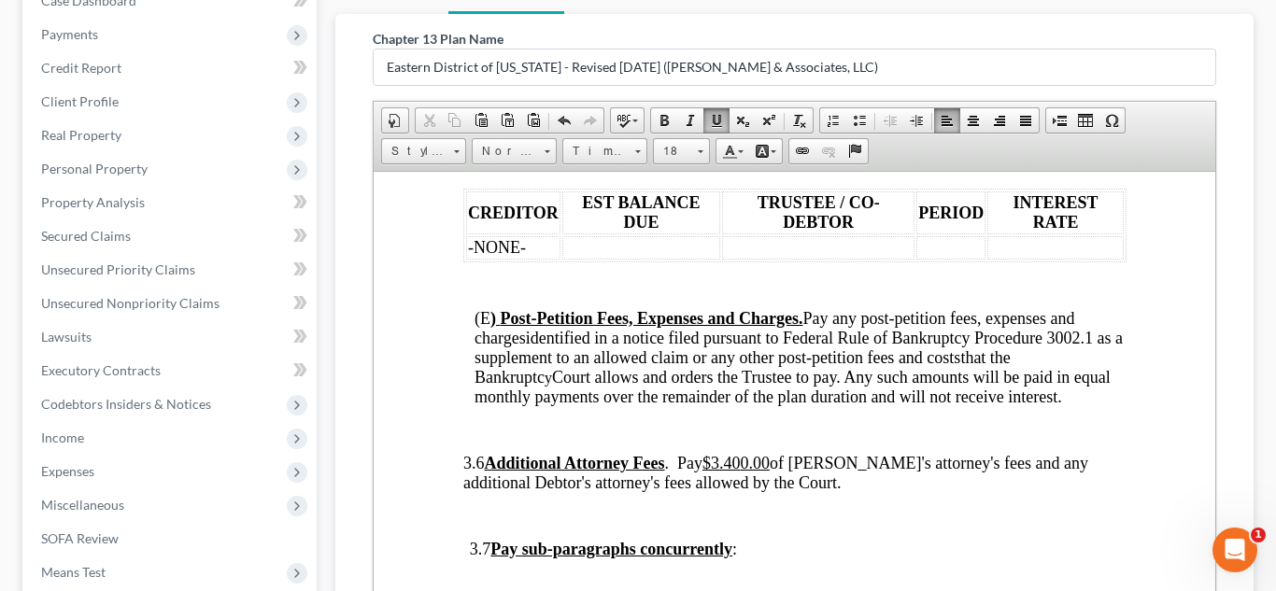
click at [769, 472] on u "$3.40 0.00" at bounding box center [734, 462] width 67 height 19
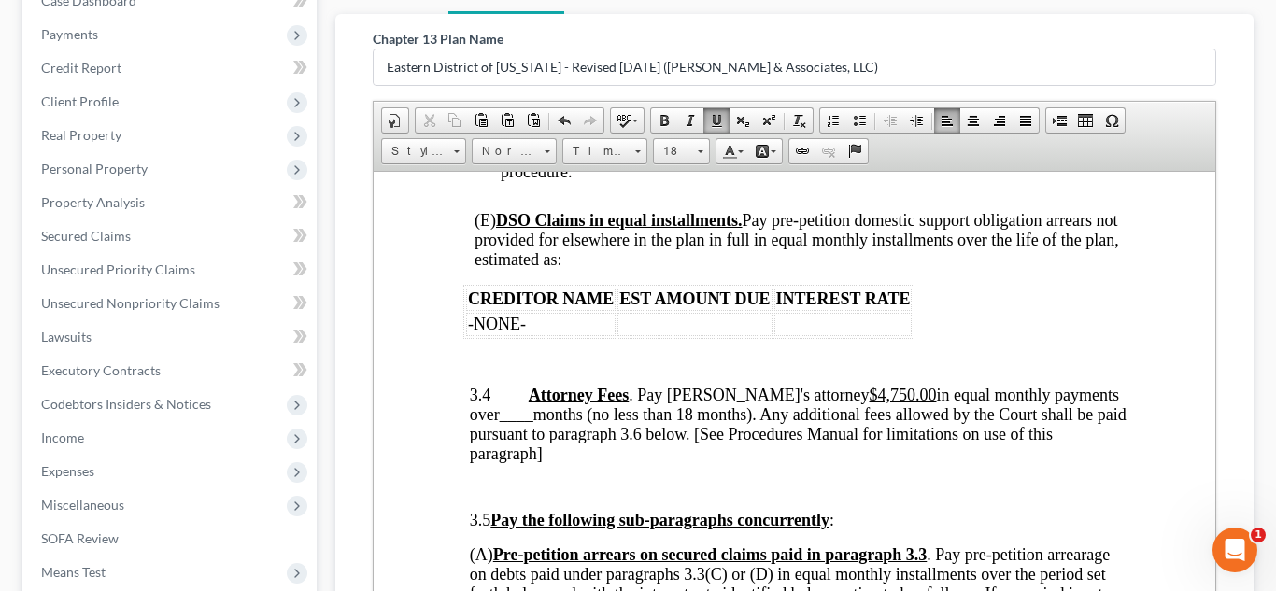
scroll to position [3008, 0]
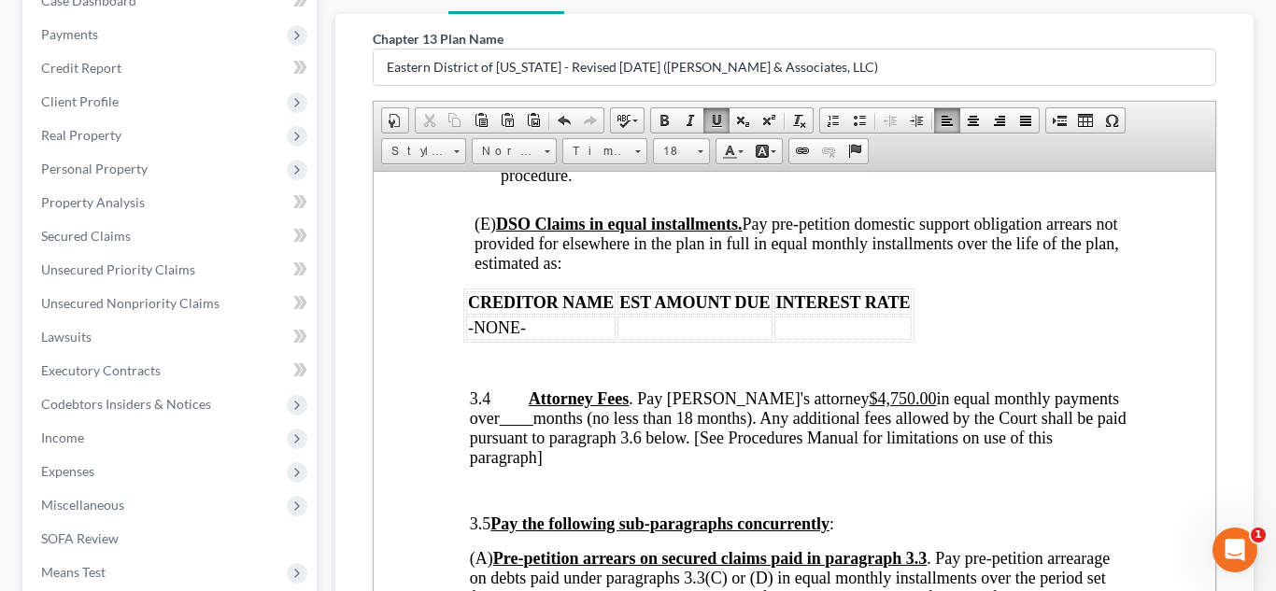
click at [869, 407] on u "$4,750.00" at bounding box center [902, 398] width 67 height 19
click at [523, 425] on span "____" at bounding box center [516, 417] width 34 height 19
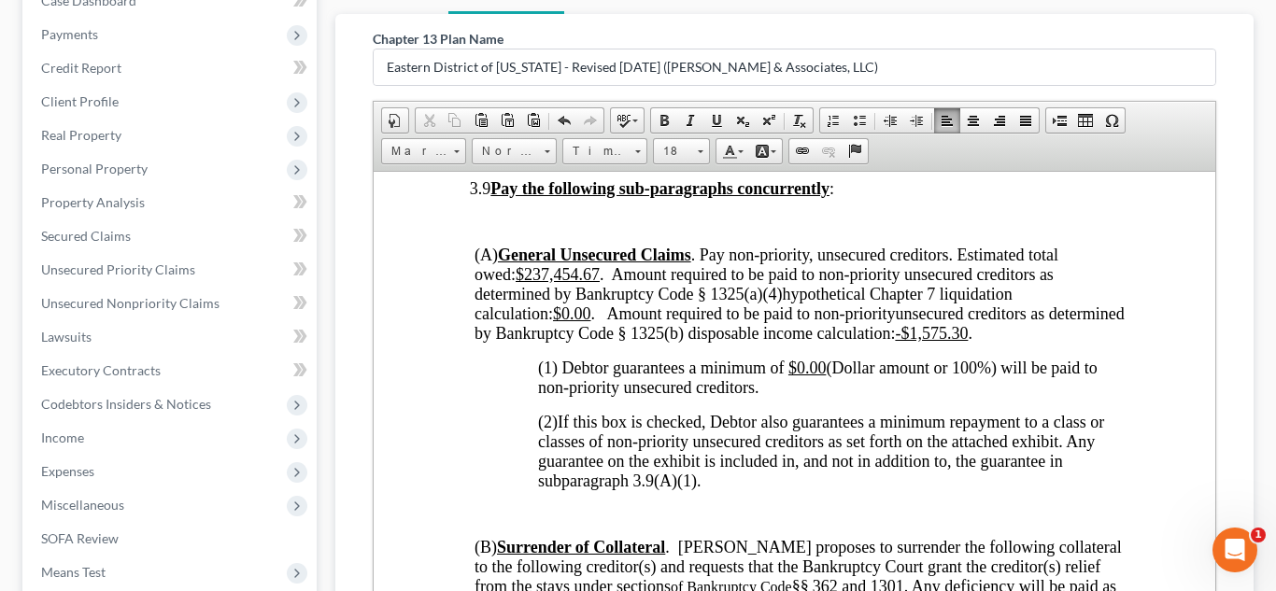
scroll to position [5109, 0]
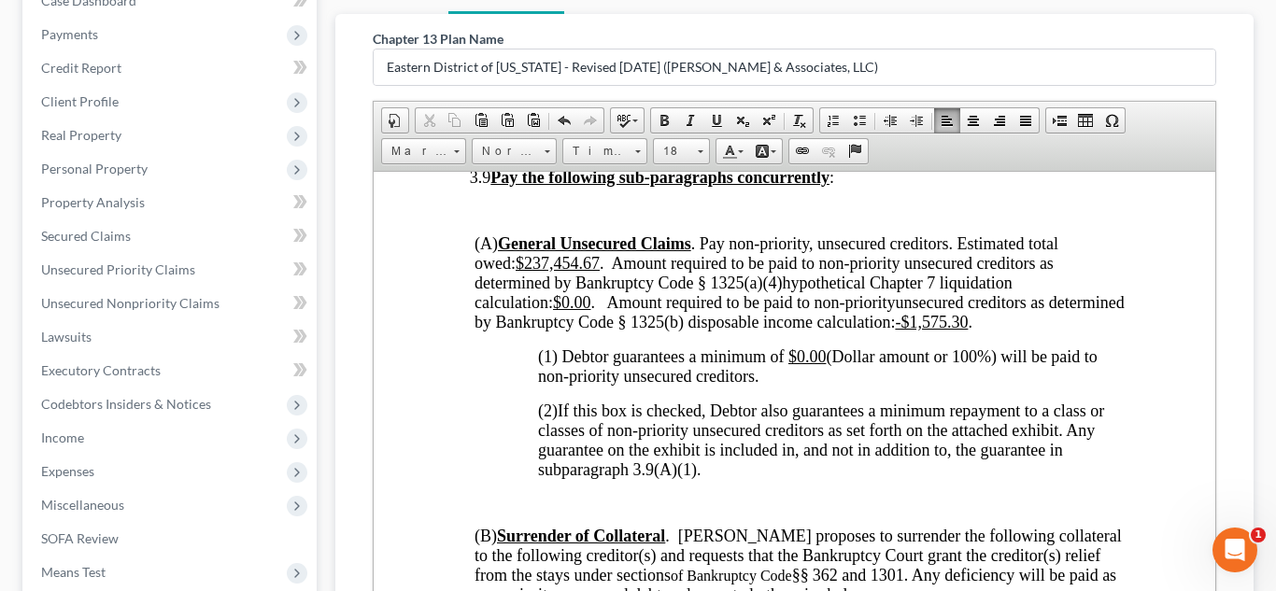
click at [967, 331] on u "-$1,575.30" at bounding box center [930, 321] width 73 height 19
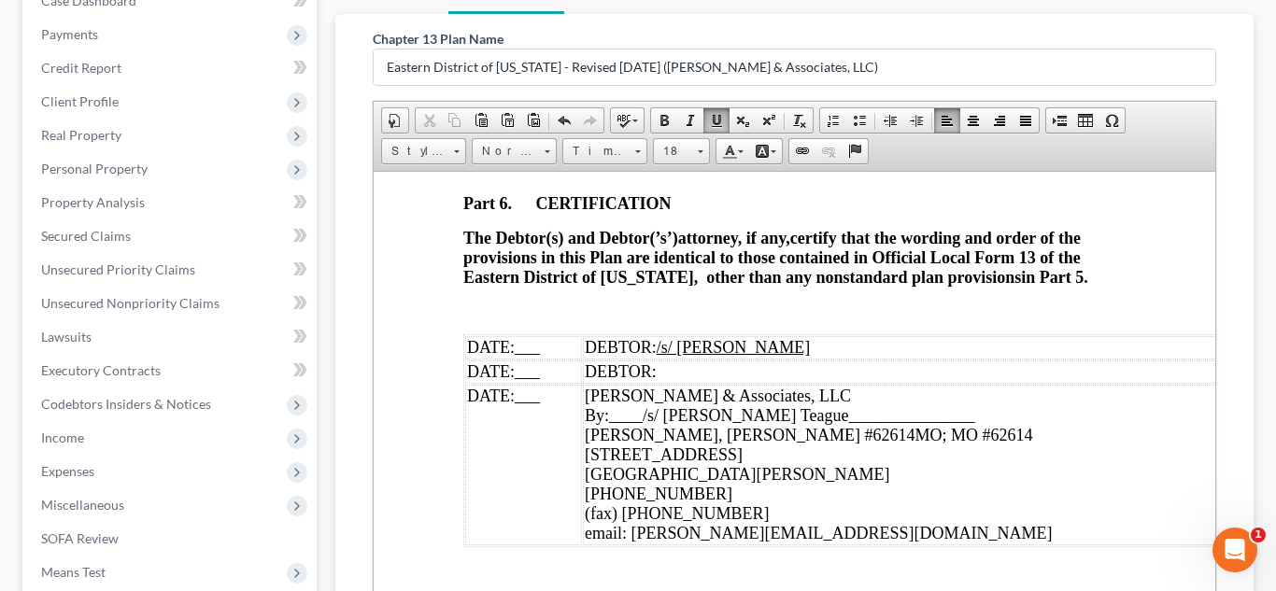
scroll to position [6984, 0]
click at [529, 355] on span "___" at bounding box center [526, 345] width 25 height 19
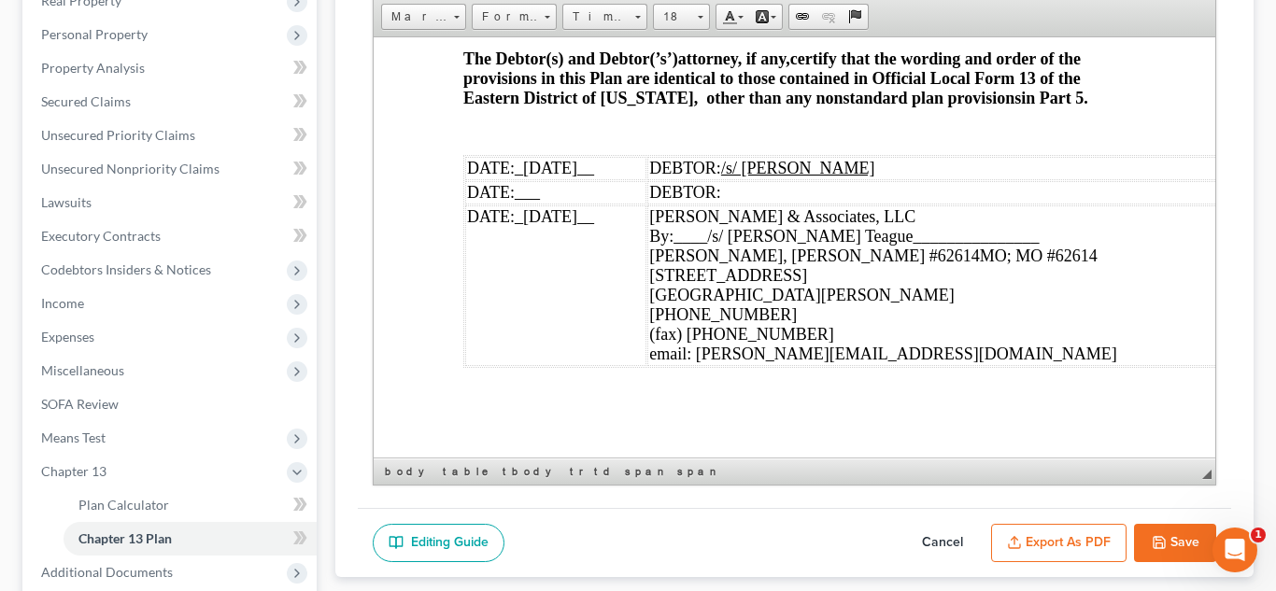
scroll to position [404, 0]
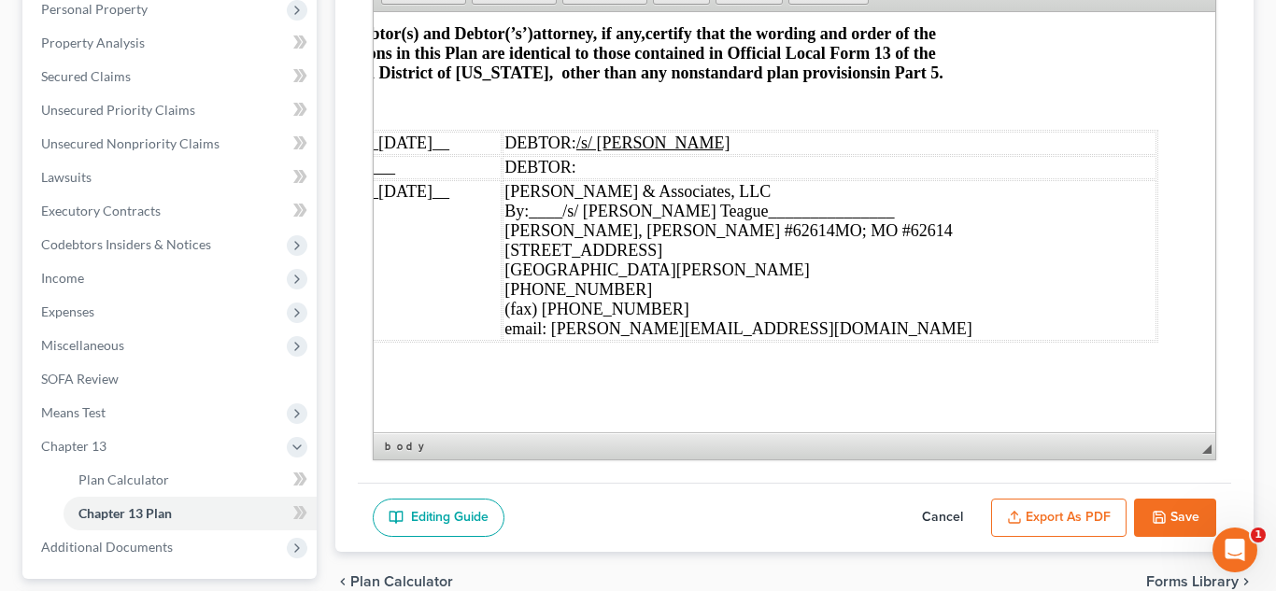
scroll to position [7126, 159]
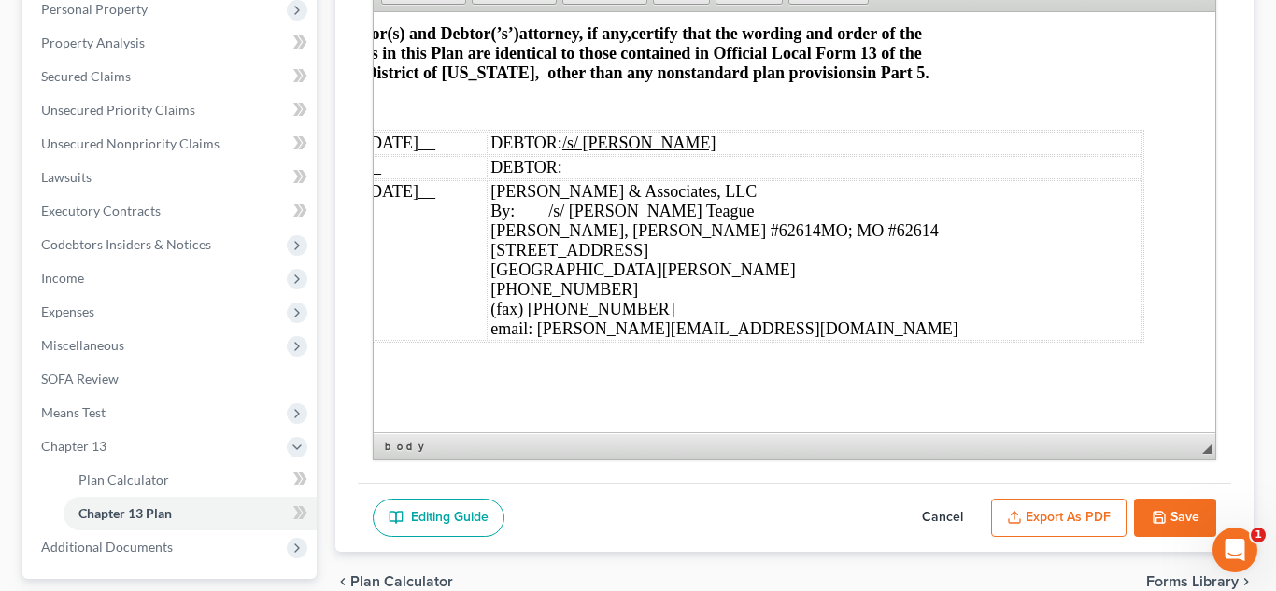
click at [1135, 332] on div "email: [PERSON_NAME][EMAIL_ADDRESS][DOMAIN_NAME]" at bounding box center [814, 329] width 650 height 20
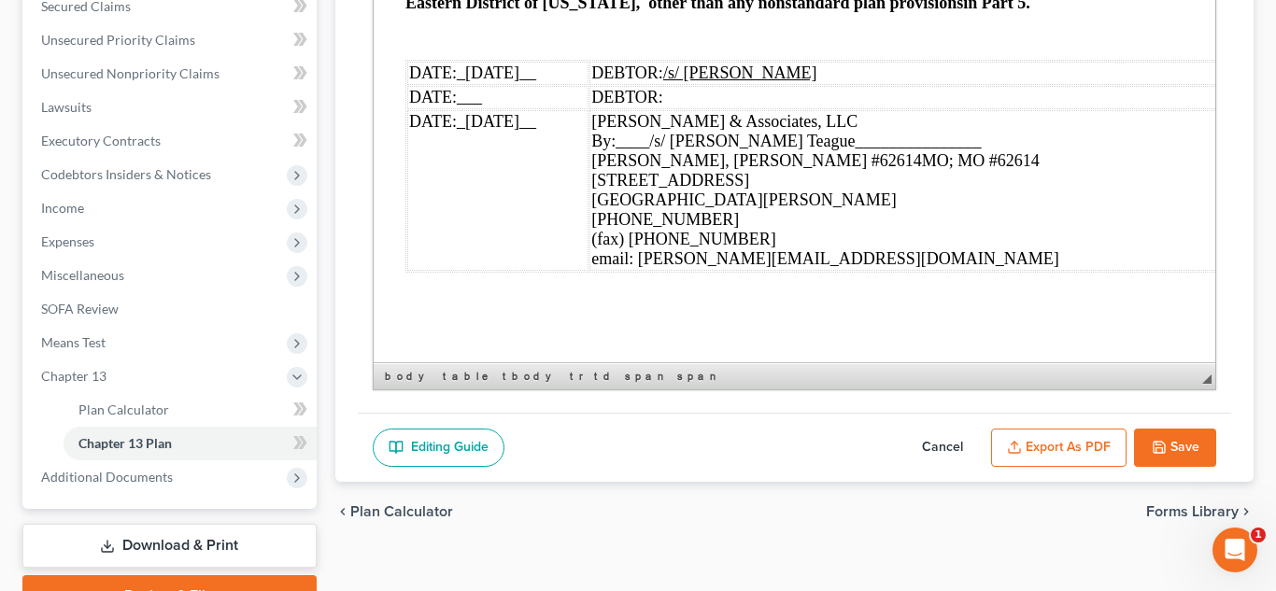
scroll to position [7126, 0]
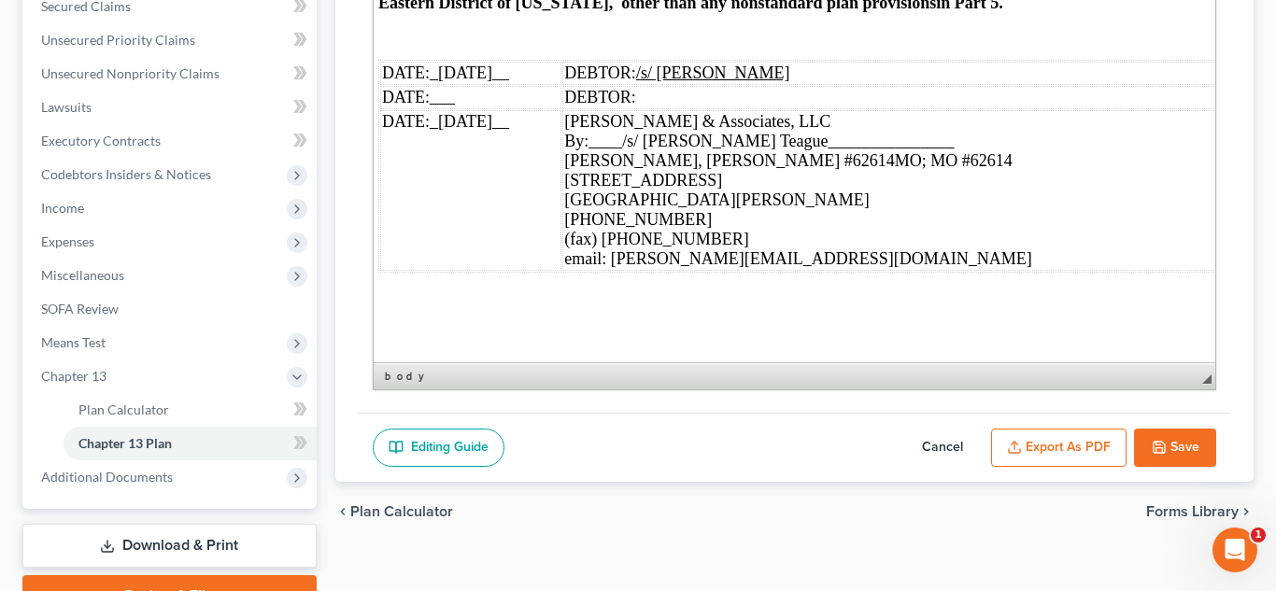
scroll to position [7126, 96]
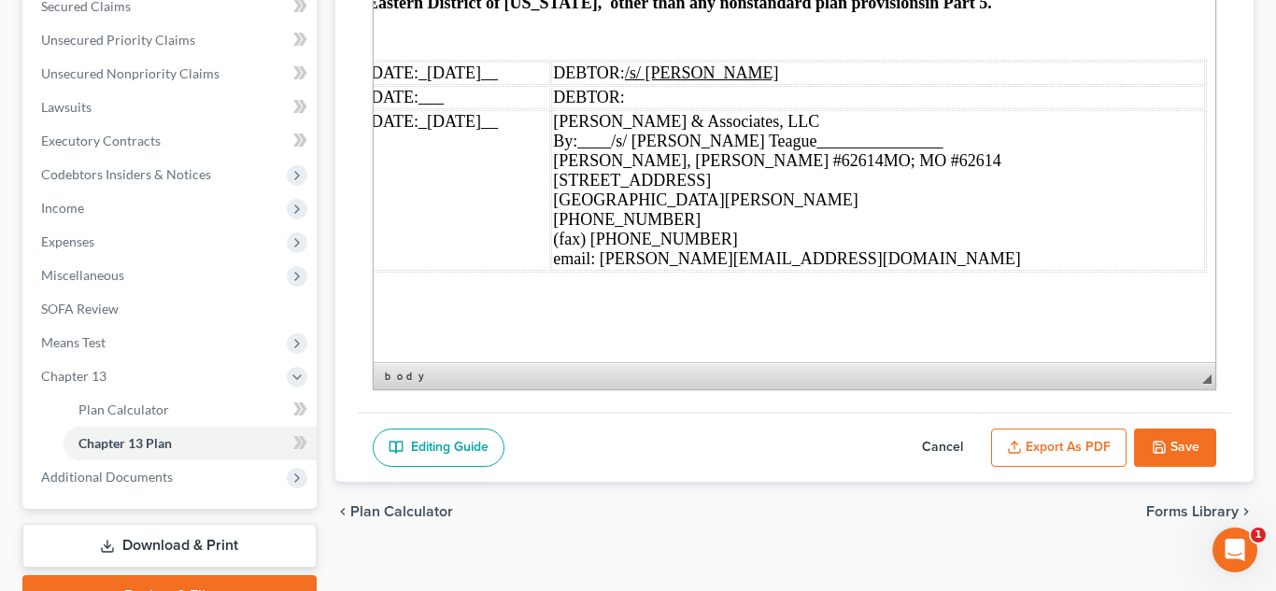
click at [1215, 252] on div "Rich Text Editor, document-ckeditor Editor toolbars Document Document Propertie…" at bounding box center [795, 130] width 844 height 519
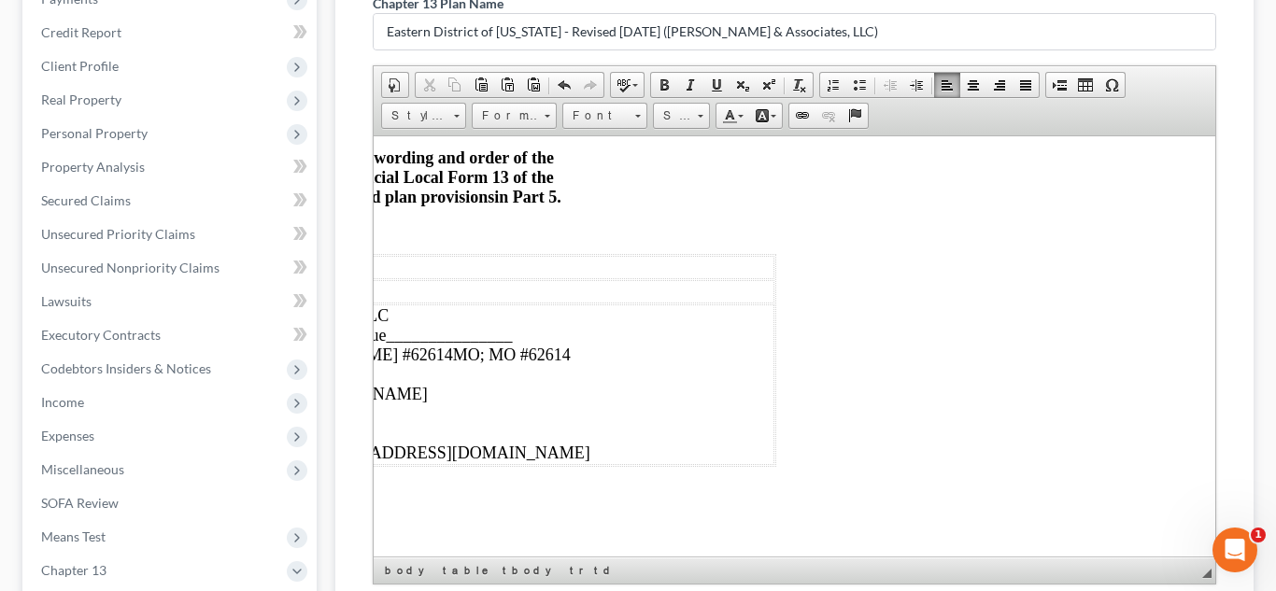
scroll to position [269, 0]
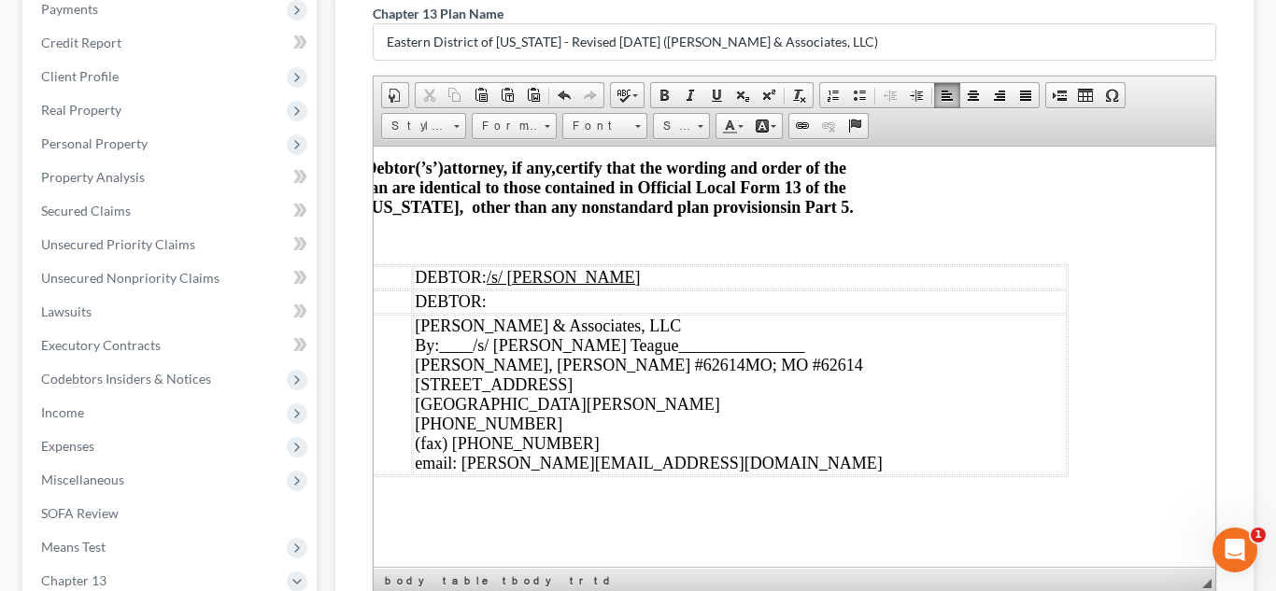
scroll to position [10087, 152]
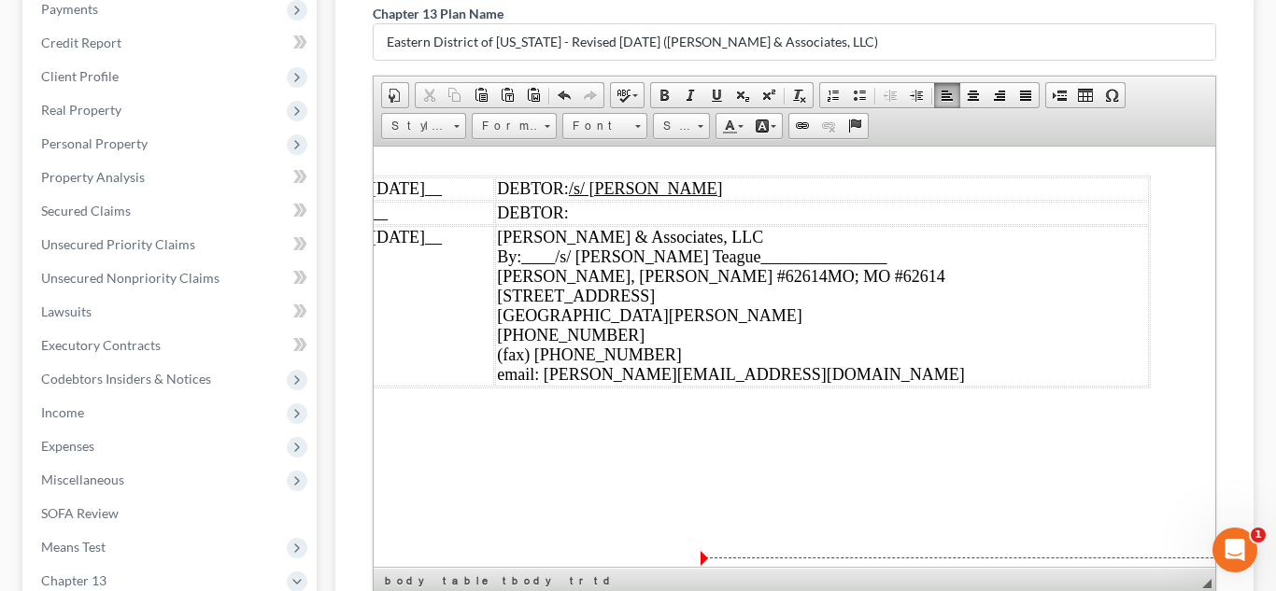
click at [1125, 384] on div "email: [PERSON_NAME][EMAIL_ADDRESS][DOMAIN_NAME]" at bounding box center [821, 374] width 650 height 20
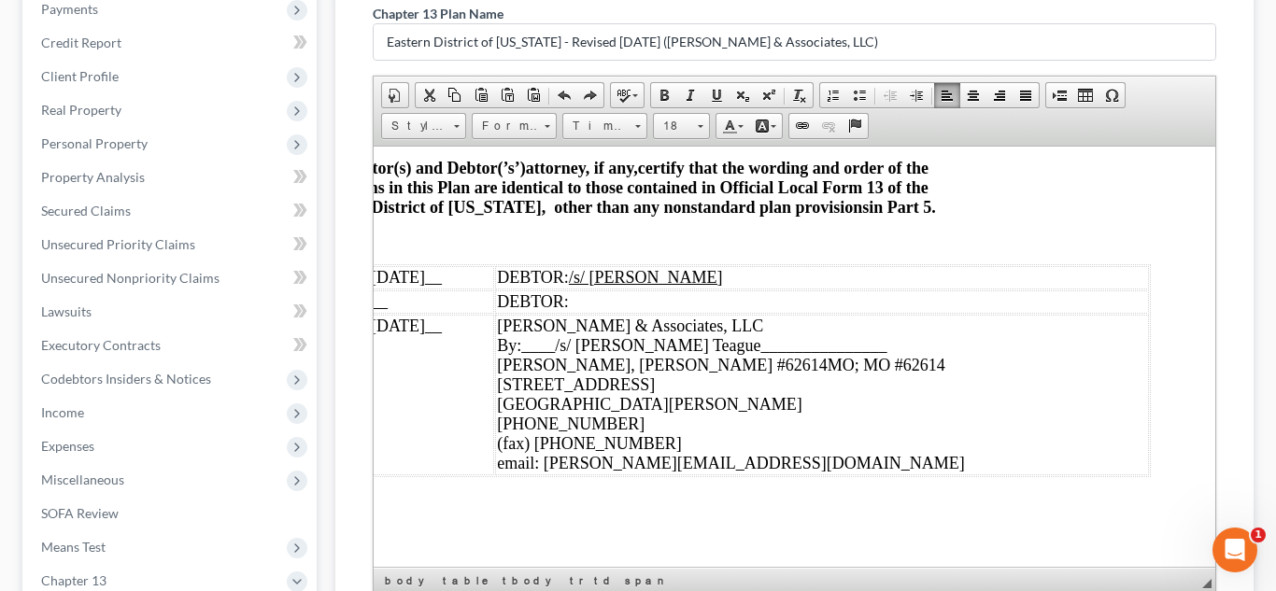
click at [921, 205] on p "The Debtor(s) and Debtor(’s’) attorney, if any, certify​ that the wording and o…" at bounding box center [641, 187] width 663 height 59
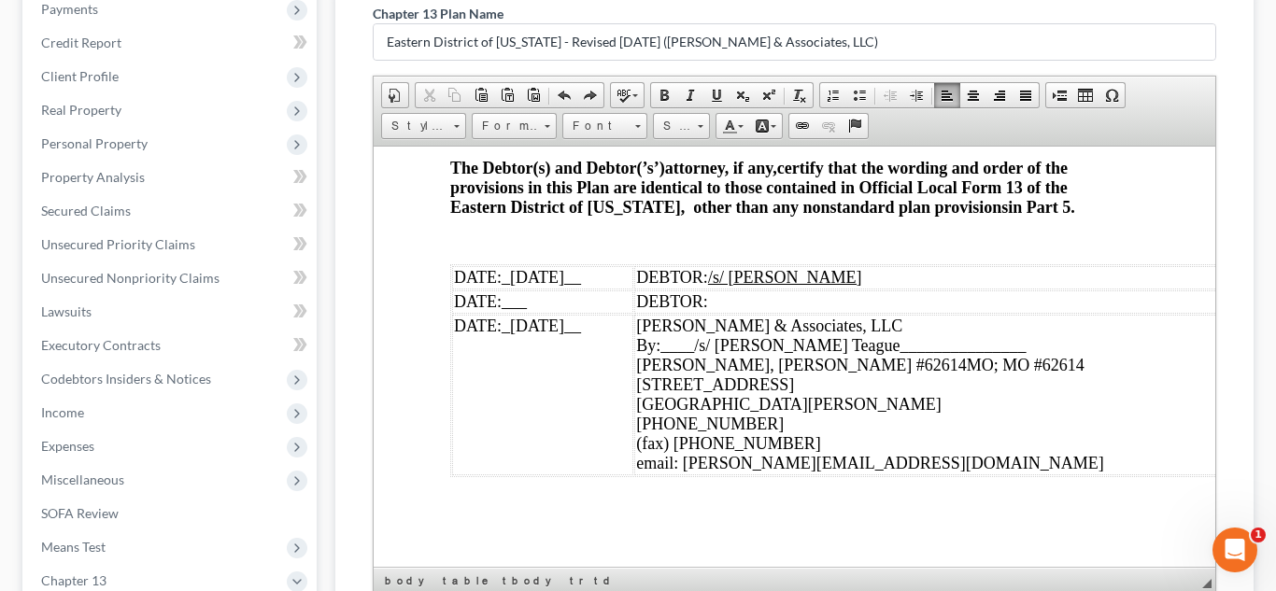
scroll to position [10087, 12]
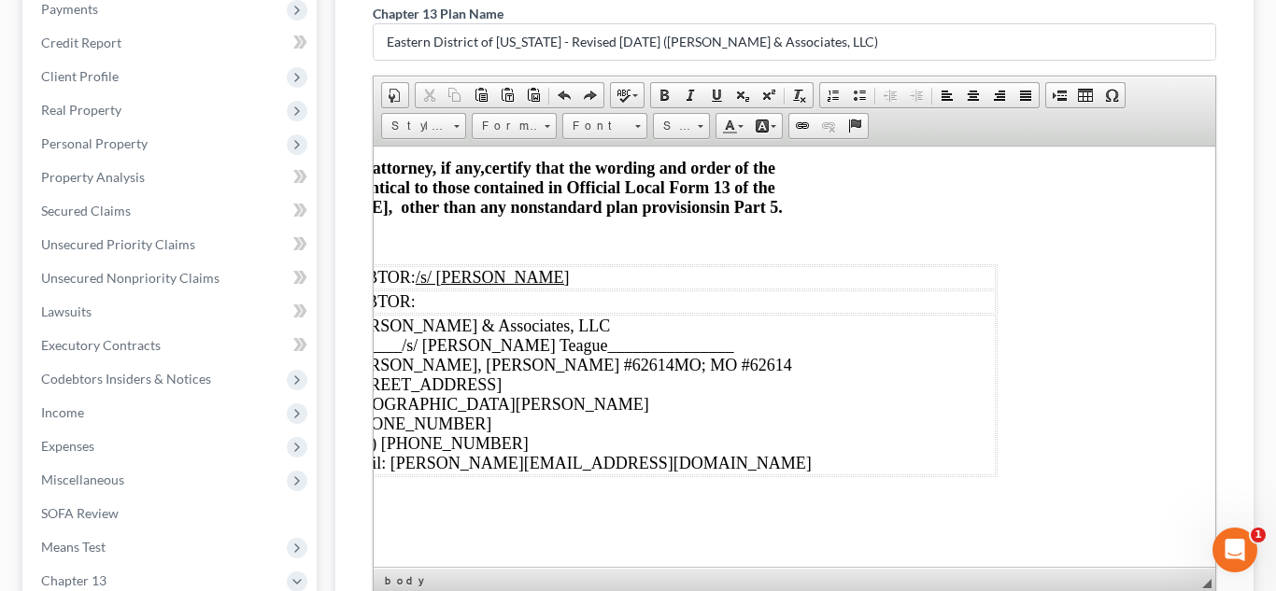
scroll to position [10087, 310]
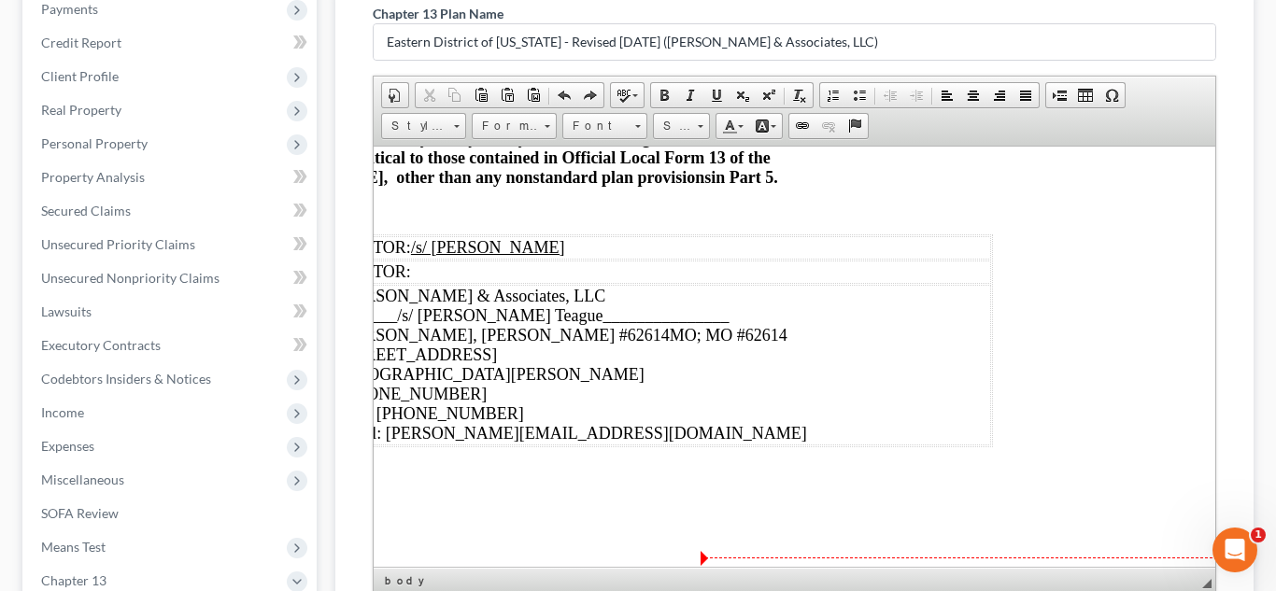
click at [990, 557] on span "↵" at bounding box center [1154, 557] width 909 height 1
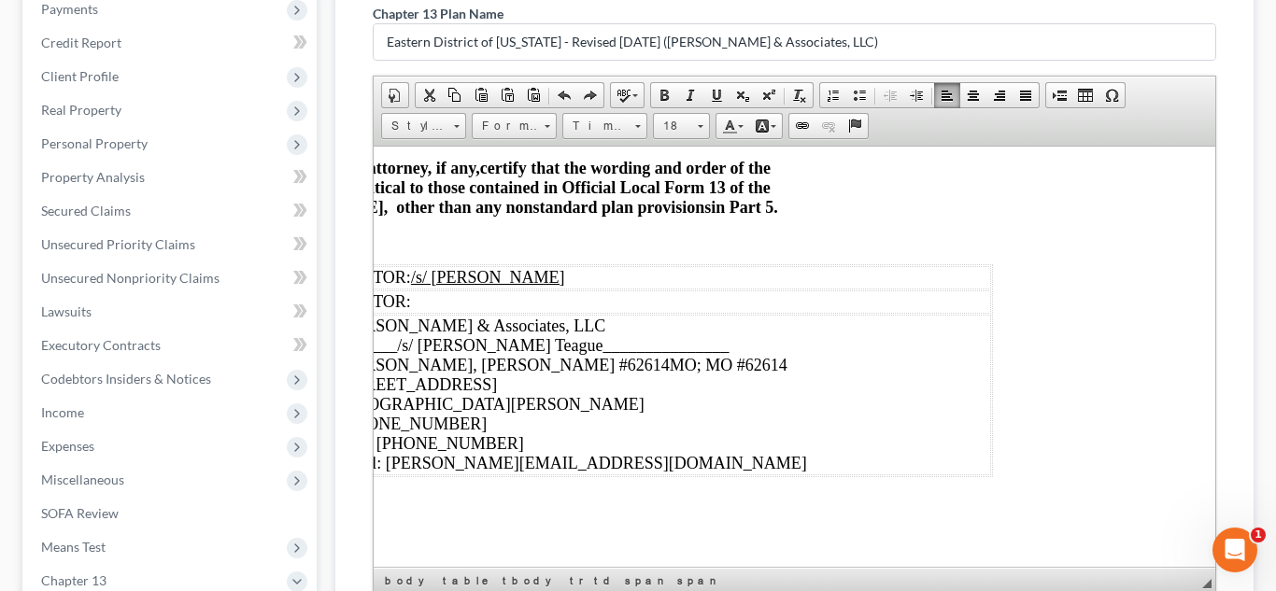
scroll to position [0, 310]
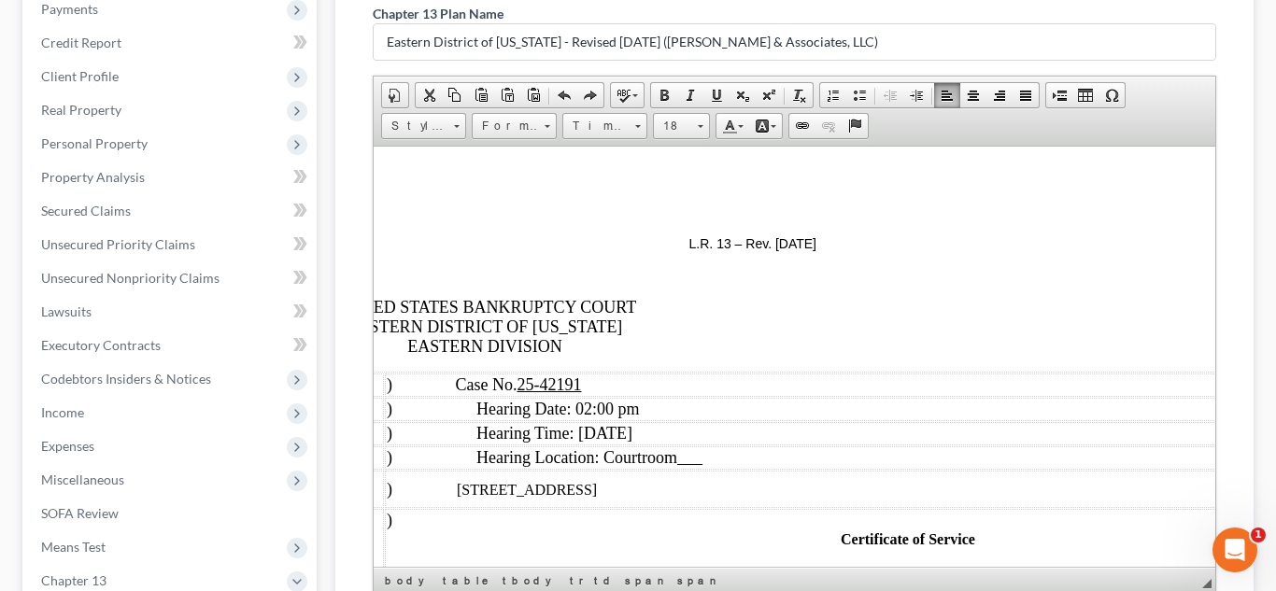
click at [998, 402] on td ") Hearing Date: 02:00 pm" at bounding box center [907, 408] width 1046 height 23
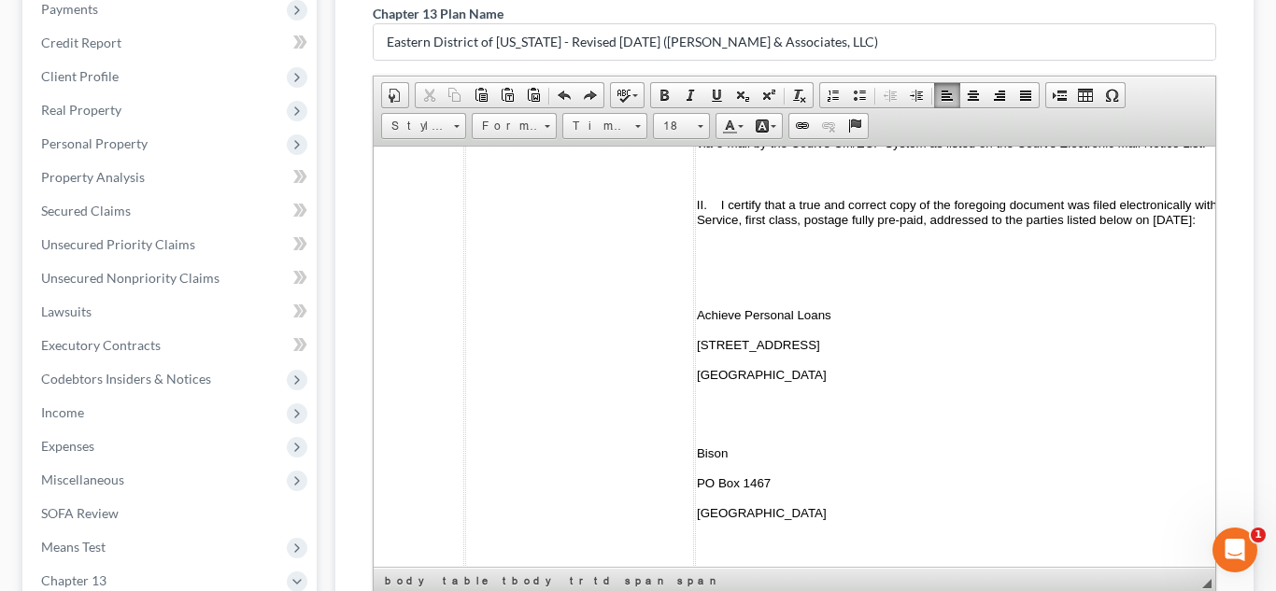
scroll to position [464, 0]
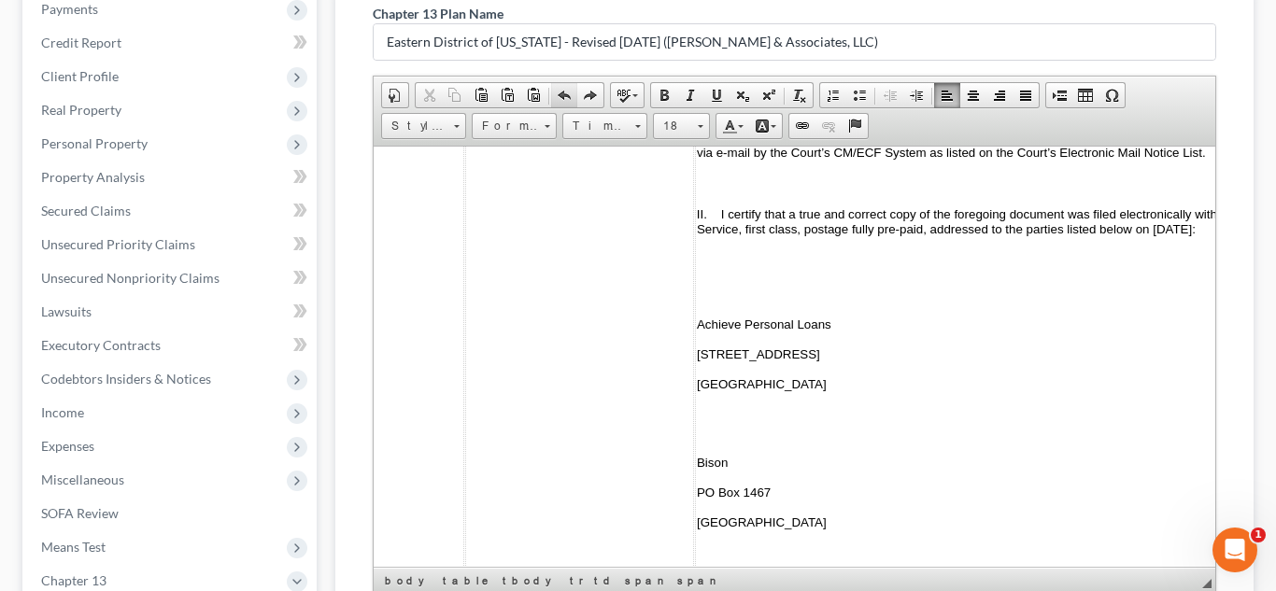
click at [560, 92] on span at bounding box center [564, 95] width 15 height 15
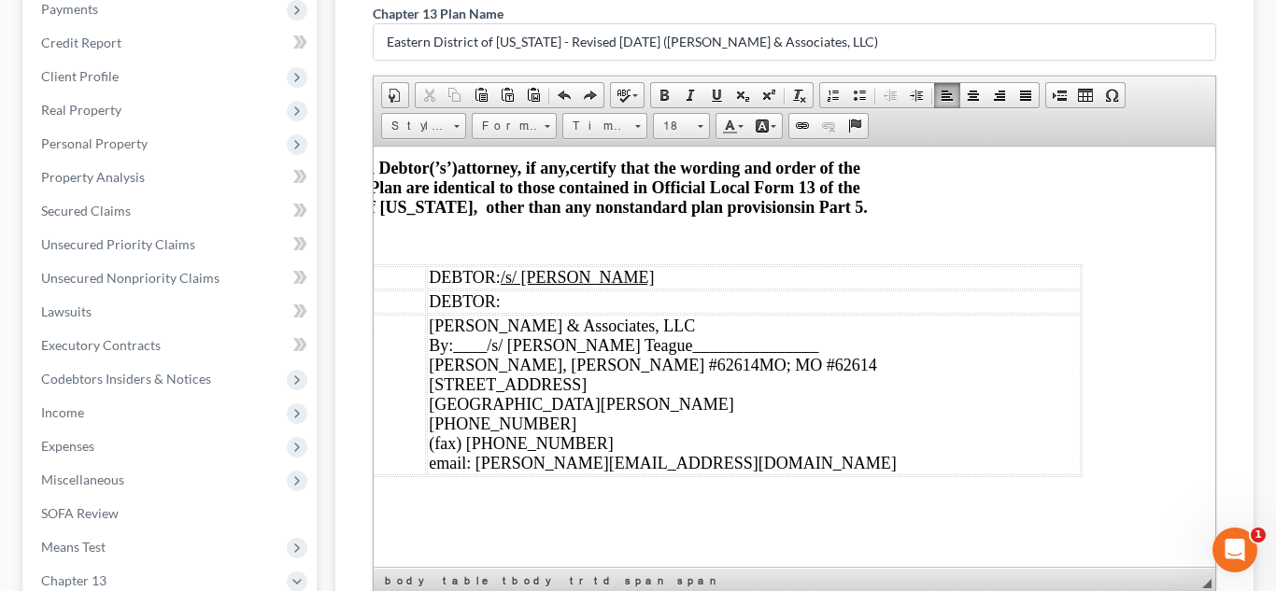
scroll to position [7126, 308]
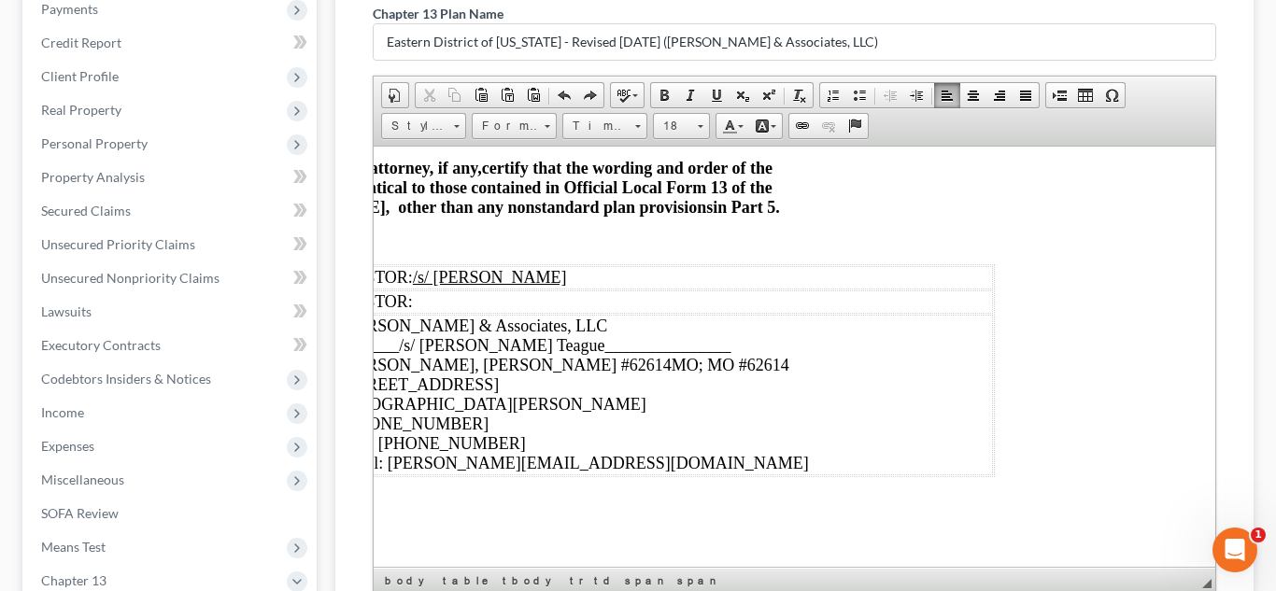
click at [984, 475] on table "DATE: _[DATE]__ DEBTOR: /s/ [PERSON_NAME] DATE: ___ DEBTOR: DATE: _[DATE]__ [PE…" at bounding box center [574, 369] width 840 height 213
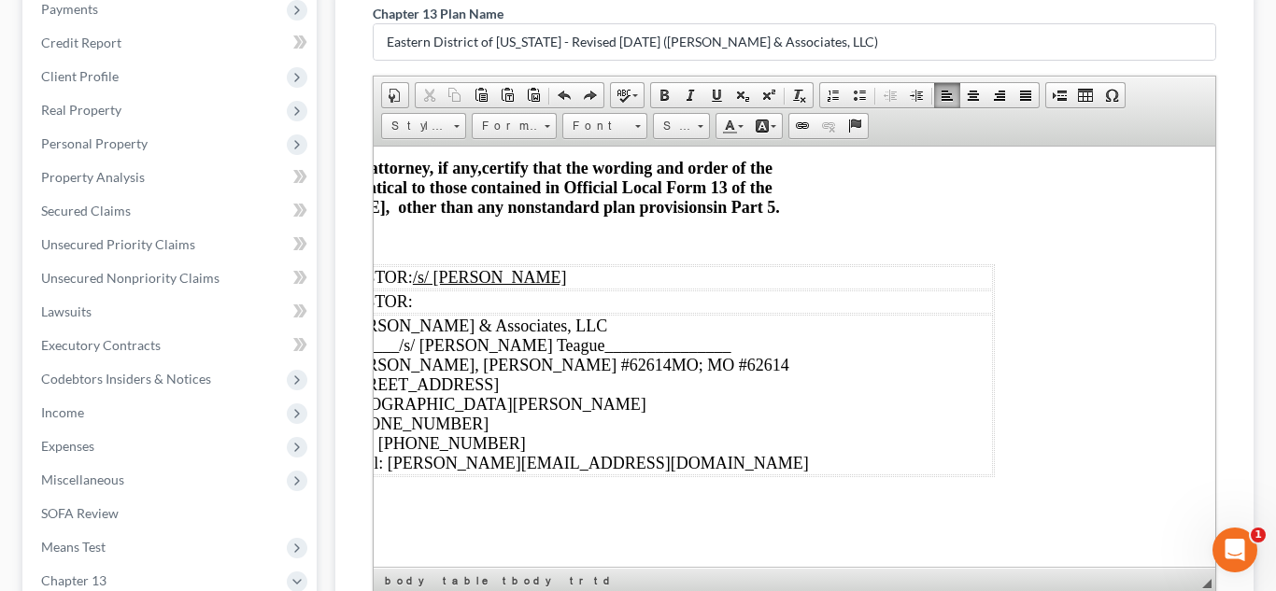
scroll to position [7126, 0]
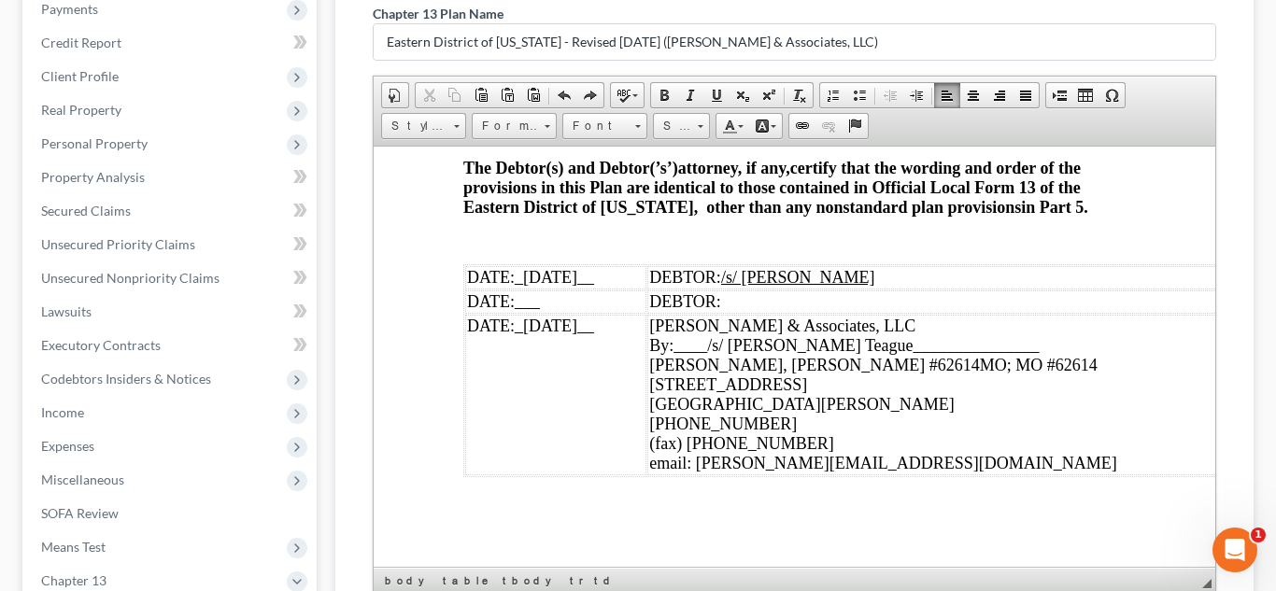
click at [858, 235] on p at bounding box center [793, 240] width 663 height 17
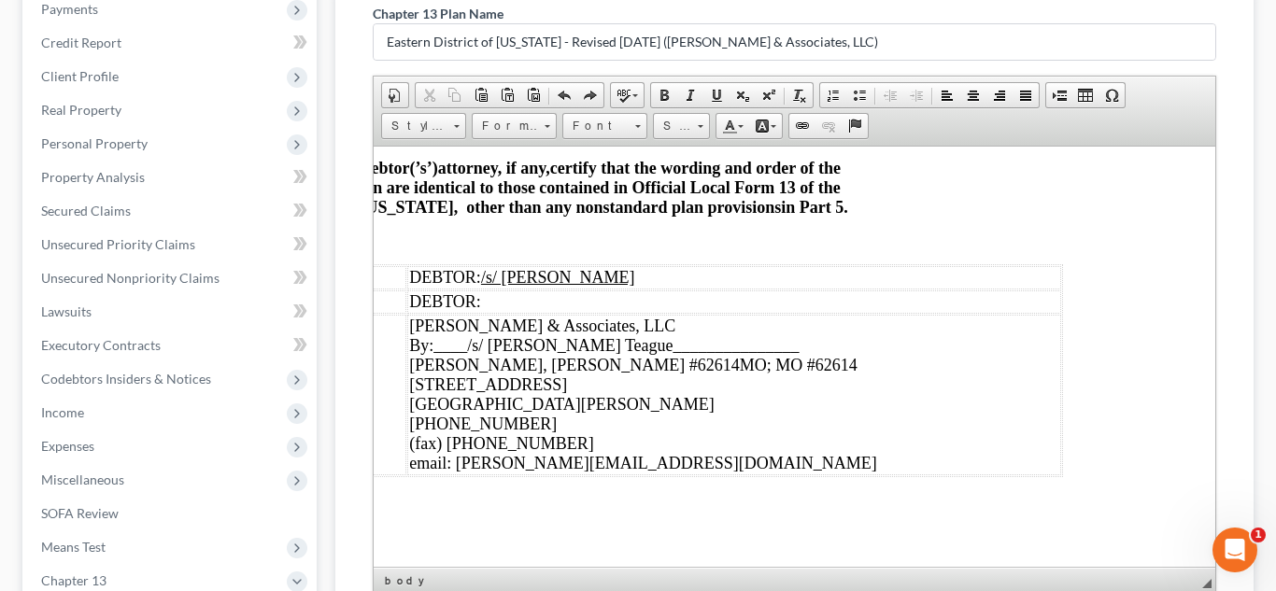
scroll to position [7126, 261]
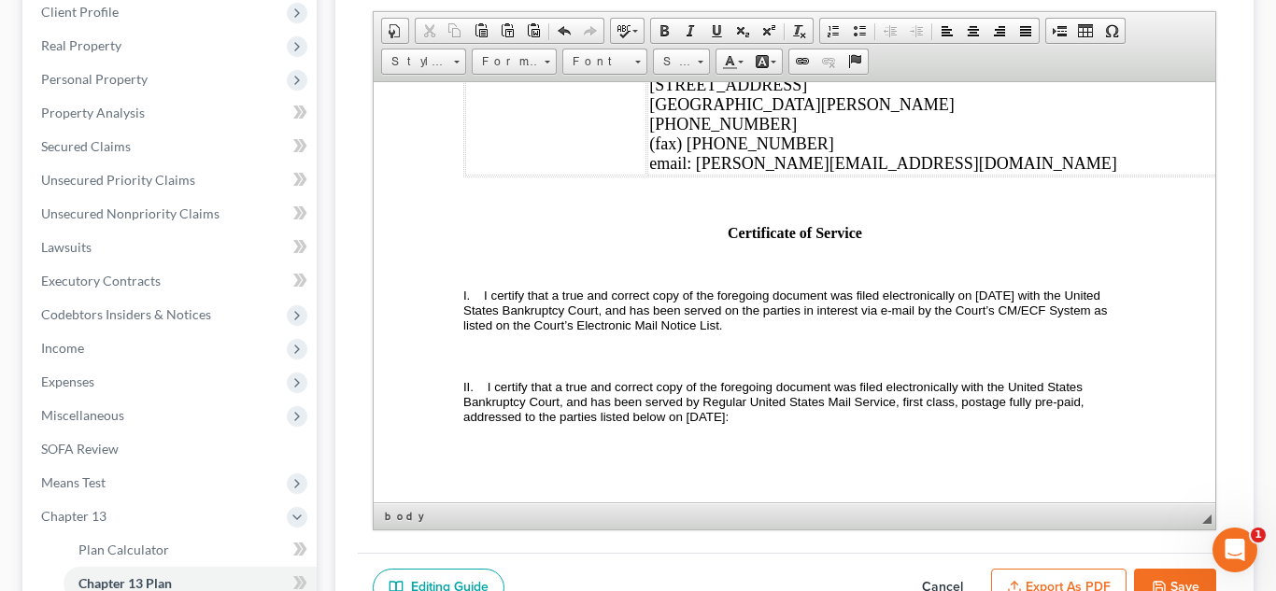
scroll to position [7308, 0]
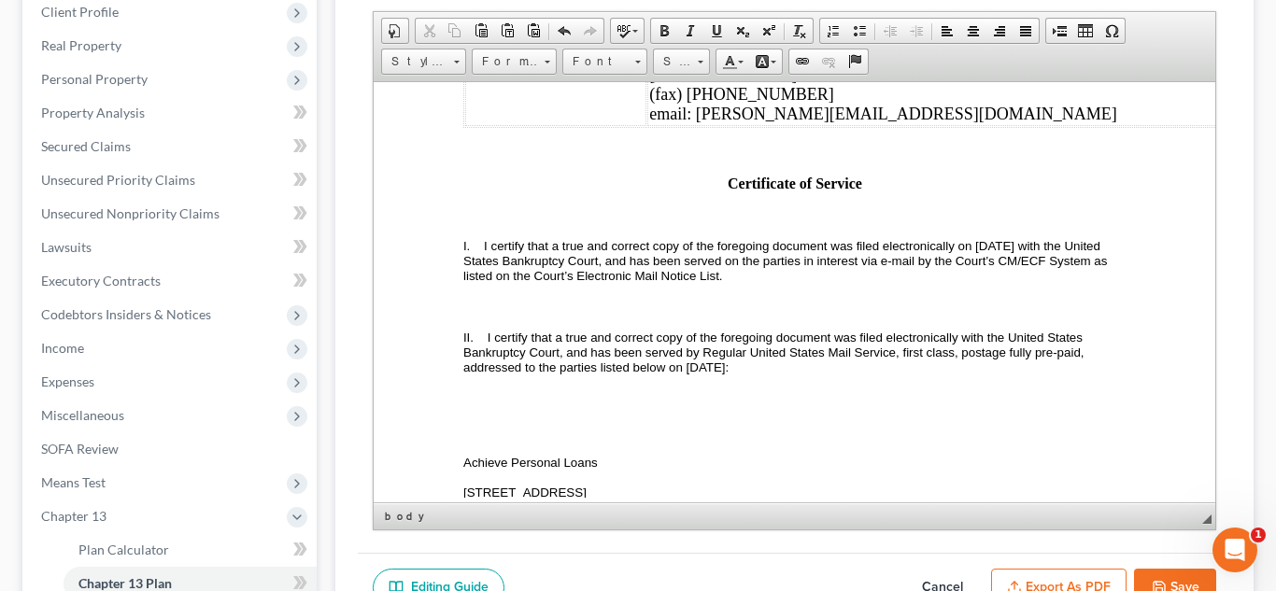
click at [971, 282] on span "I certify that a true and correct copy of the foregoing document was filed elec…" at bounding box center [785, 260] width 647 height 44
click at [1002, 282] on span "I certify that a true and correct copy of the foregoing document was filed elec…" at bounding box center [788, 260] width 653 height 44
click at [686, 282] on span "I certify that a true and correct copy of the foregoing document was filed elec…" at bounding box center [788, 260] width 652 height 44
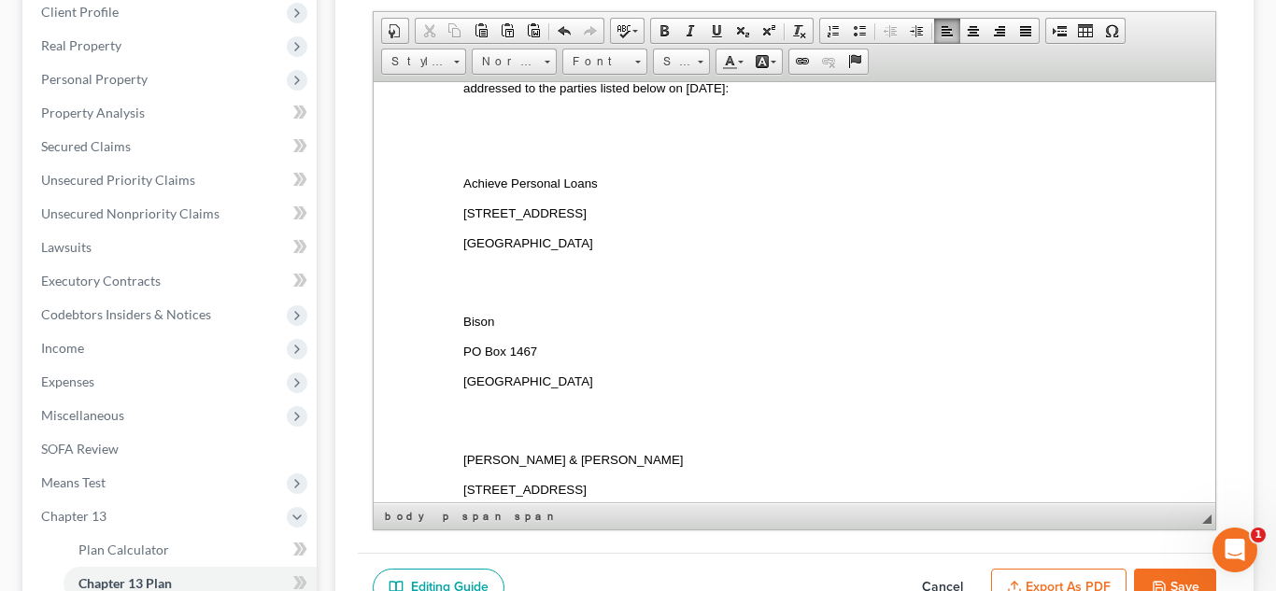
scroll to position [7592, 0]
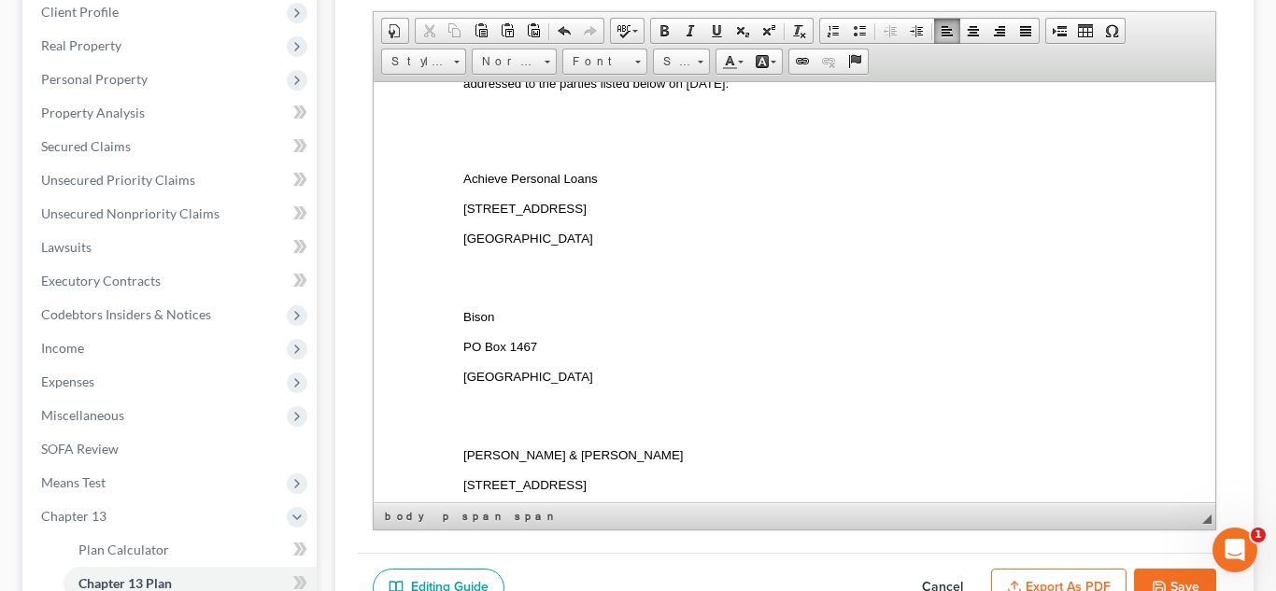
click at [1162, 580] on icon "button" at bounding box center [1159, 587] width 15 height 15
select select "6"
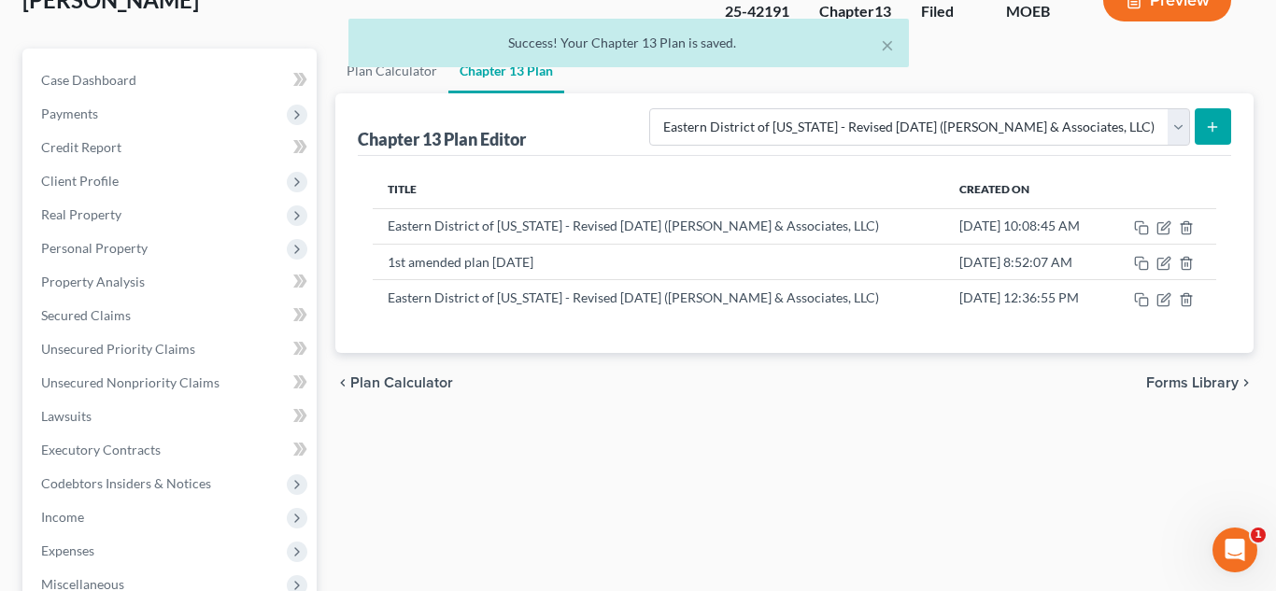
scroll to position [159, 0]
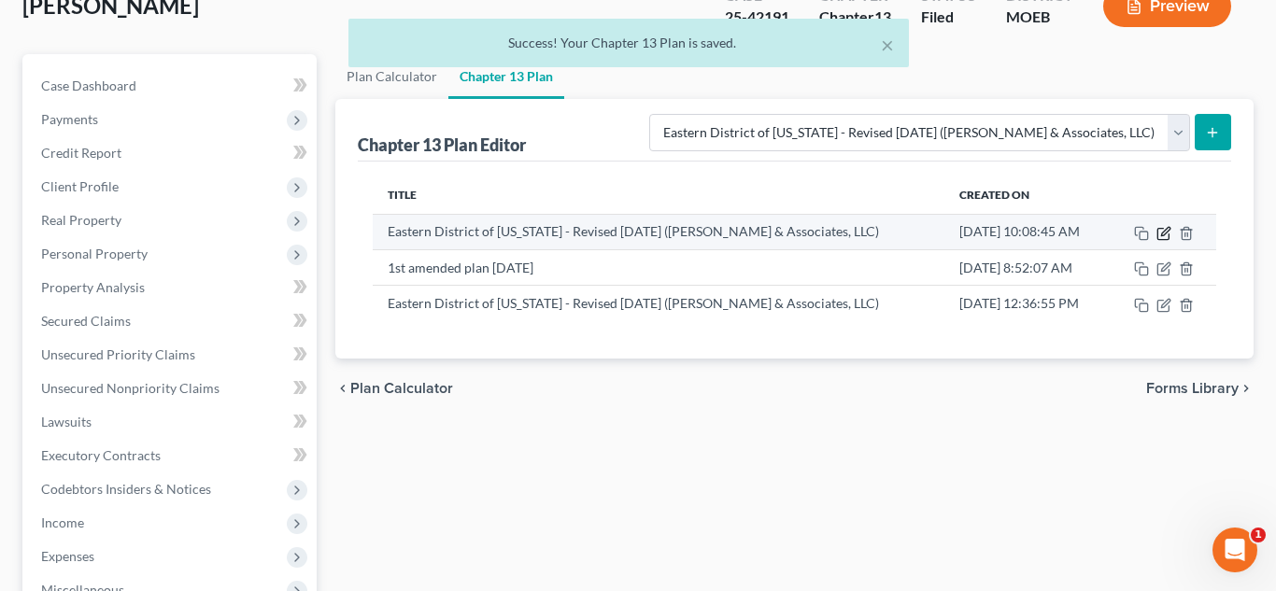
click at [1159, 229] on icon "button" at bounding box center [1163, 233] width 15 height 15
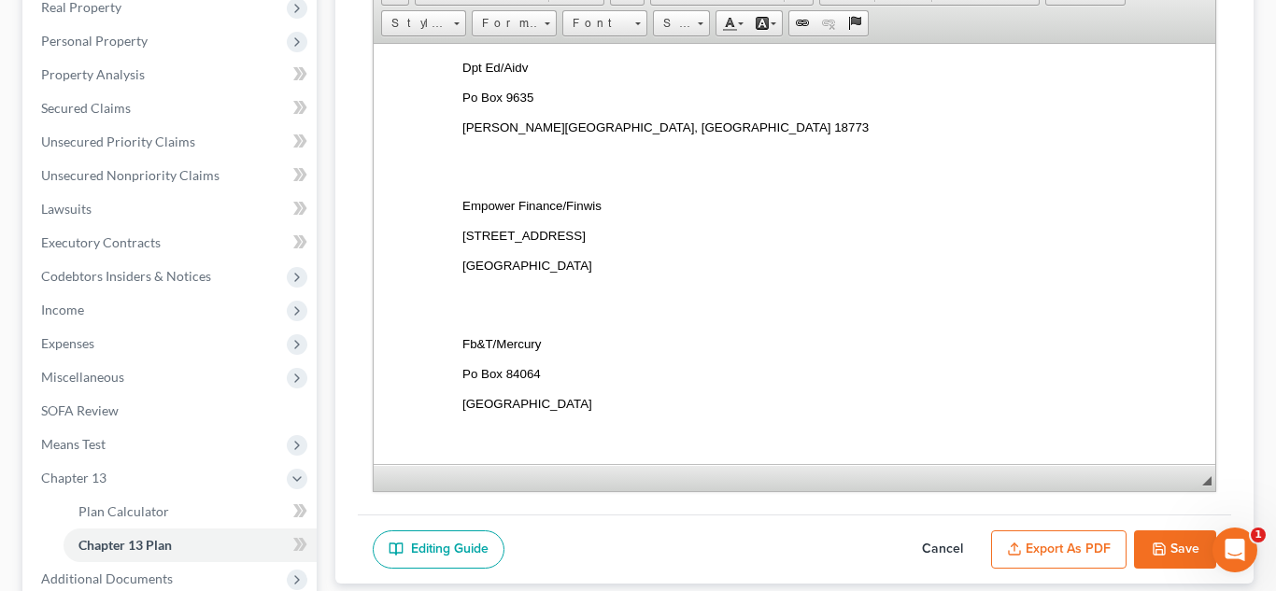
scroll to position [485, 0]
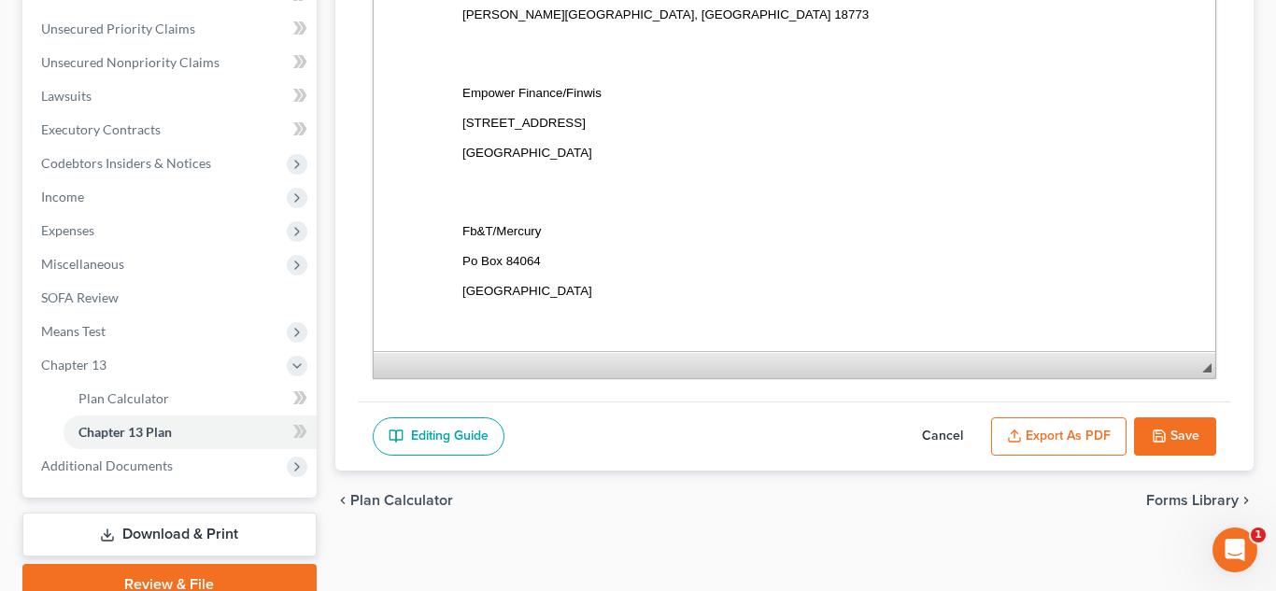
click at [940, 426] on button "Cancel" at bounding box center [942, 437] width 82 height 39
select select "6"
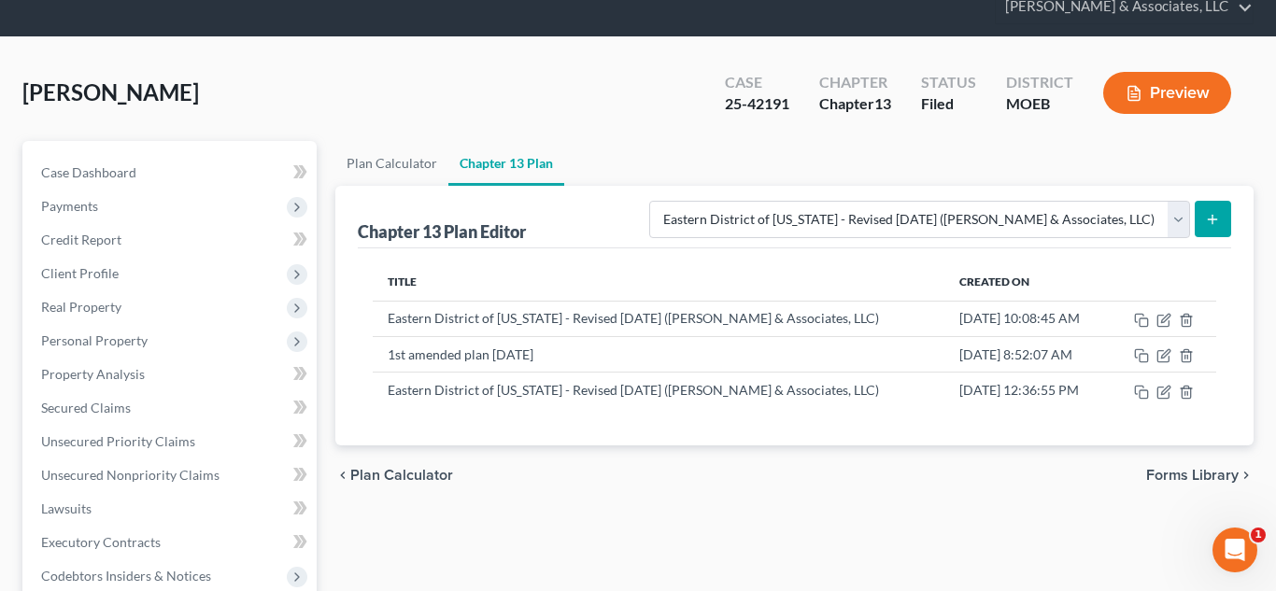
scroll to position [60, 0]
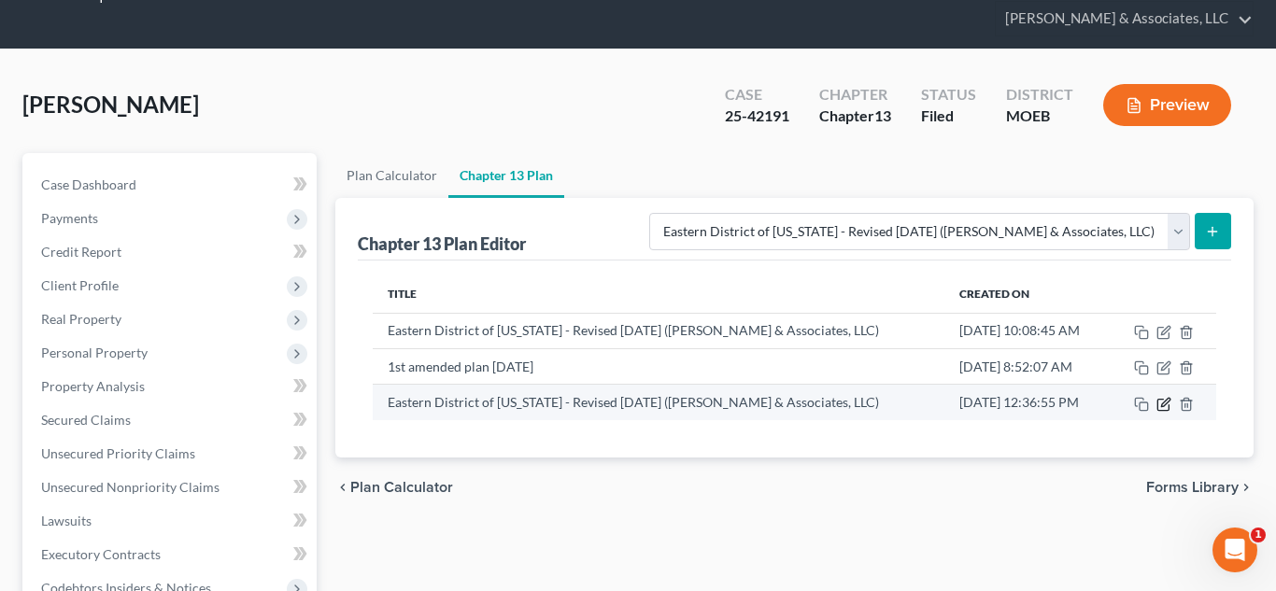
click at [1166, 405] on icon "button" at bounding box center [1163, 404] width 15 height 15
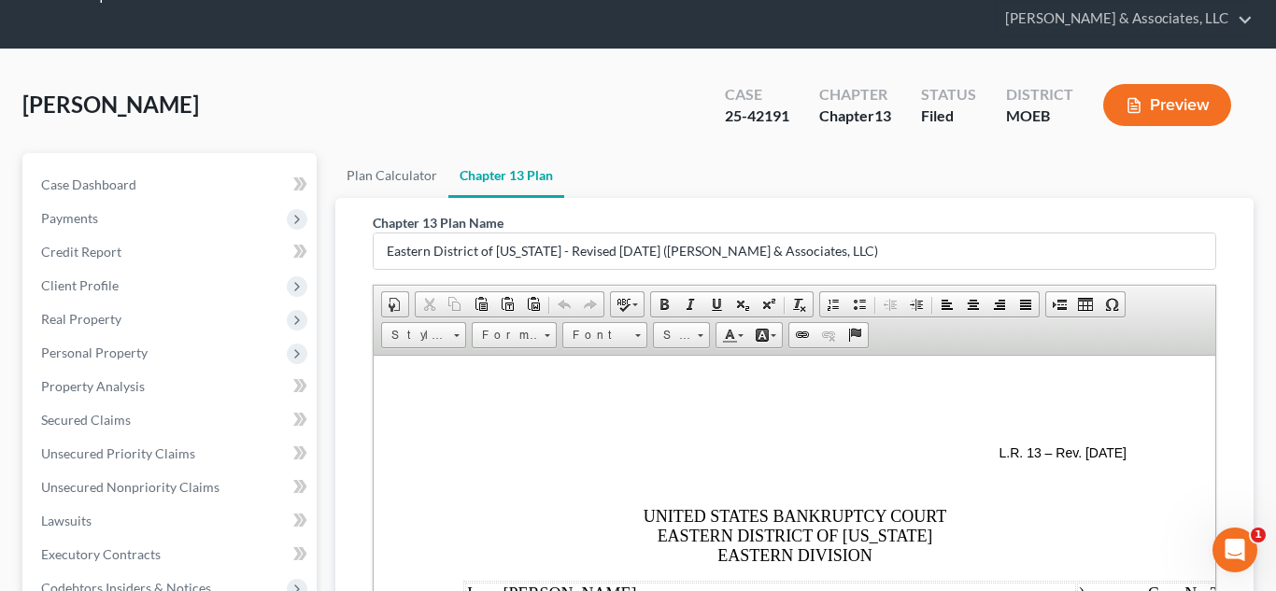
scroll to position [570, 0]
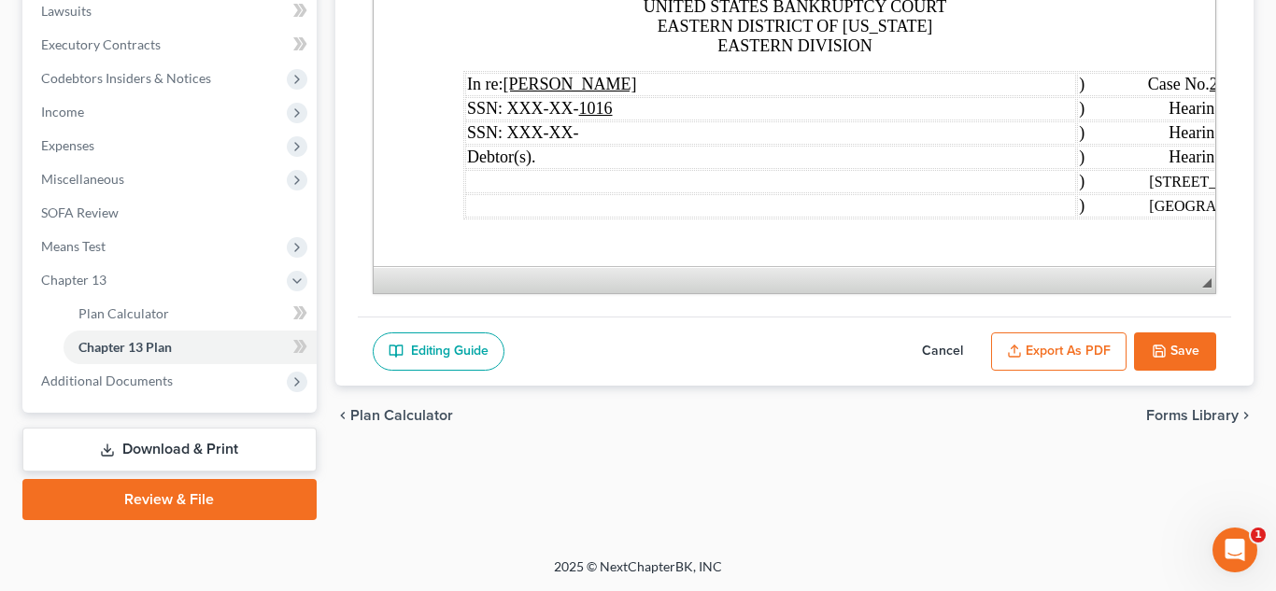
click at [1078, 346] on button "Export as PDF" at bounding box center [1058, 352] width 135 height 39
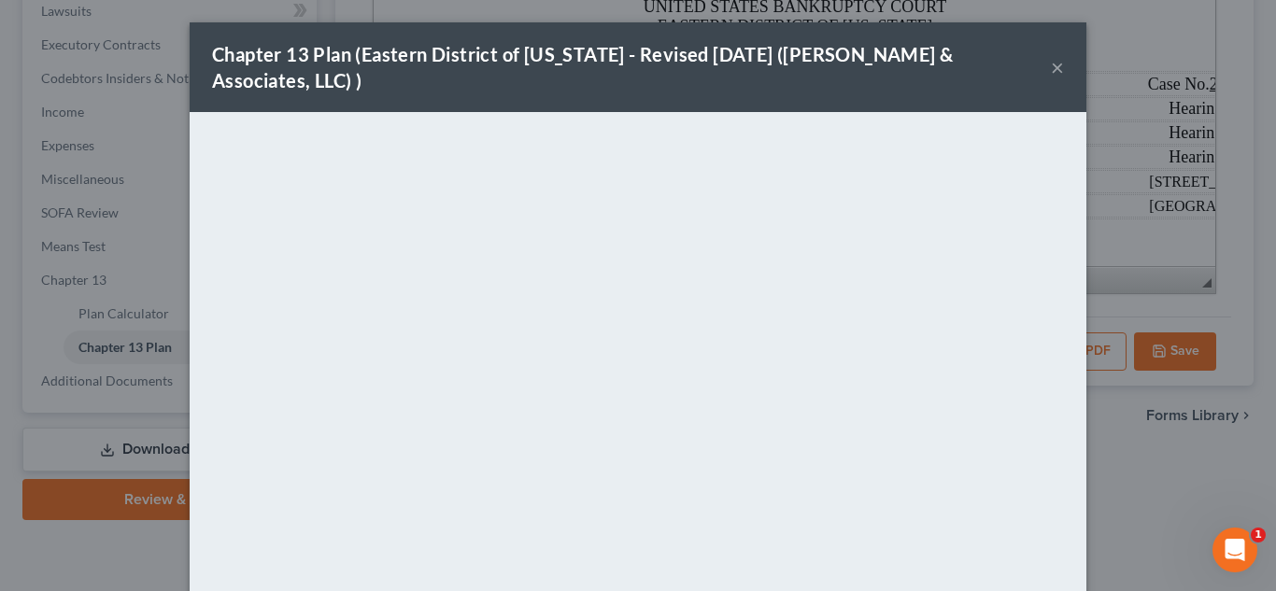
click at [1061, 56] on button "×" at bounding box center [1057, 67] width 13 height 22
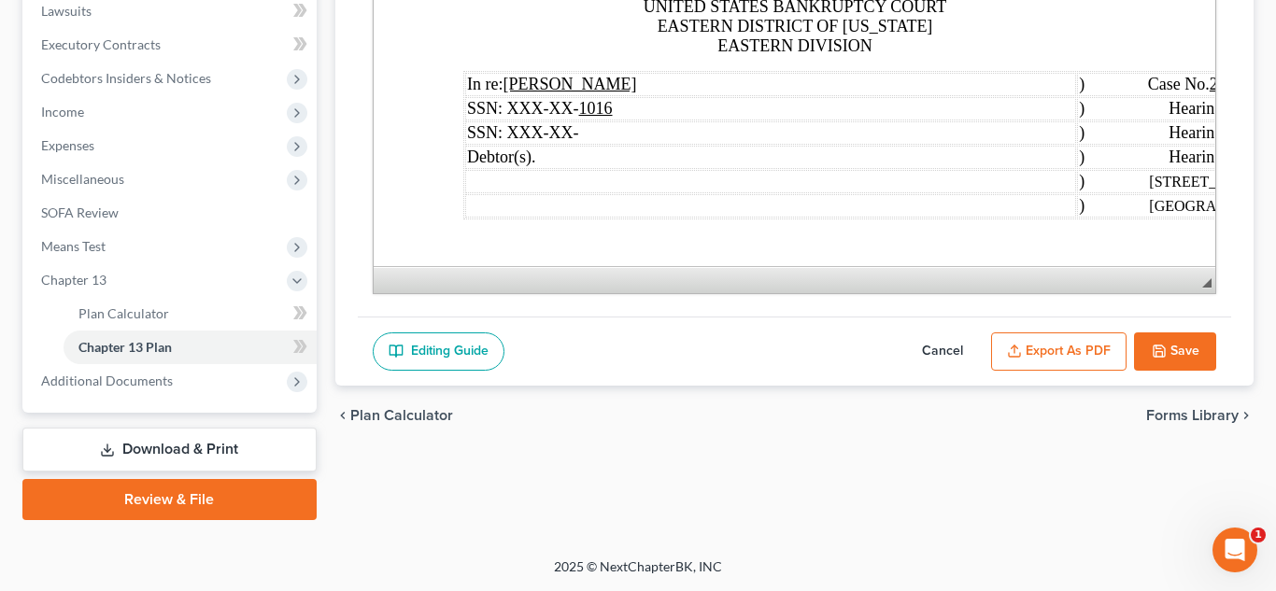
click at [1175, 349] on button "Save" at bounding box center [1175, 352] width 82 height 39
select select "6"
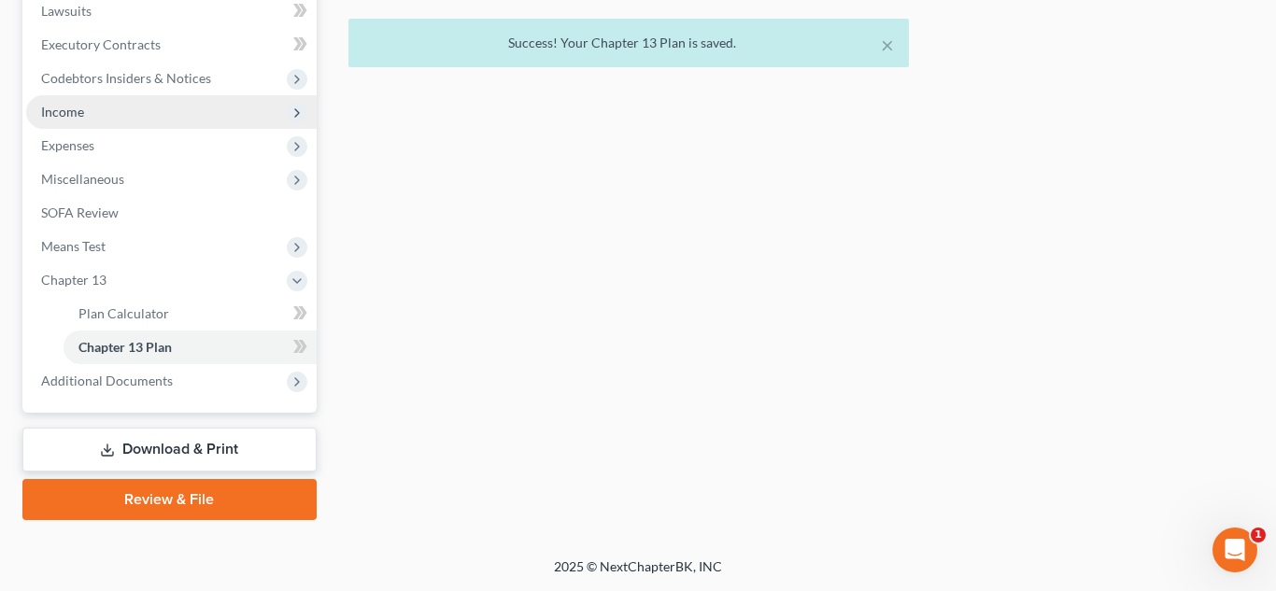
click at [50, 105] on span "Income" at bounding box center [62, 112] width 43 height 16
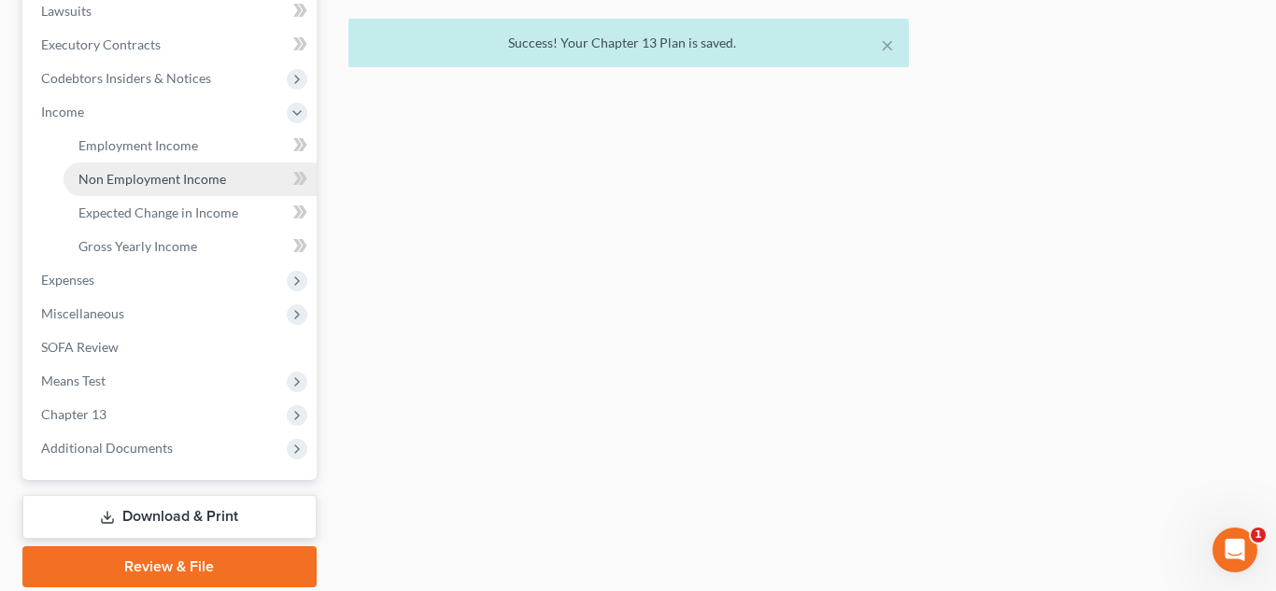
click at [101, 182] on span "Non Employment Income" at bounding box center [152, 179] width 148 height 16
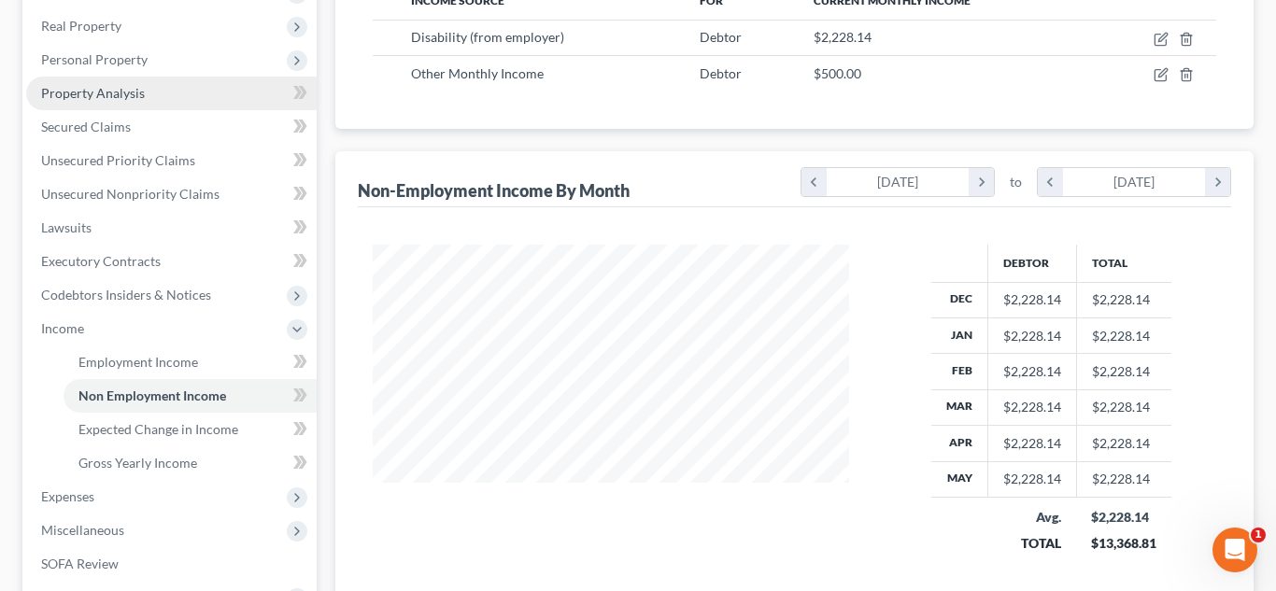
scroll to position [373, 0]
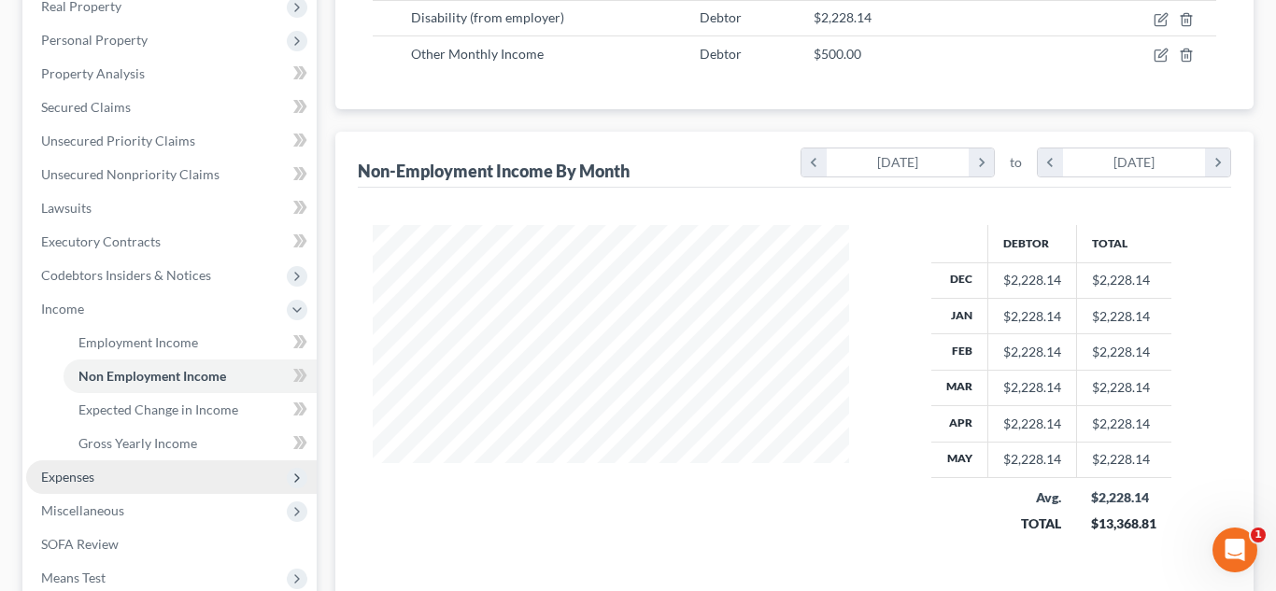
click at [106, 476] on span "Expenses" at bounding box center [171, 477] width 290 height 34
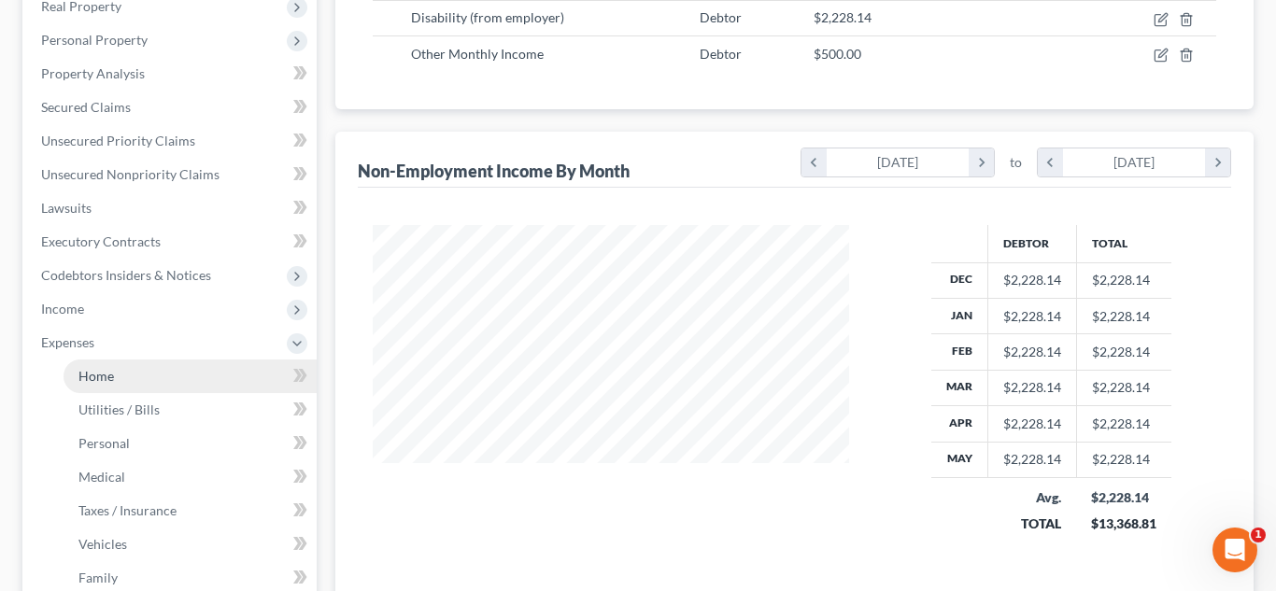
click at [118, 377] on link "Home" at bounding box center [190, 377] width 253 height 34
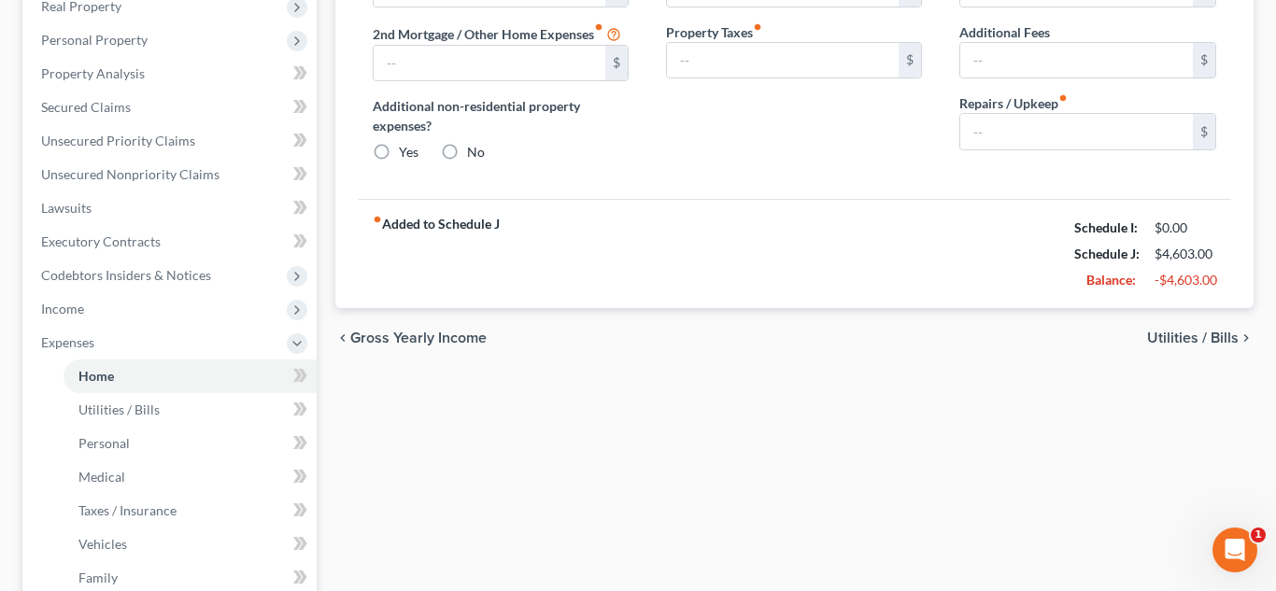
type input "1,690.00"
type input "0.00"
radio input "true"
type input "34.00"
type input "0.00"
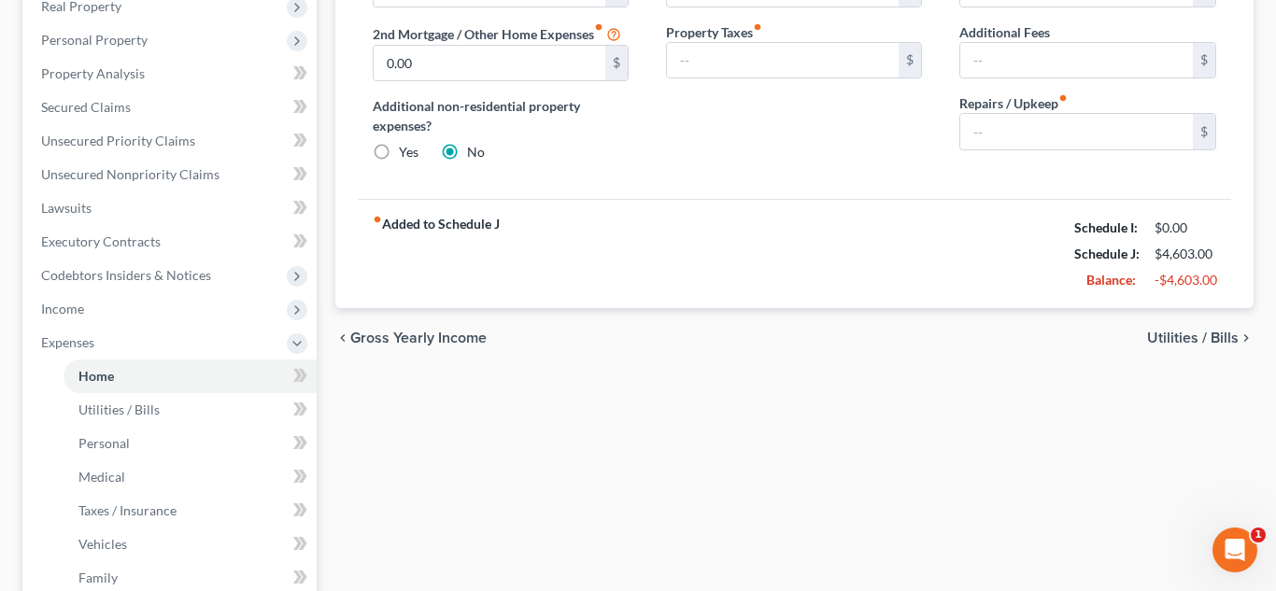
type input "0.00"
type input "50.00"
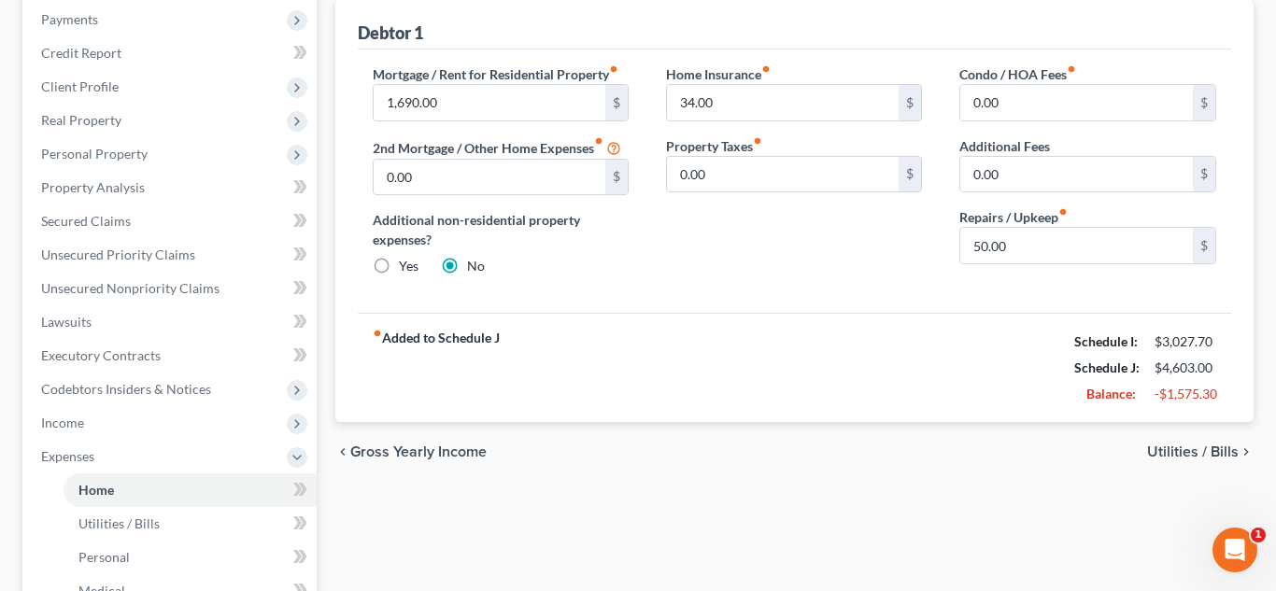
scroll to position [256, 0]
